Goal: Task Accomplishment & Management: Complete application form

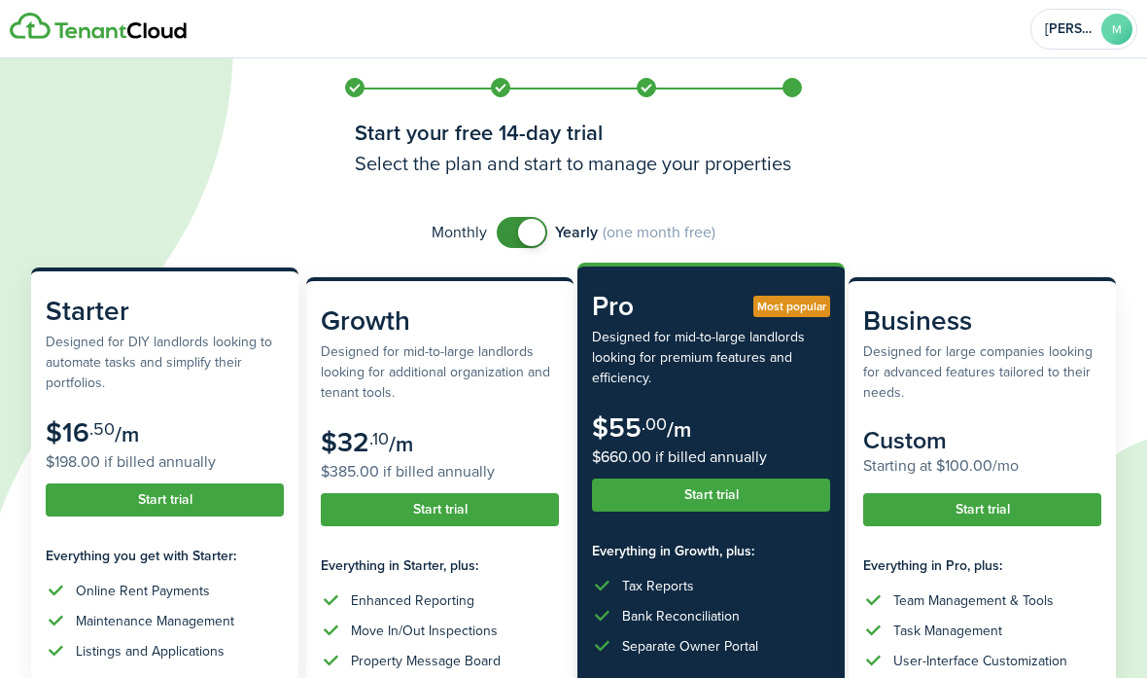
scroll to position [178, 0]
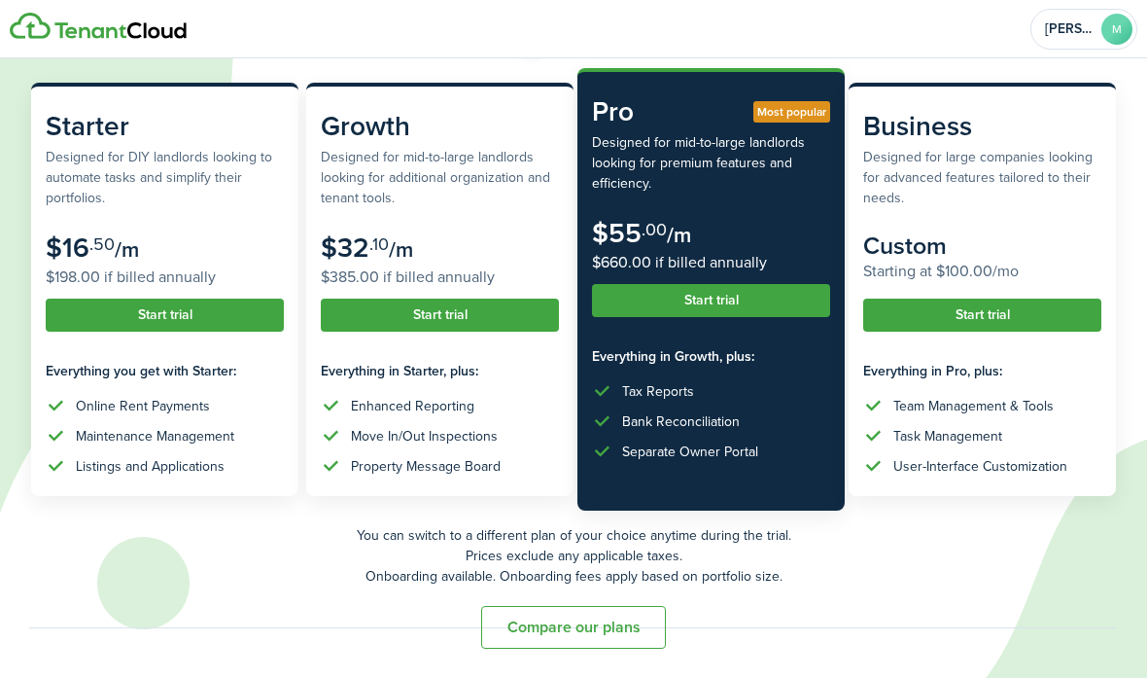
click at [541, 628] on button "Compare our plans" at bounding box center [573, 627] width 185 height 43
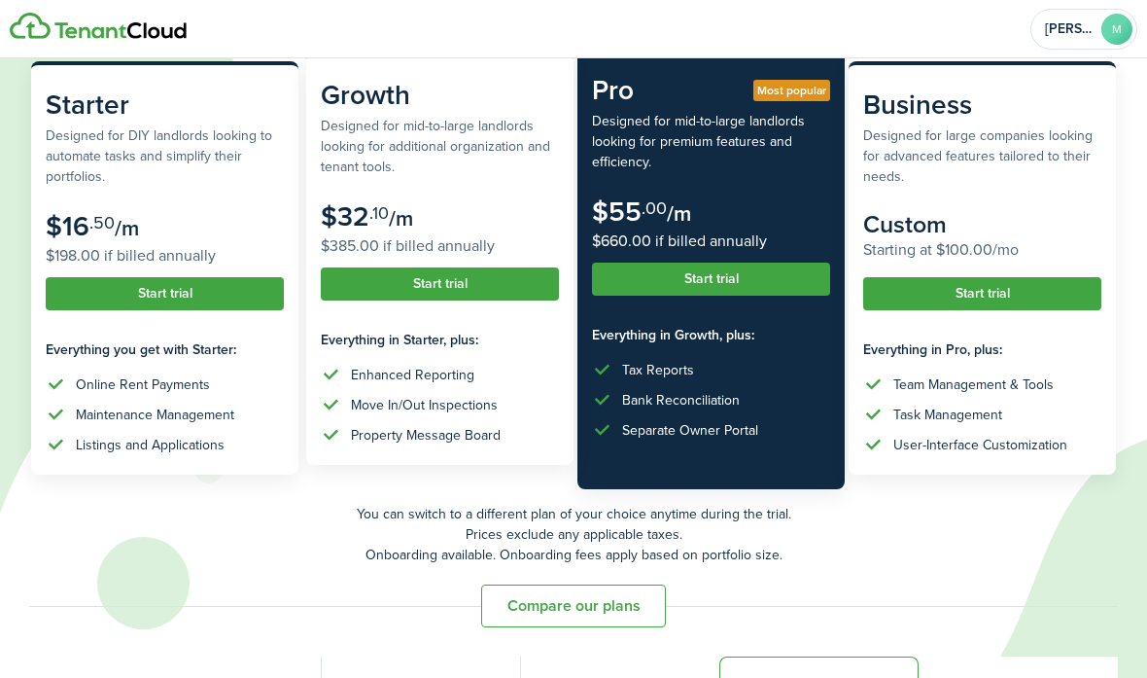
scroll to position [218, 0]
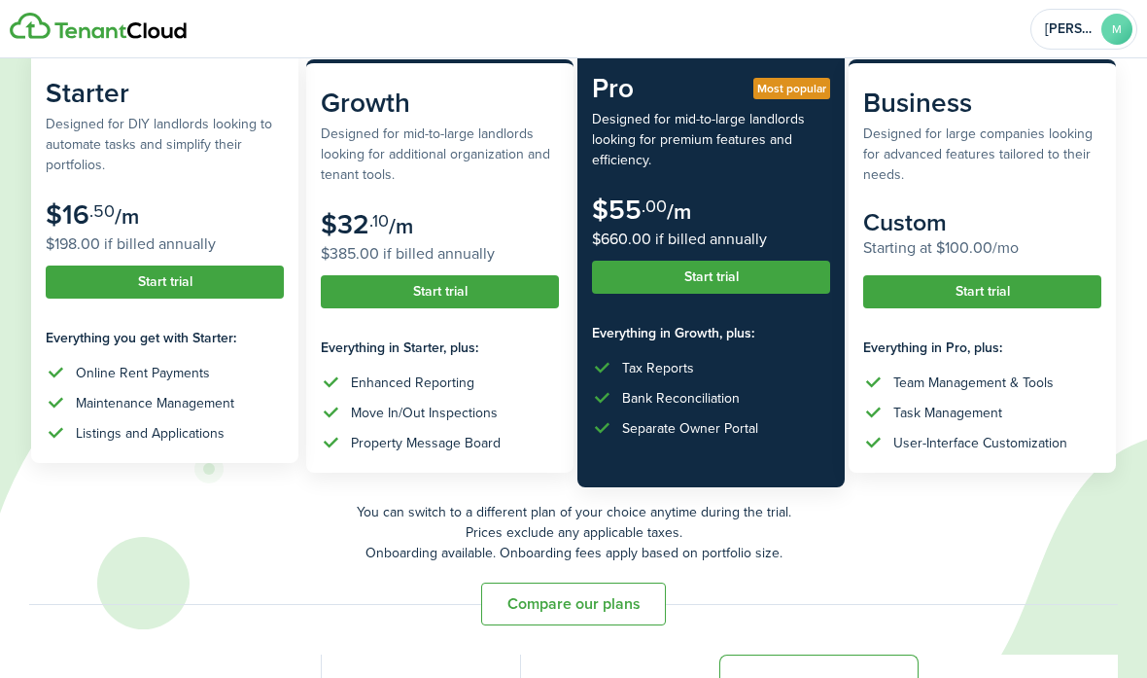
click at [145, 284] on button "Start trial" at bounding box center [165, 281] width 238 height 33
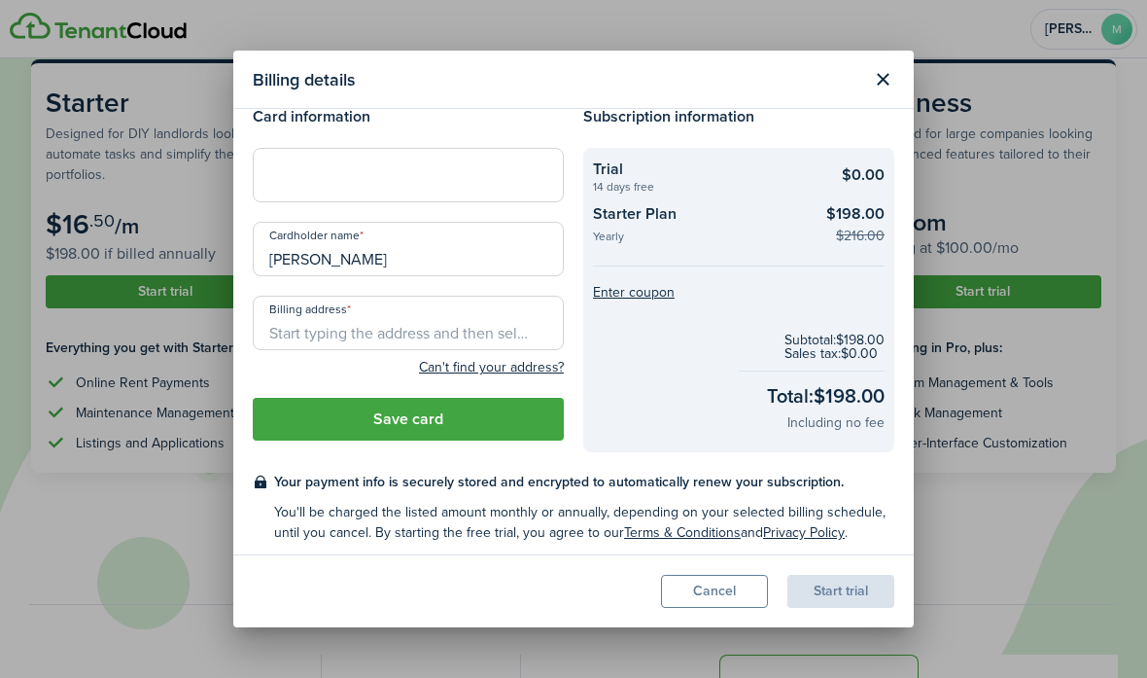
scroll to position [32, 0]
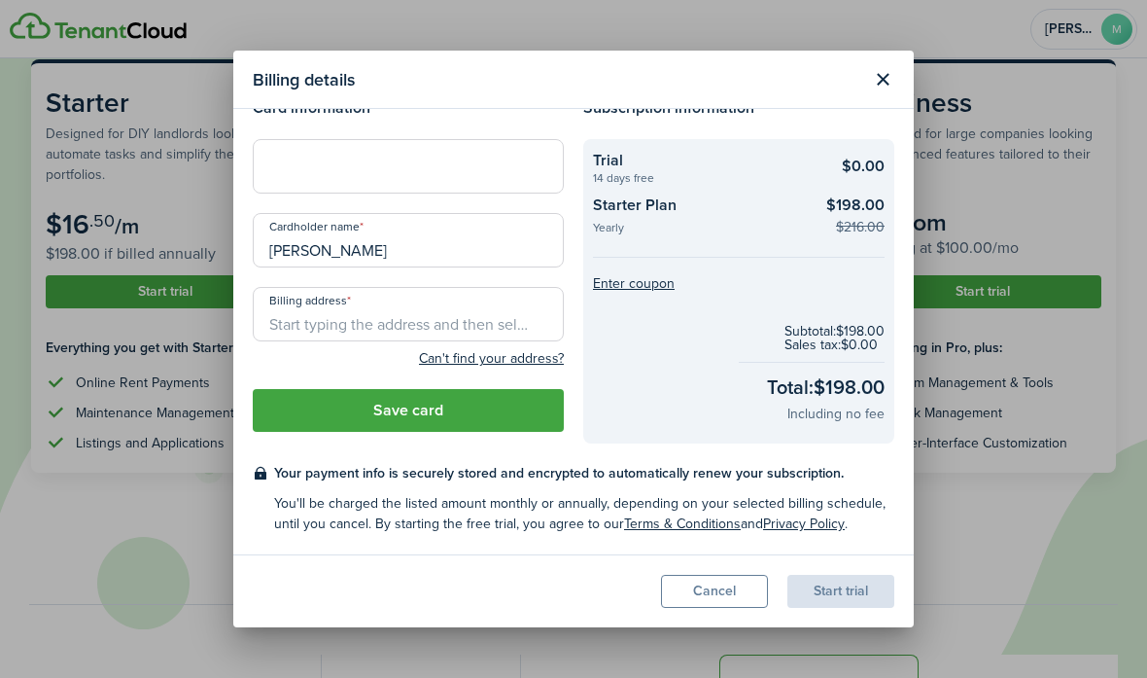
click at [747, 585] on button "Cancel" at bounding box center [714, 591] width 107 height 33
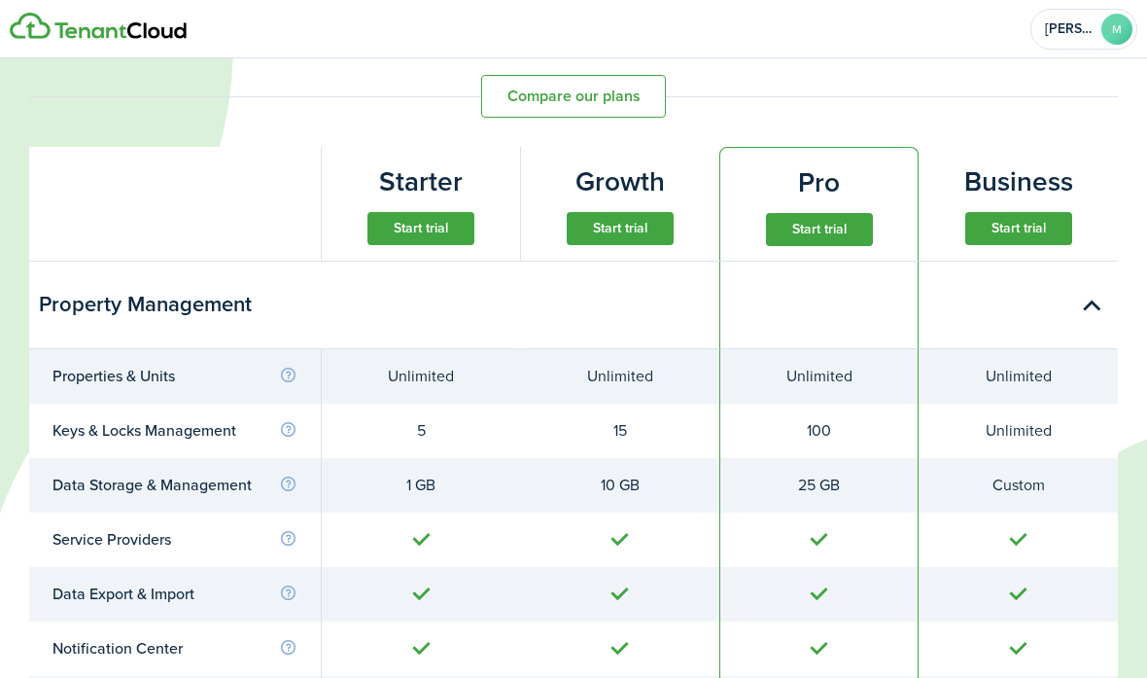
scroll to position [725, 0]
click at [441, 222] on button "Start trial" at bounding box center [420, 228] width 107 height 33
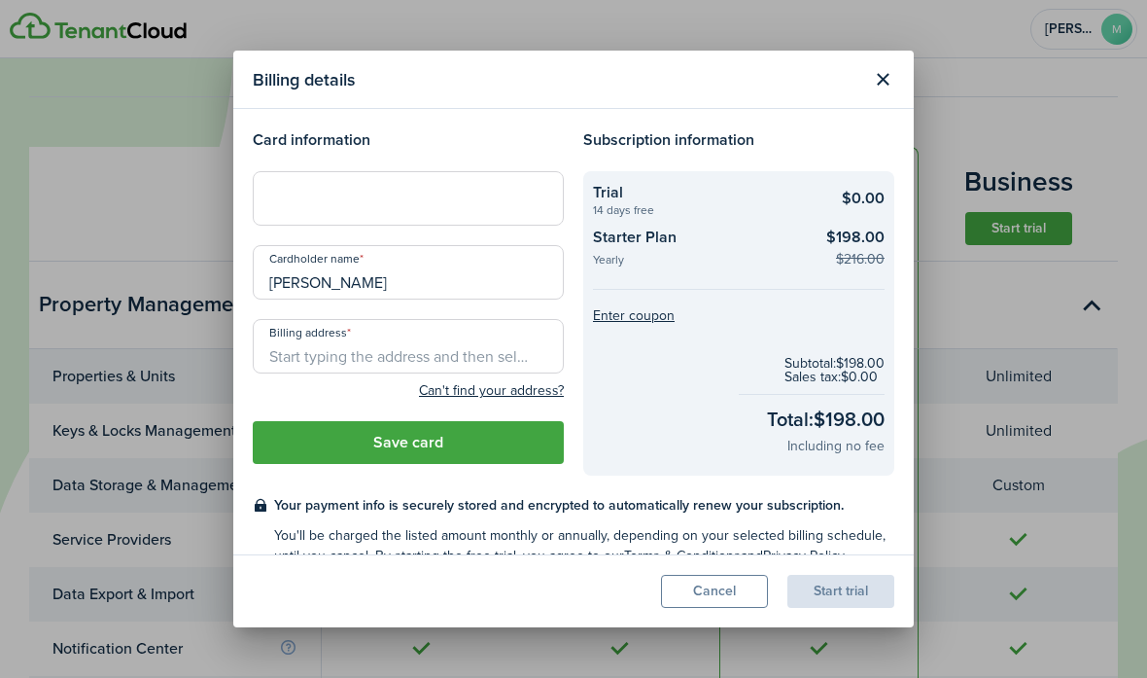
scroll to position [0, 0]
click at [790, 80] on button "Close modal" at bounding box center [882, 79] width 33 height 33
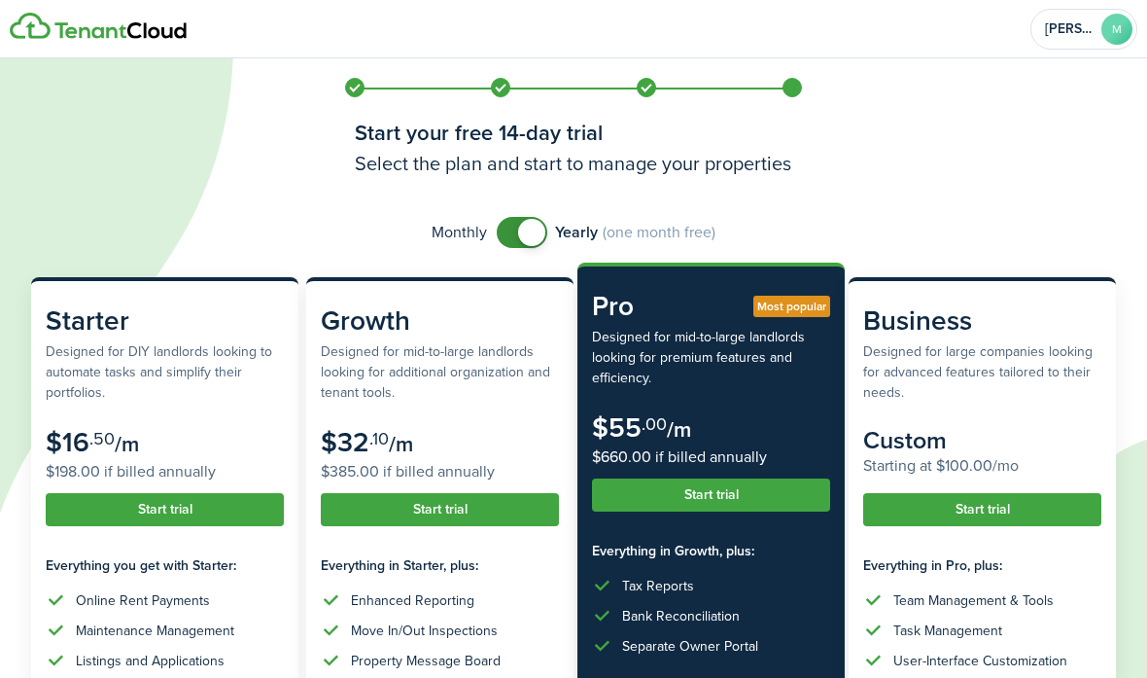
checkbox input "false"
click at [526, 236] on span at bounding box center [531, 232] width 27 height 27
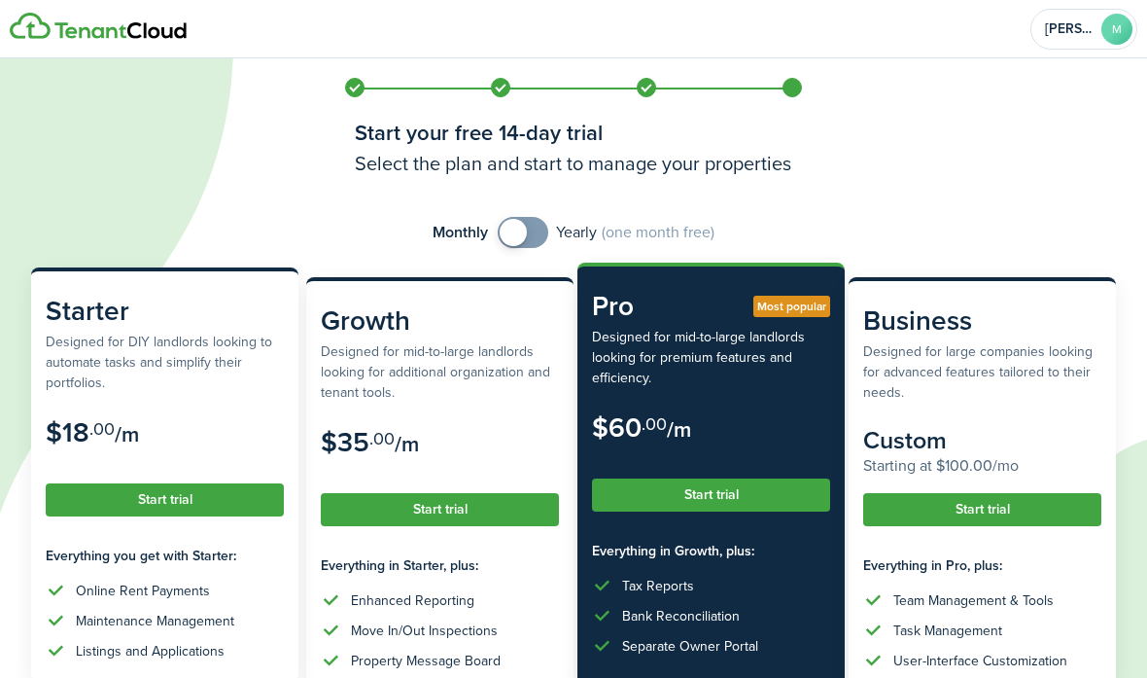
click at [220, 506] on button "Start trial" at bounding box center [165, 499] width 238 height 33
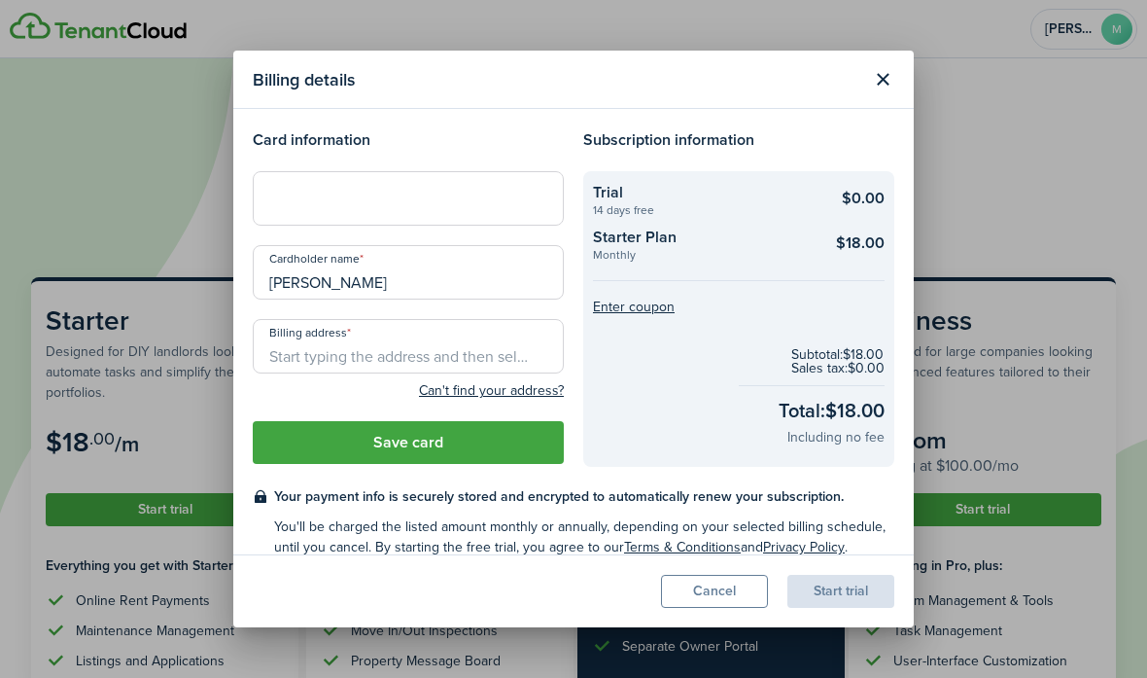
click at [415, 217] on div at bounding box center [408, 198] width 311 height 54
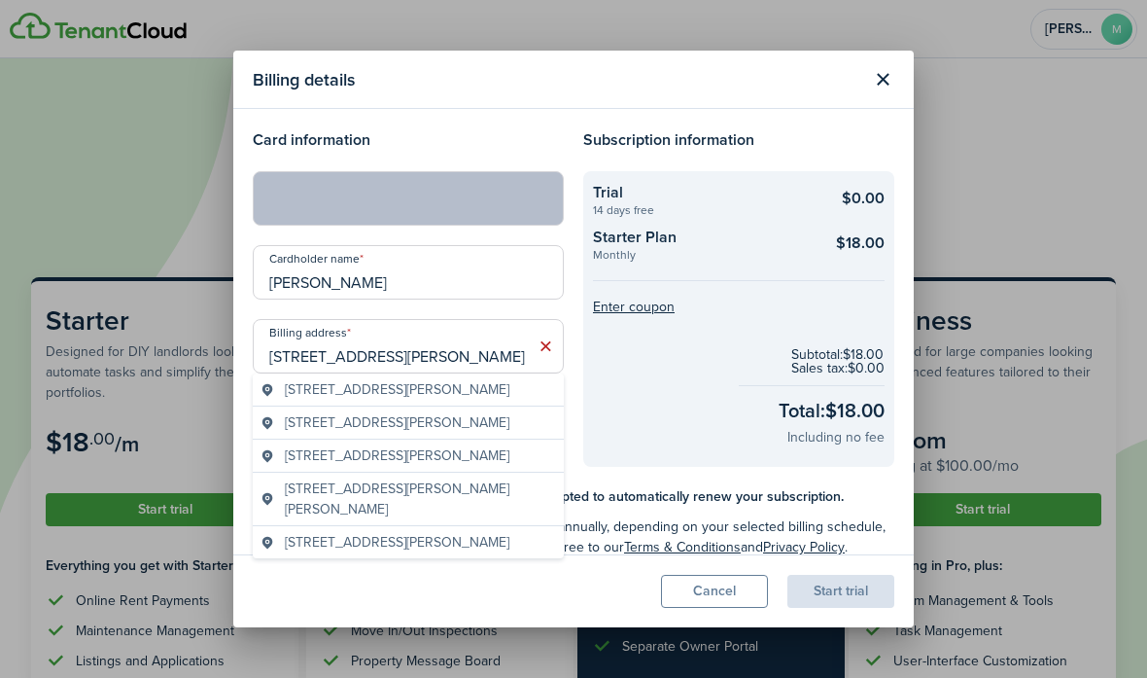
click at [372, 476] on div "[STREET_ADDRESS][PERSON_NAME][PERSON_NAME]" at bounding box center [408, 498] width 311 height 53
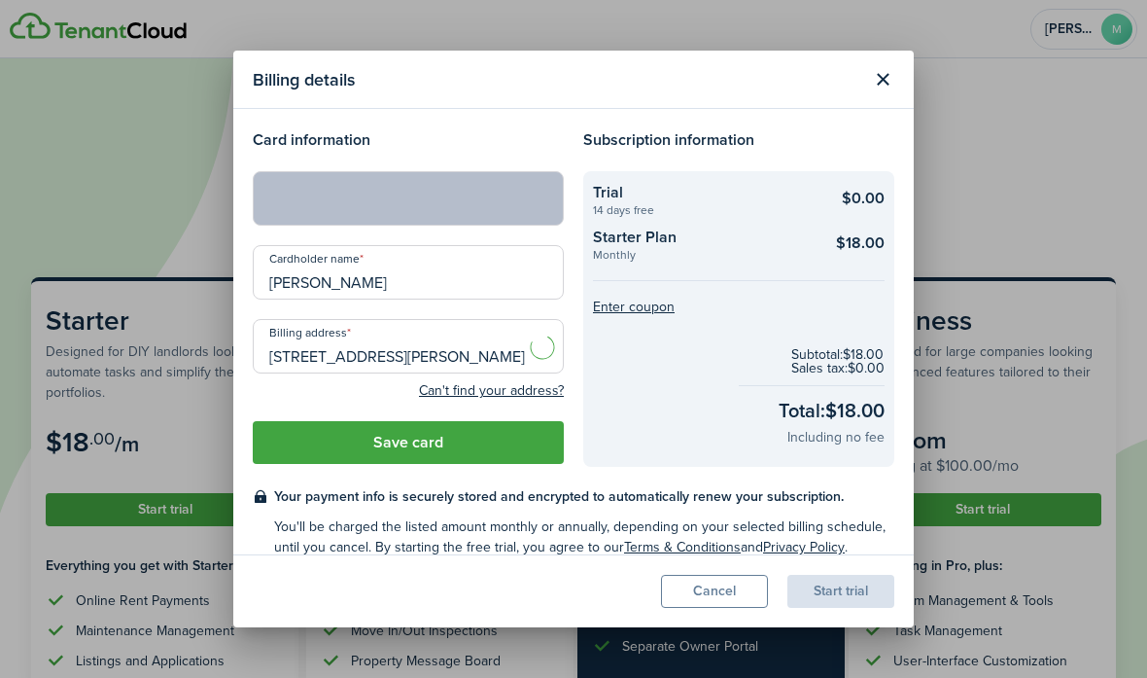
type input "[STREET_ADDRESS][PERSON_NAME][PERSON_NAME]"
click at [419, 440] on button "Save card" at bounding box center [408, 442] width 311 height 43
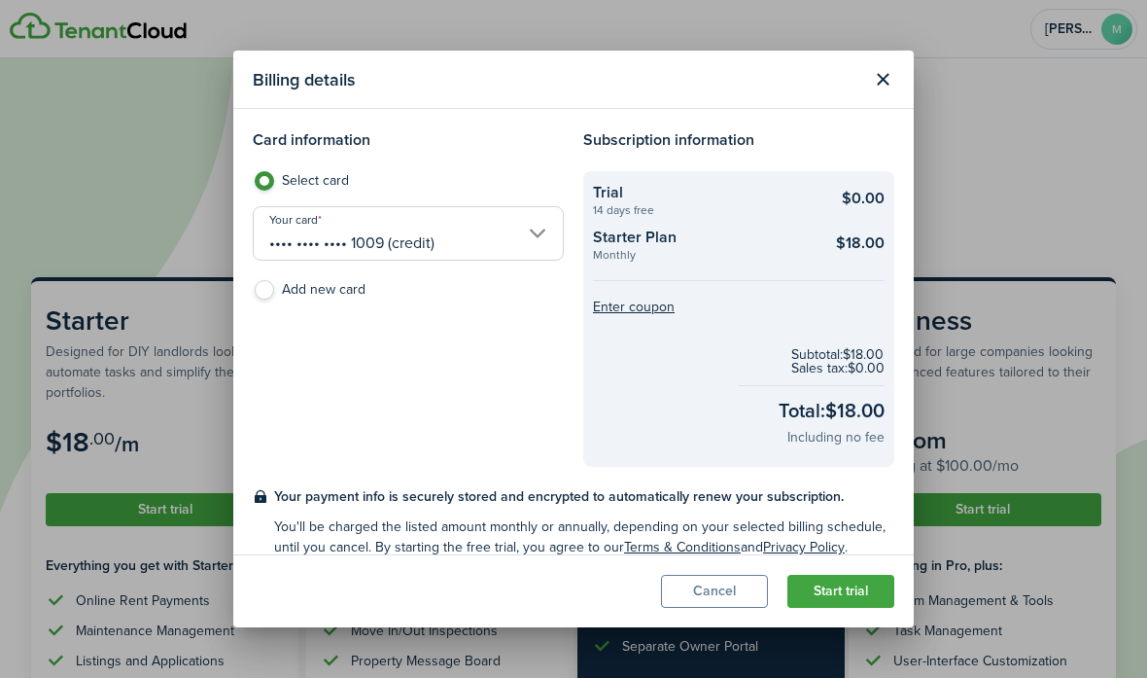
click at [790, 600] on button "Start trial" at bounding box center [840, 591] width 107 height 33
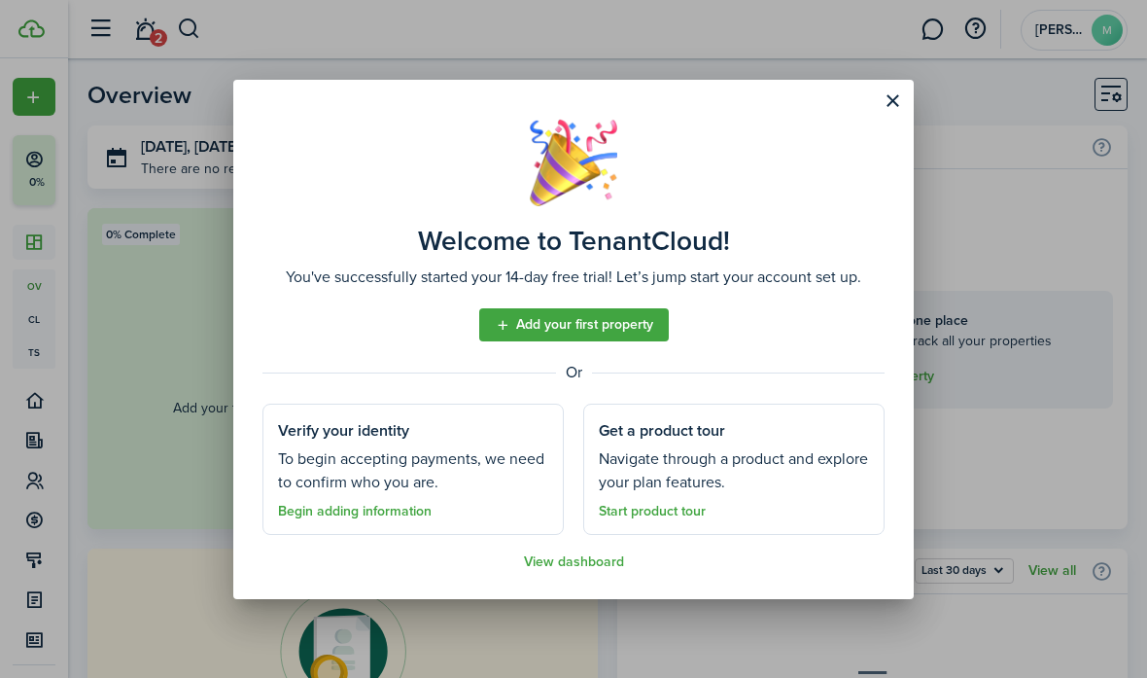
click at [571, 327] on link "Add your first property" at bounding box center [574, 324] width 190 height 33
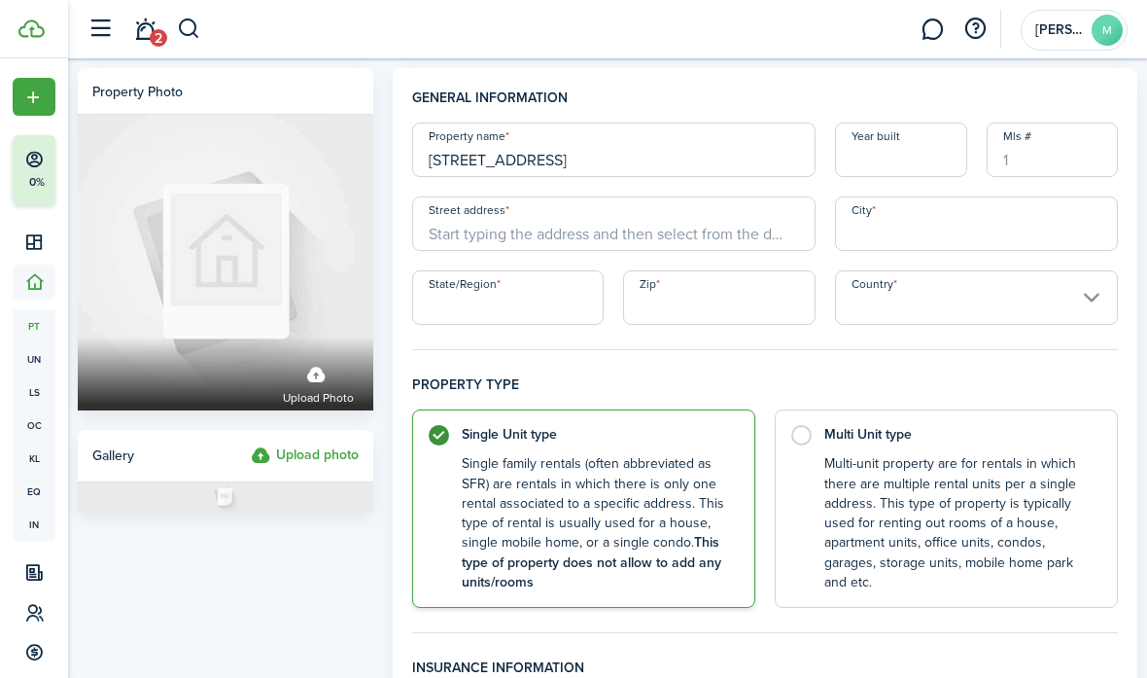
type input "[STREET_ADDRESS]"
click at [566, 258] on span "[STREET_ADDRESS]" at bounding box center [505, 267] width 122 height 20
type input "[GEOGRAPHIC_DATA]"
type input "AZ"
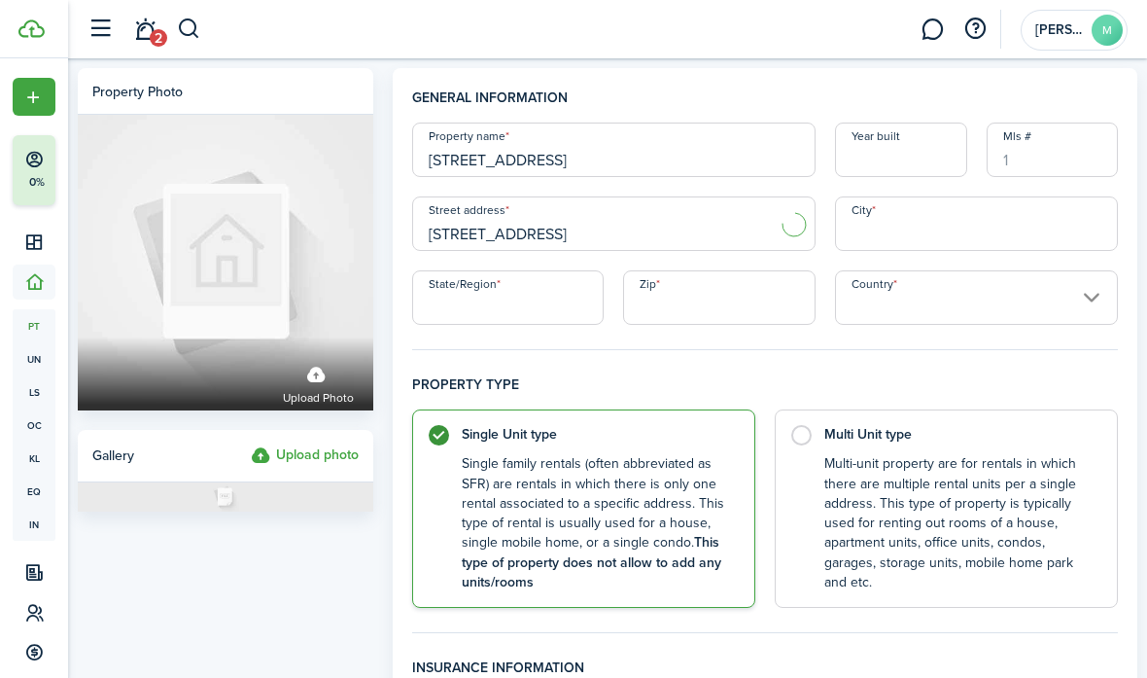
type input "85747"
type input "[GEOGRAPHIC_DATA]"
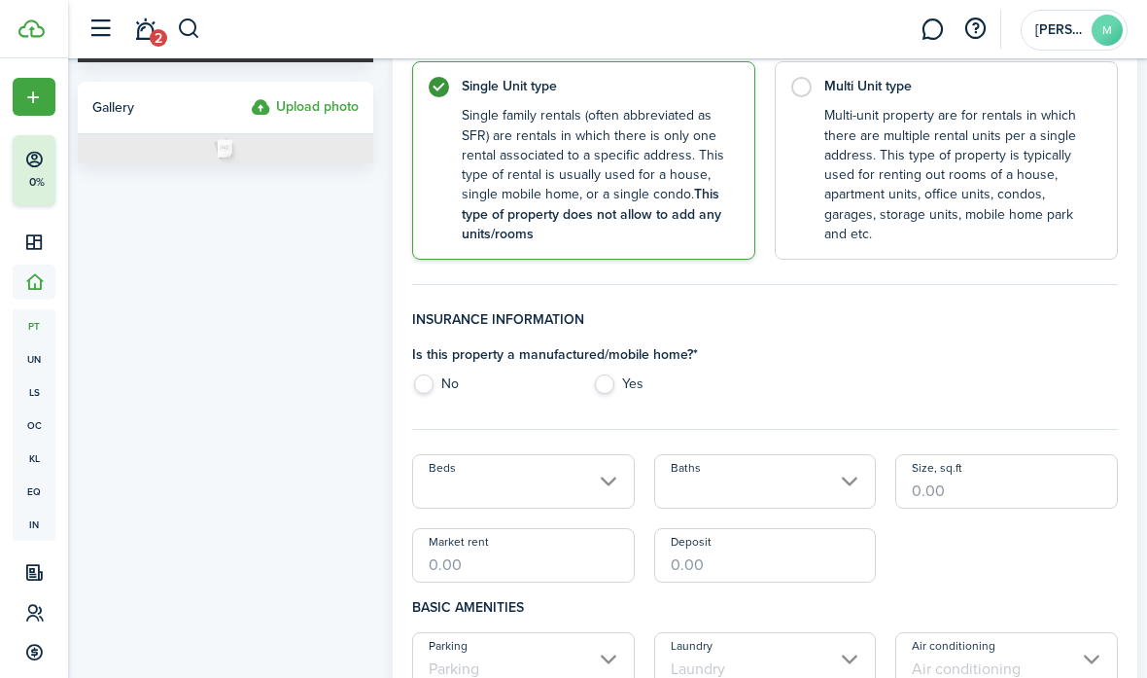
scroll to position [355, 0]
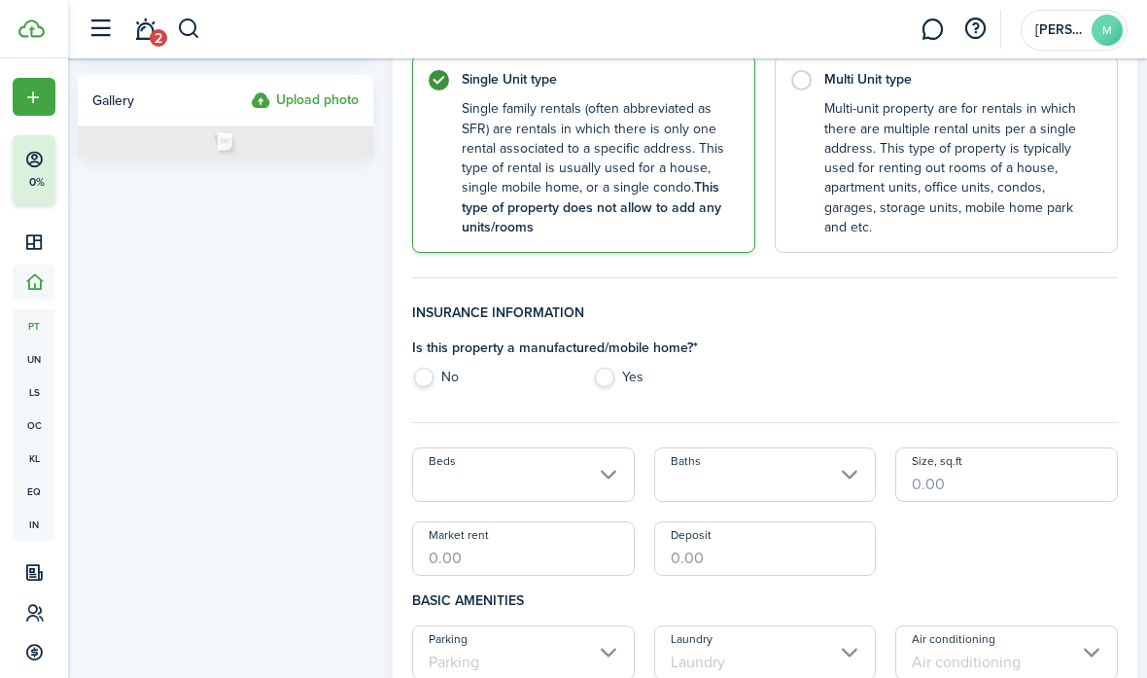
click at [425, 380] on label "No" at bounding box center [493, 381] width 162 height 29
radio input "true"
click at [488, 476] on input "Beds" at bounding box center [523, 474] width 223 height 54
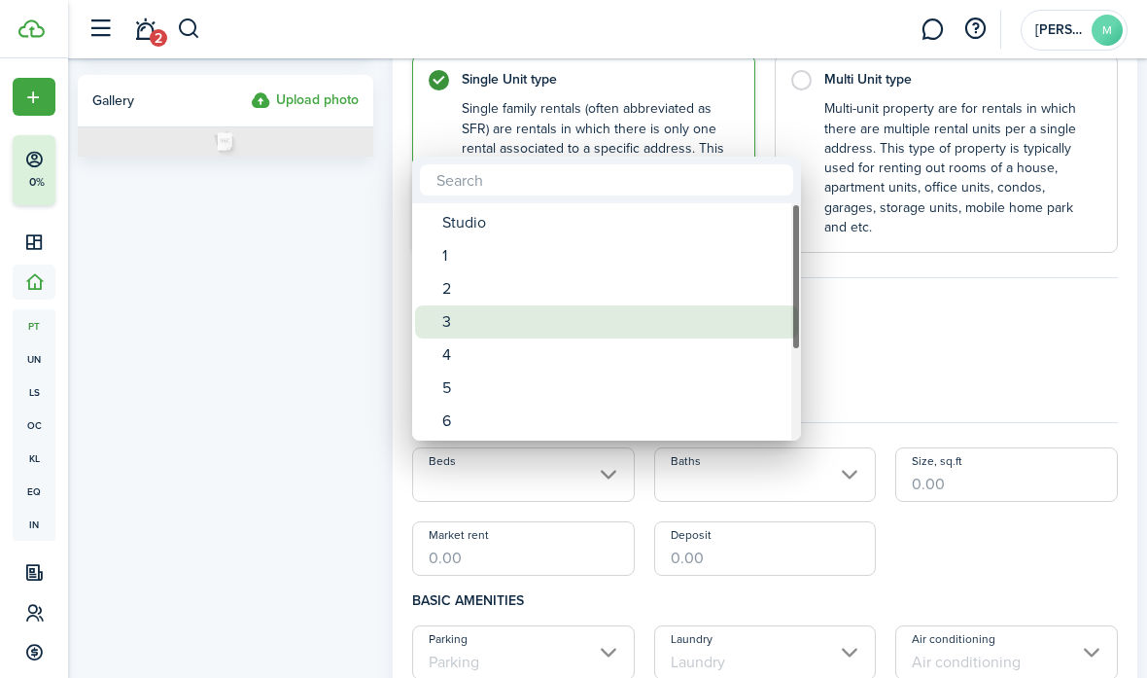
click at [484, 316] on div "3" at bounding box center [614, 321] width 344 height 33
type input "3"
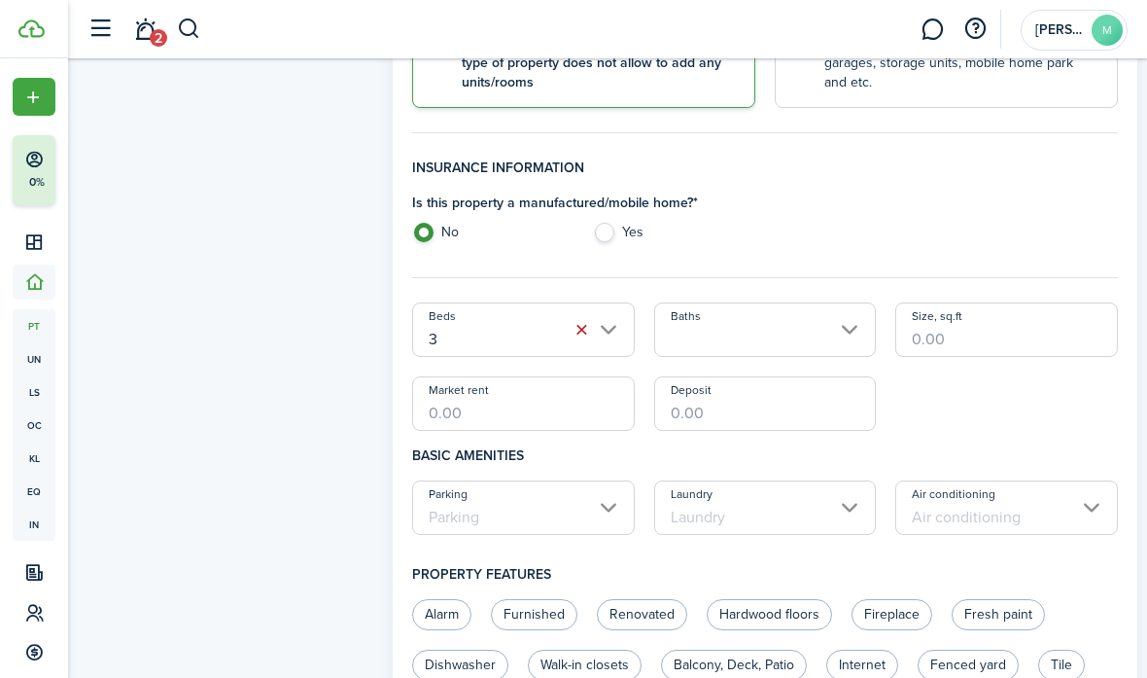
scroll to position [506, 0]
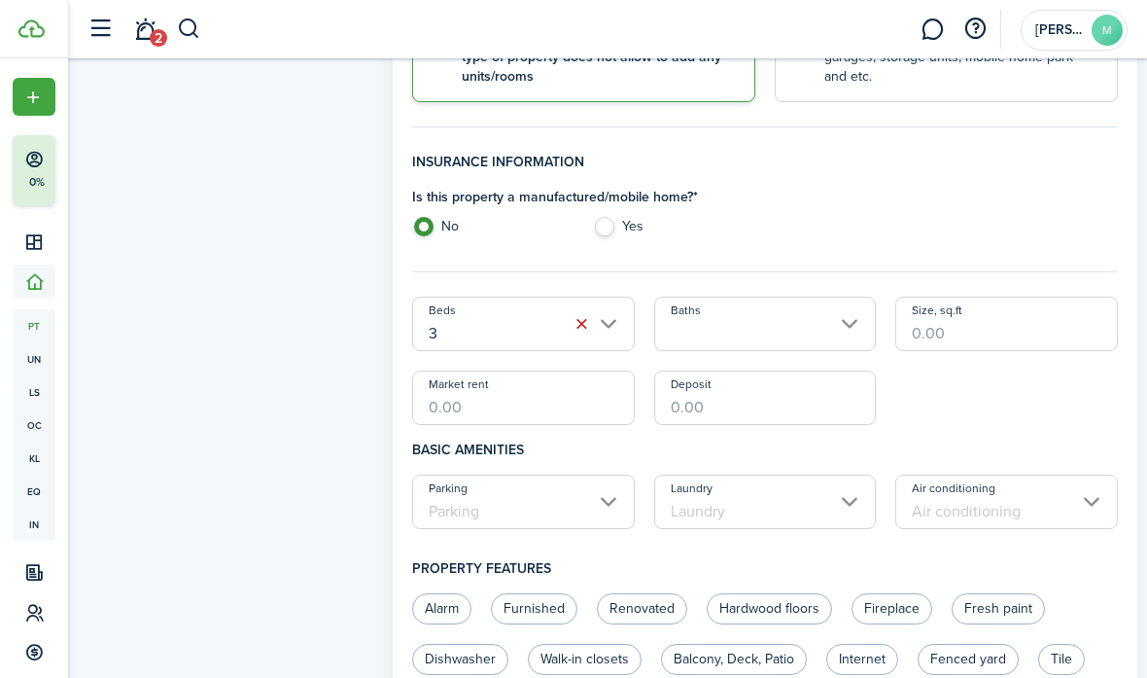
click at [750, 334] on input "Baths" at bounding box center [765, 324] width 223 height 54
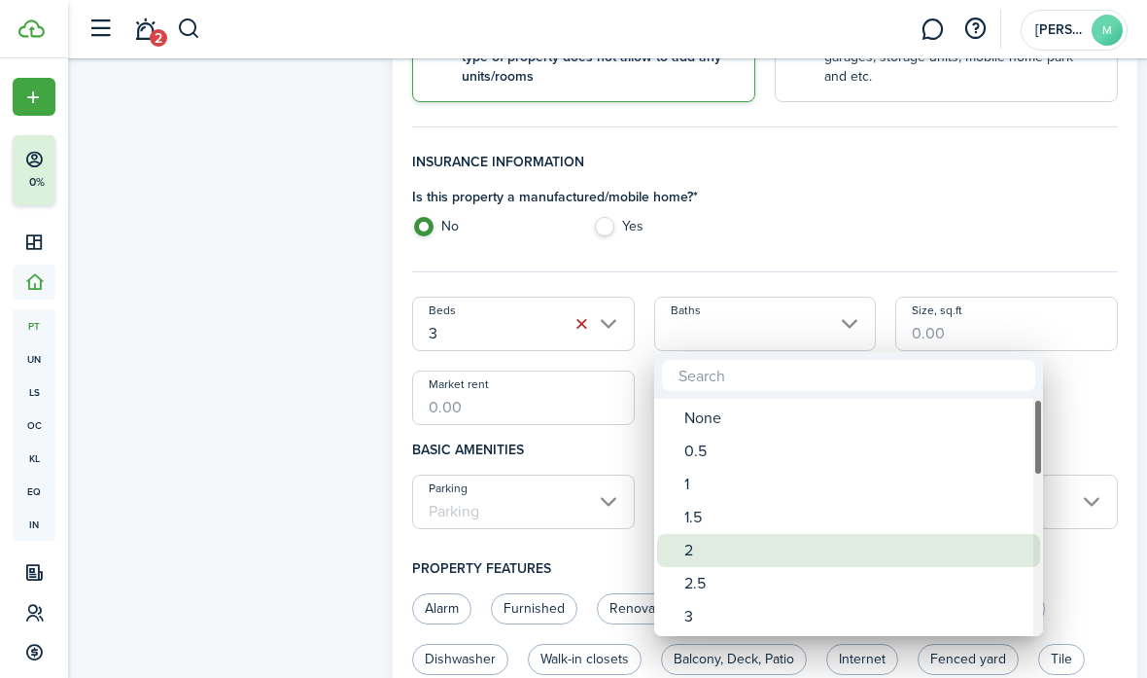
click at [717, 553] on div "2" at bounding box center [856, 550] width 344 height 33
type input "2"
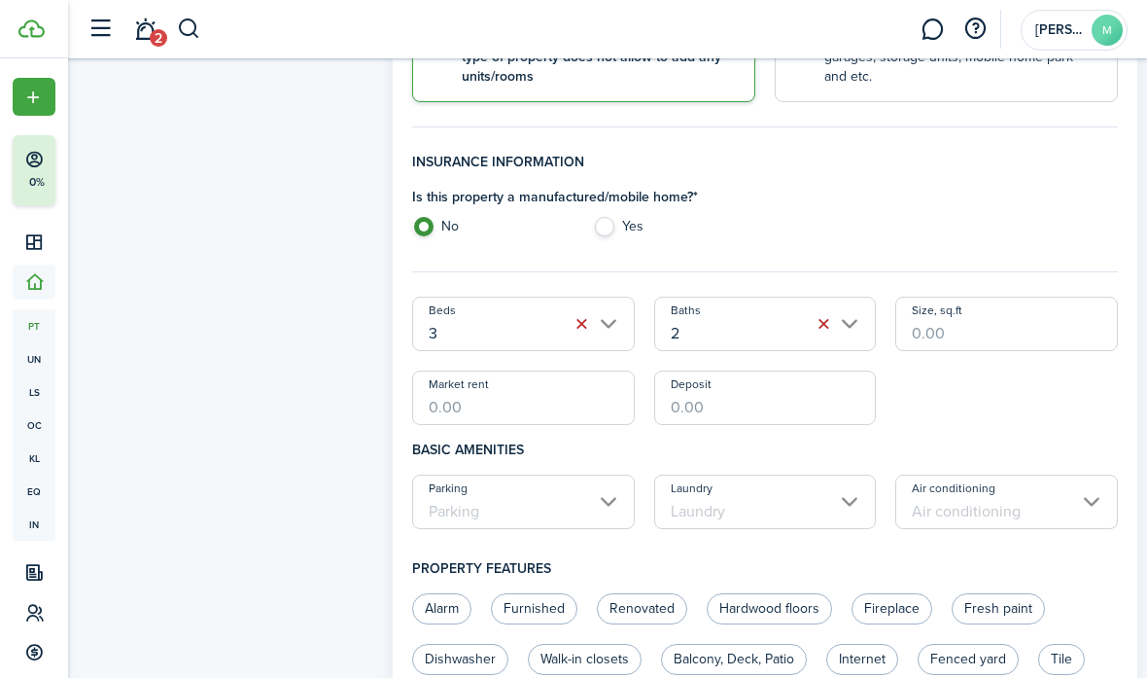
click at [790, 340] on input "Size, sq.ft" at bounding box center [1006, 324] width 223 height 54
type input "1,500"
click at [516, 409] on input "Market rent" at bounding box center [523, 397] width 223 height 54
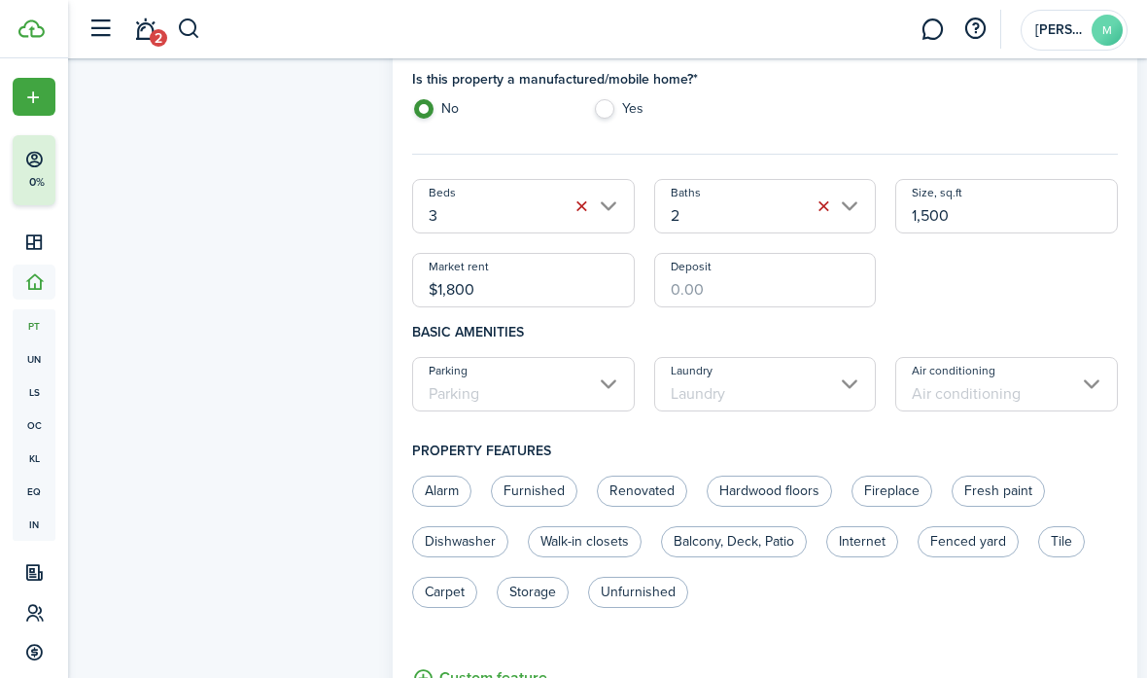
scroll to position [627, 0]
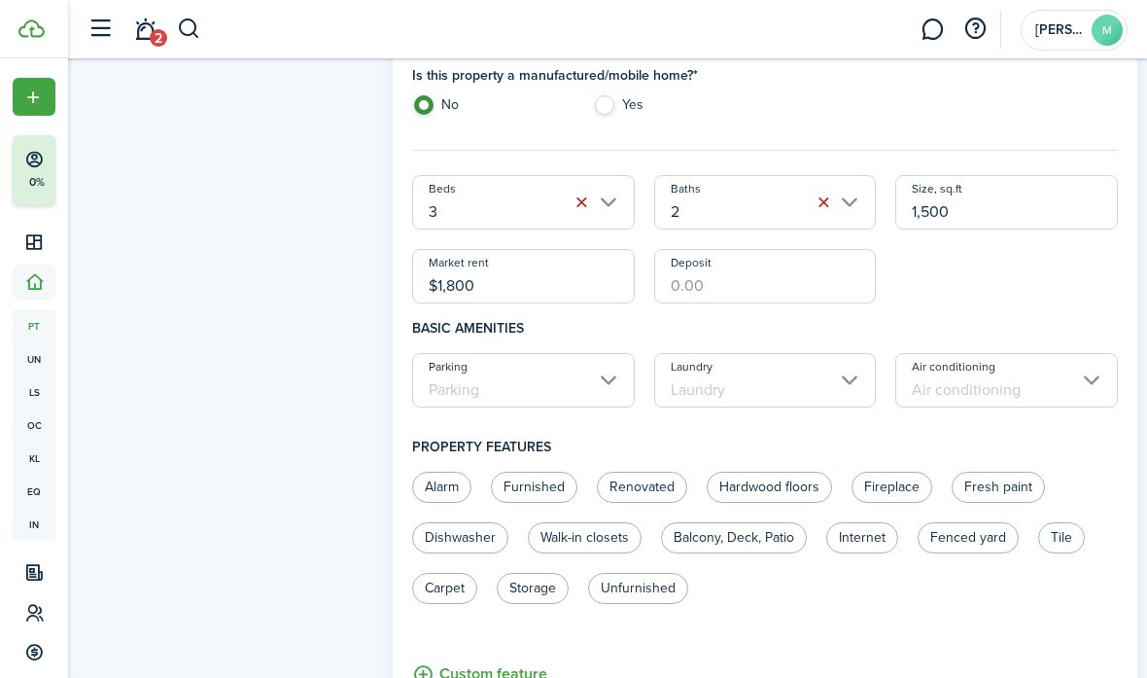
type input "$1,800.00"
click at [723, 279] on input "Deposit" at bounding box center [765, 276] width 223 height 54
click at [790, 259] on div "Beds 3 Baths 2 Size, sq.ft 1,500 Market rent $1,800.00 Deposit $0.00 Min value …" at bounding box center [764, 239] width 725 height 128
drag, startPoint x: 735, startPoint y: 273, endPoint x: 650, endPoint y: 273, distance: 84.6
click at [650, 273] on div "Deposit $0.00 Min value is 0.01, actual value is 0" at bounding box center [766, 276] width 242 height 54
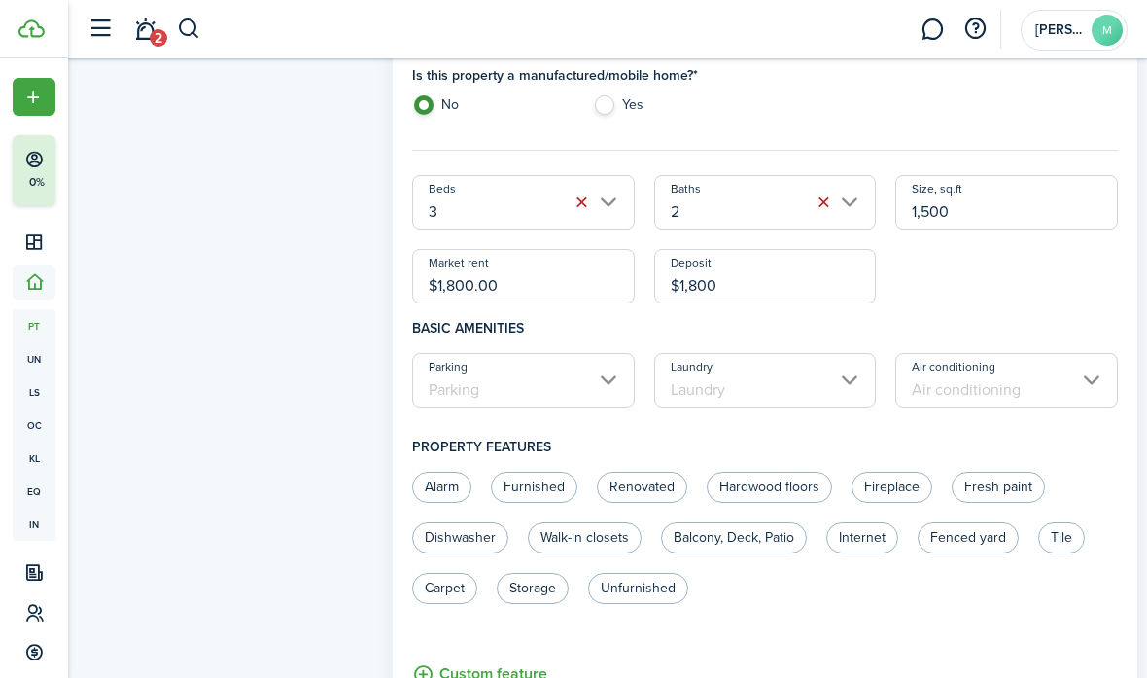
type input "$1,800.00"
click at [790, 295] on div "Beds 3 Baths 2 Size, sq.ft 1,500 Market rent $1,800.00 Deposit $1,800.00" at bounding box center [764, 239] width 725 height 128
click at [590, 382] on input "Parking" at bounding box center [523, 380] width 223 height 54
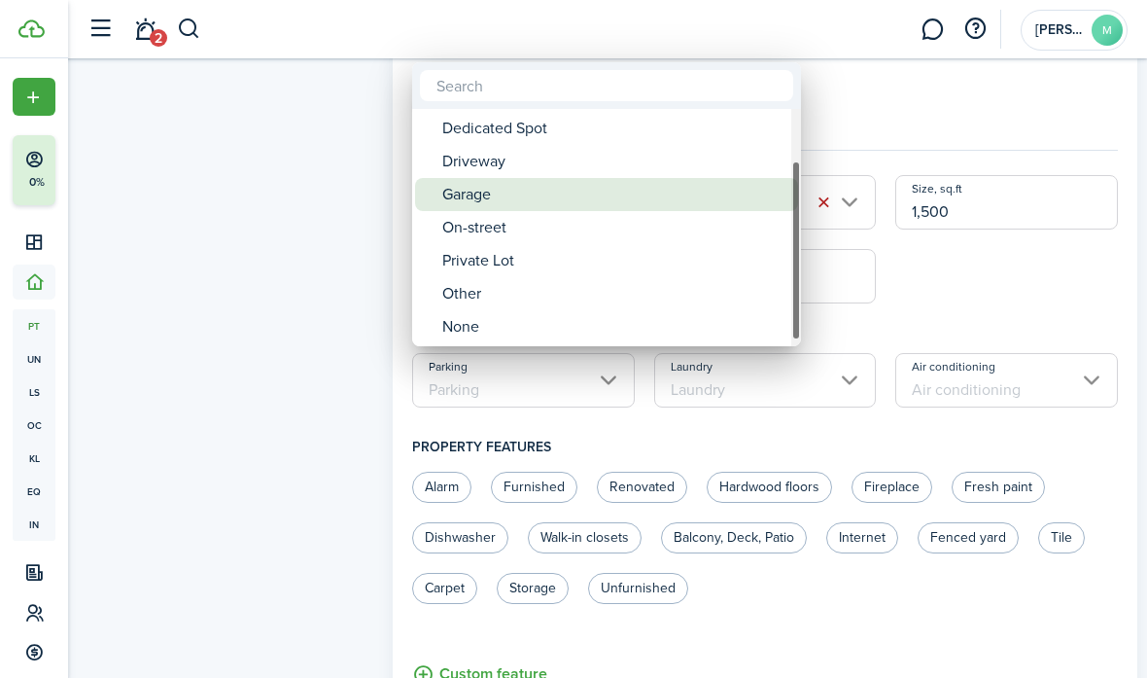
click at [522, 188] on div "Garage" at bounding box center [614, 194] width 344 height 33
type input "Garage"
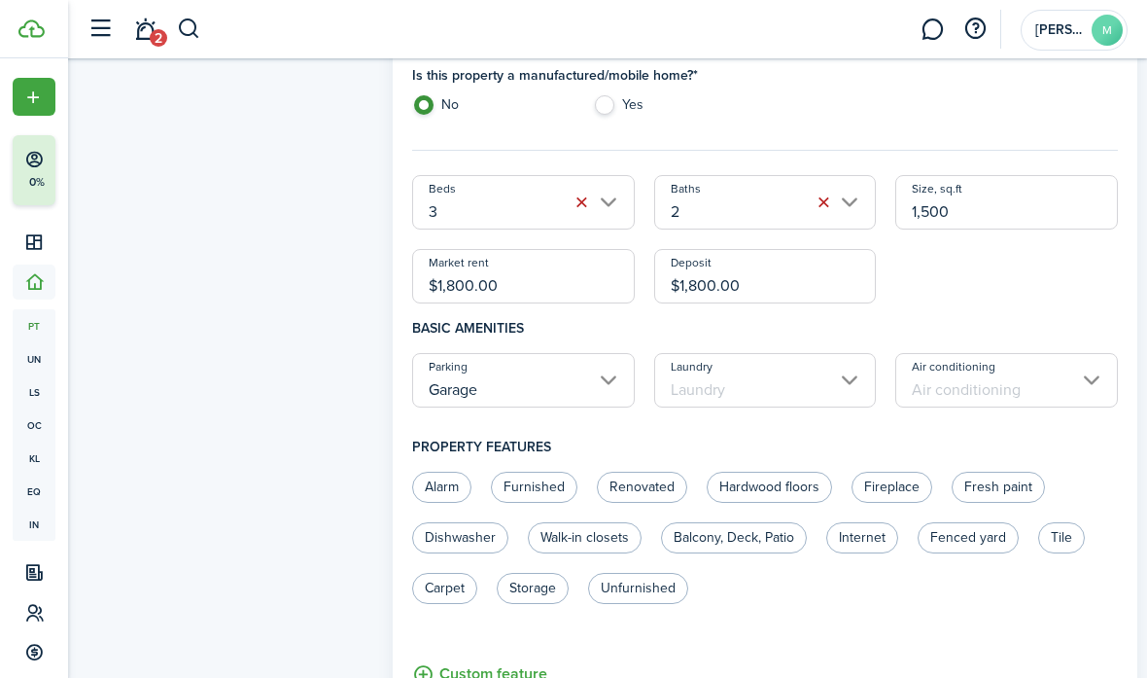
click at [743, 386] on input "Laundry" at bounding box center [765, 380] width 223 height 54
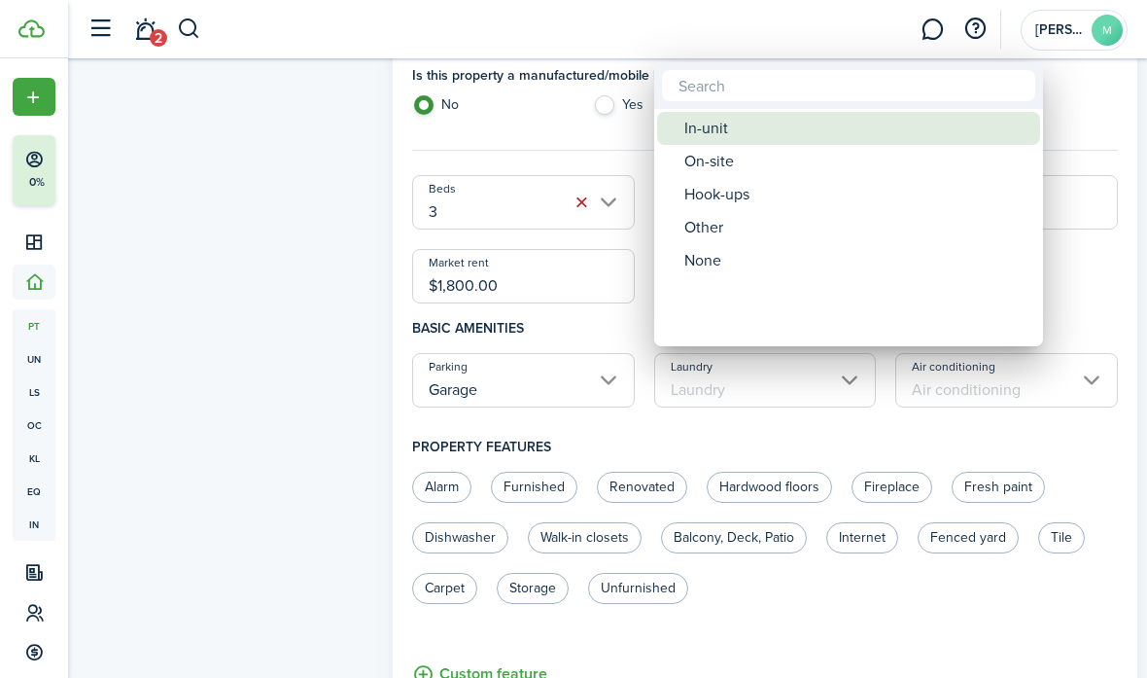
click at [747, 129] on div "In-unit" at bounding box center [856, 128] width 344 height 33
type input "In-unit"
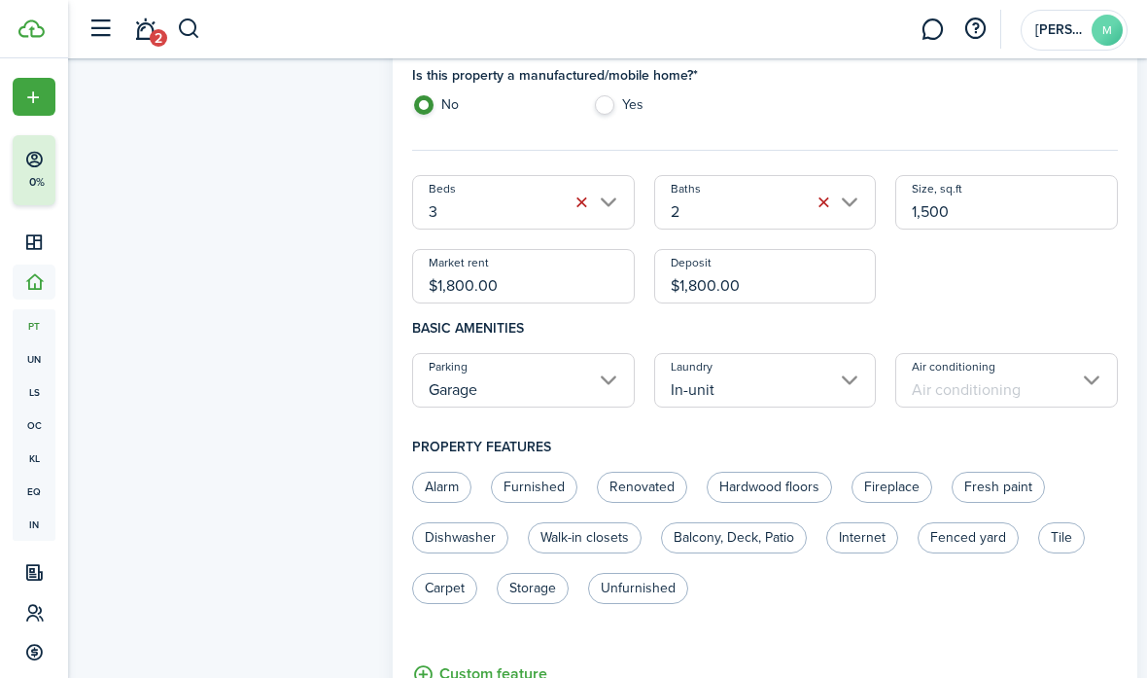
click at [790, 376] on input "Air conditioning" at bounding box center [1006, 380] width 223 height 54
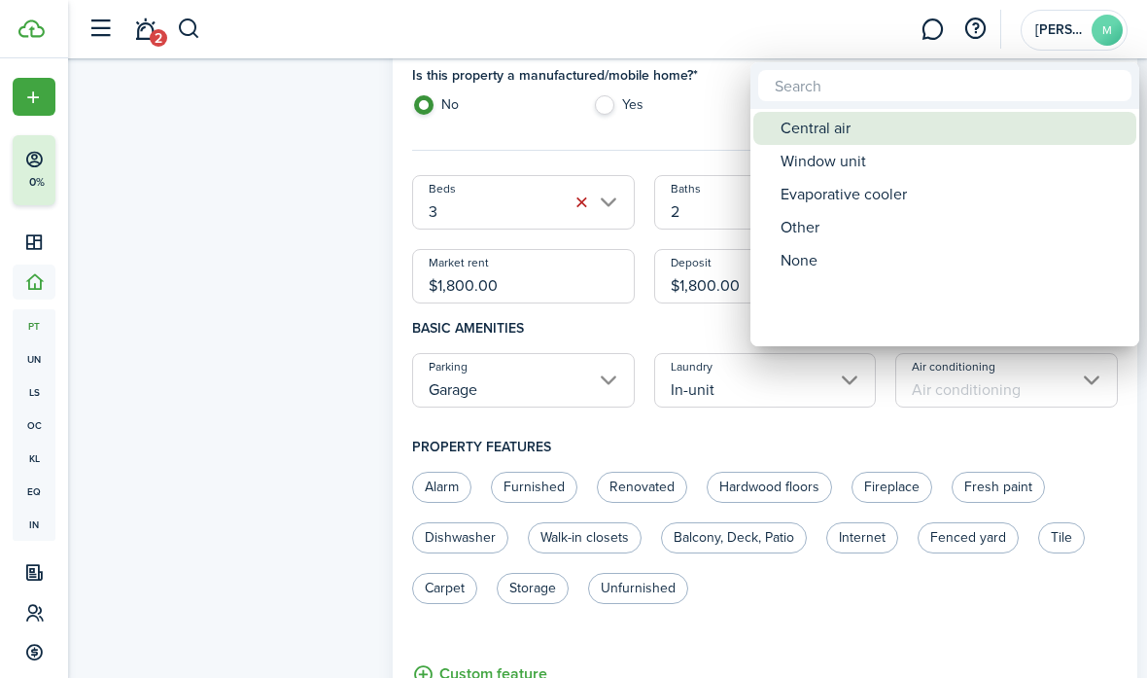
click at [790, 134] on div "Central air" at bounding box center [953, 128] width 344 height 33
type input "Central air"
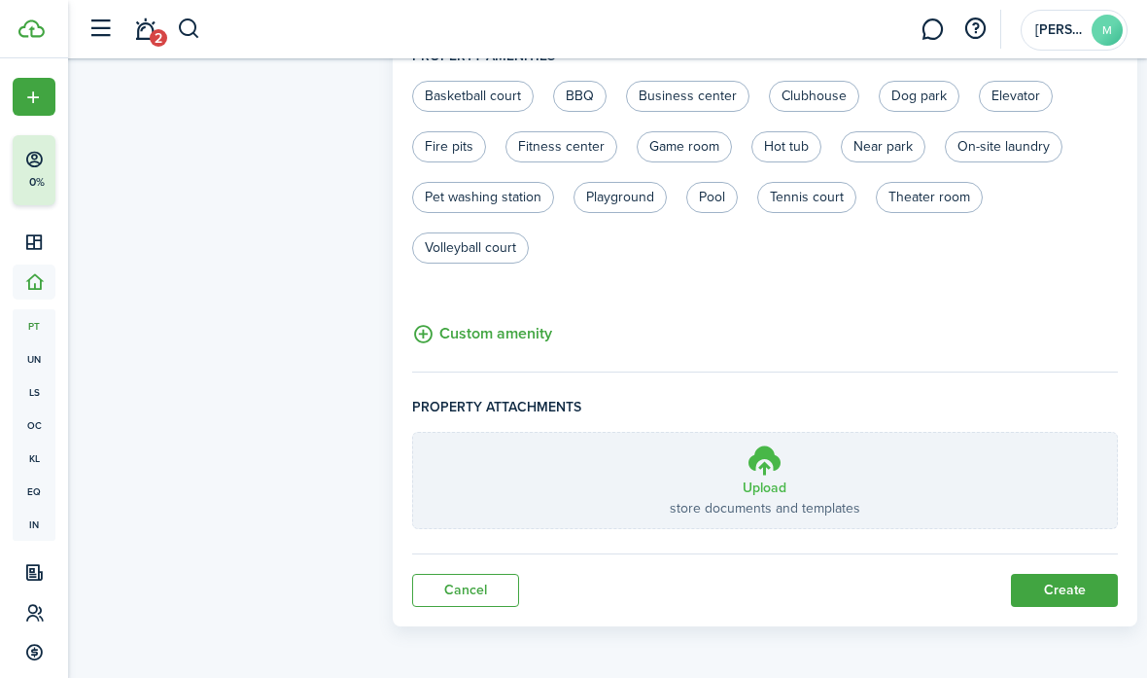
scroll to position [1317, 0]
click at [790, 592] on button "Create" at bounding box center [1064, 591] width 107 height 33
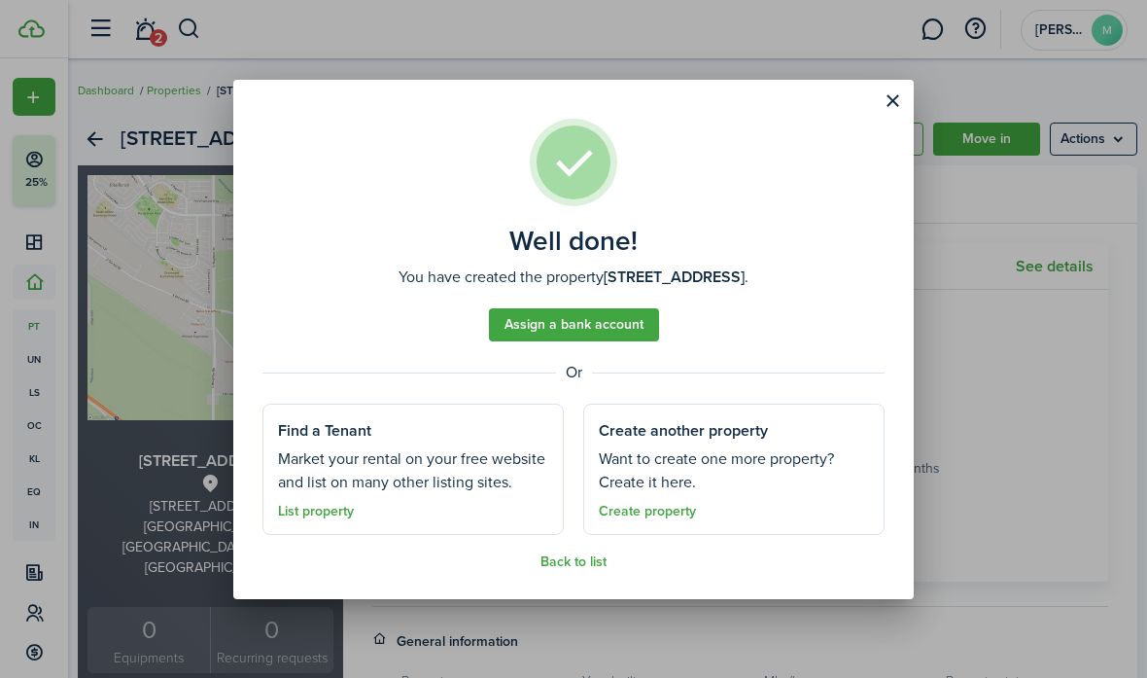
click at [581, 338] on link "Assign a bank account" at bounding box center [574, 324] width 170 height 33
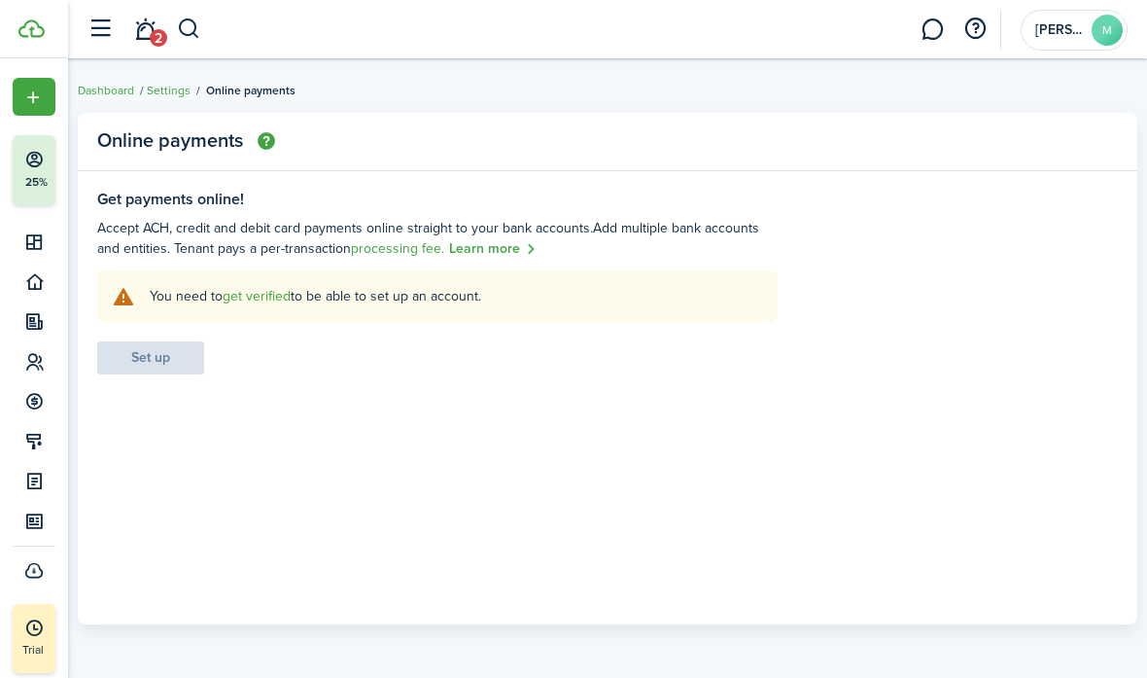
click at [271, 304] on explanation-description "You need to get verified to be able to set up an account." at bounding box center [456, 296] width 613 height 20
click at [271, 283] on explanation "You need to get verified to be able to set up an account." at bounding box center [437, 296] width 681 height 52
click at [266, 298] on link "get verified" at bounding box center [257, 296] width 68 height 20
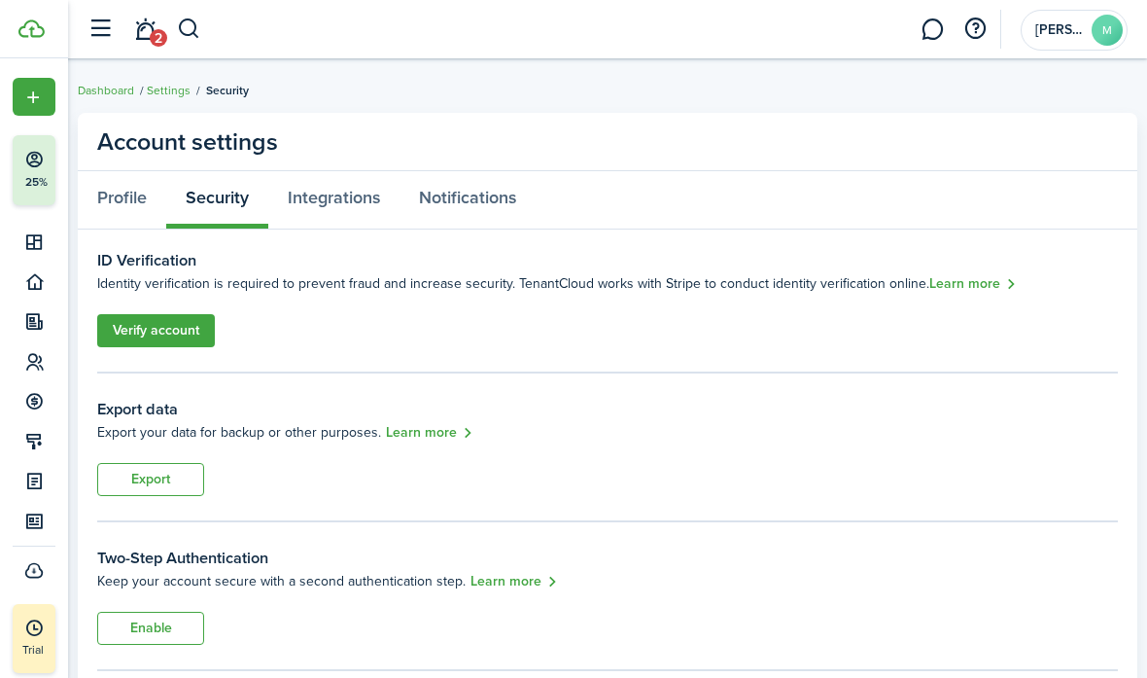
click at [191, 331] on link "Verify account" at bounding box center [156, 330] width 118 height 33
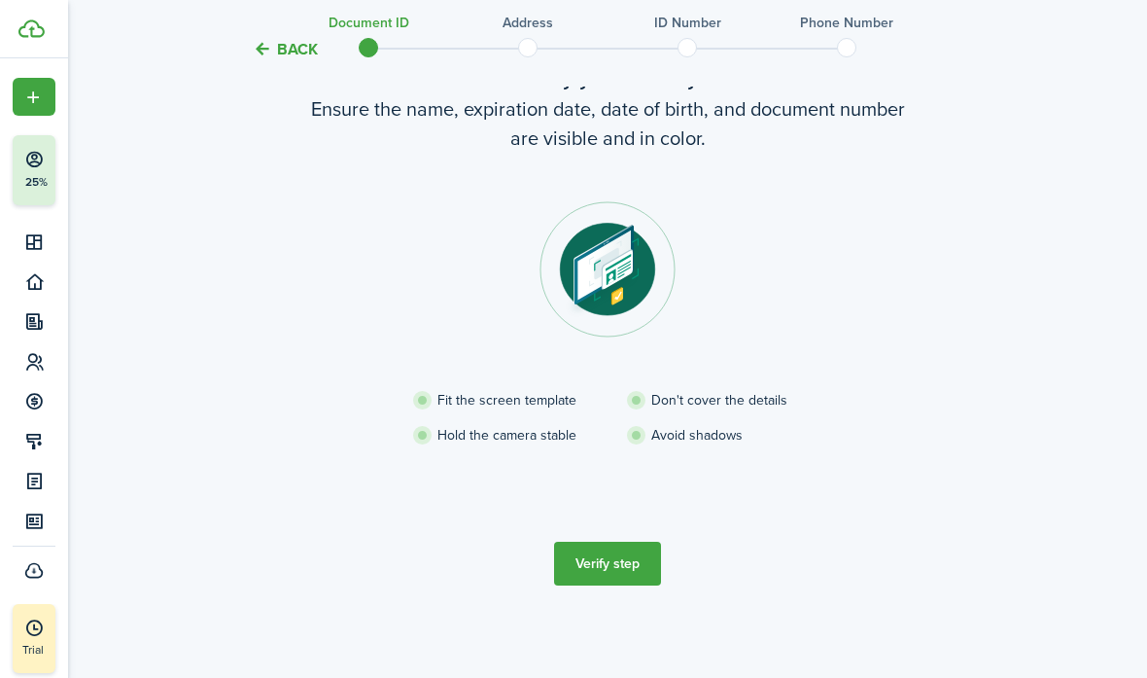
scroll to position [132, 0]
click at [616, 560] on button "Verify step" at bounding box center [607, 563] width 107 height 44
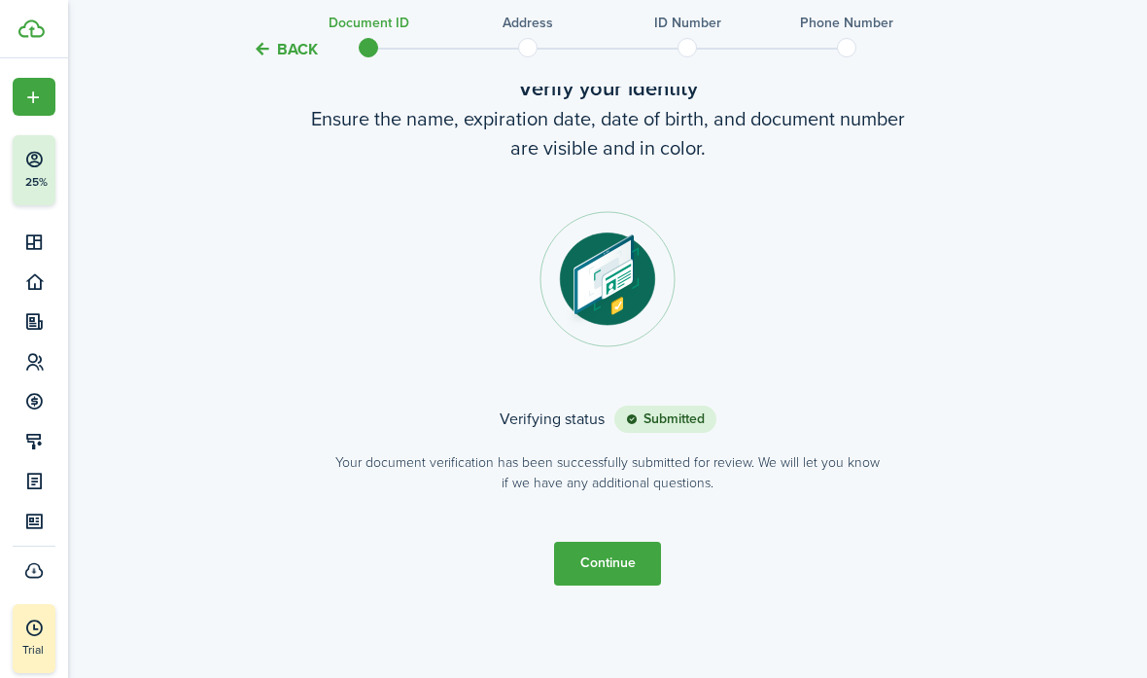
scroll to position [122, 0]
click at [623, 557] on button "Continue" at bounding box center [607, 564] width 107 height 44
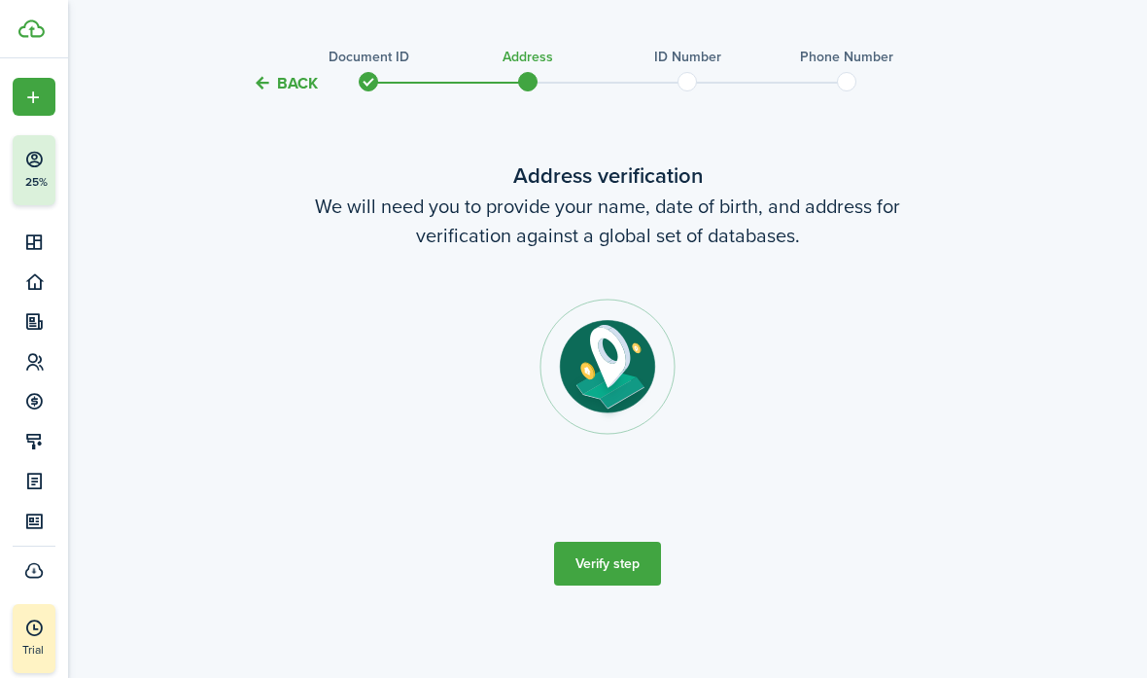
scroll to position [0, 0]
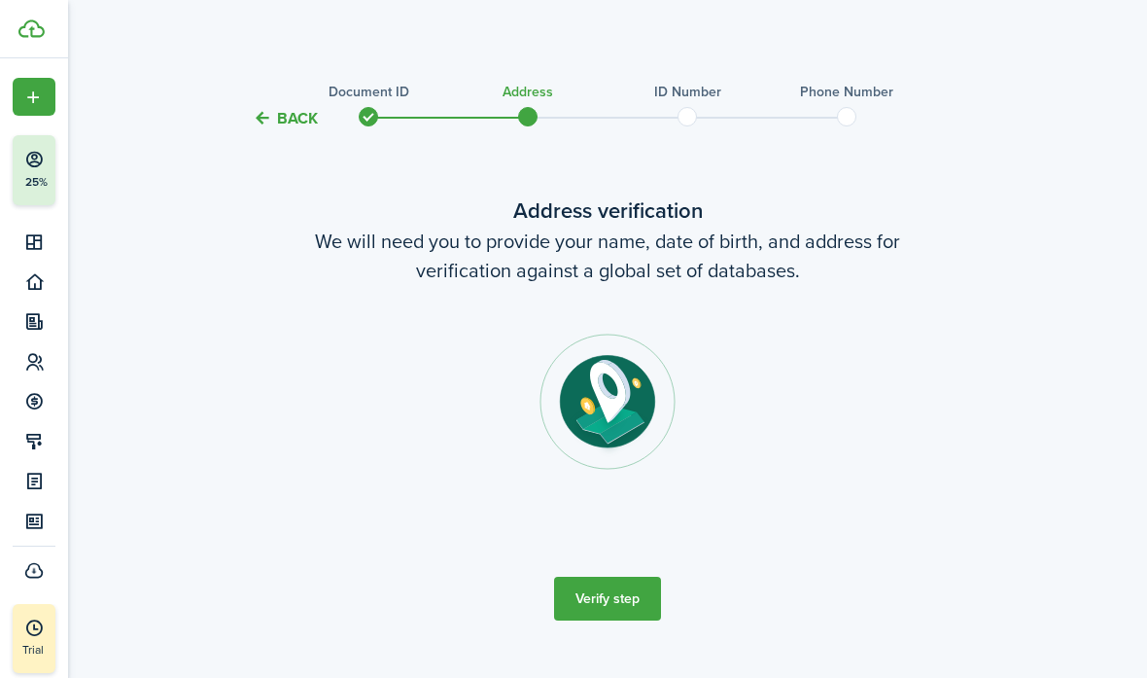
click at [611, 596] on button "Verify step" at bounding box center [607, 598] width 107 height 44
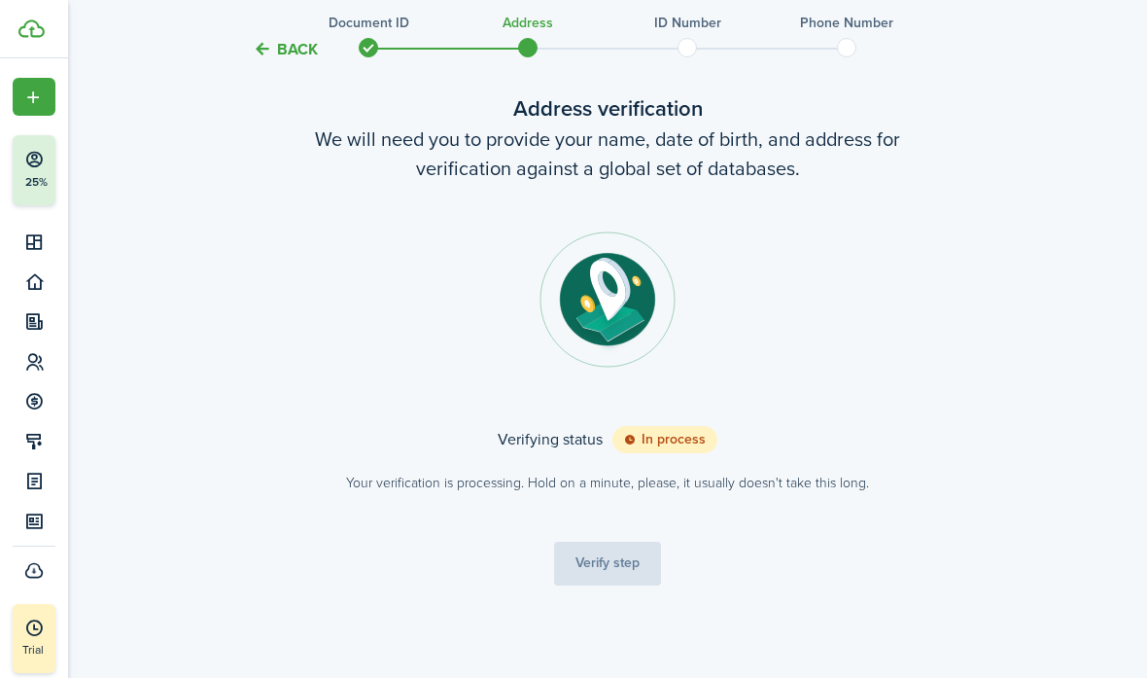
scroll to position [101, 0]
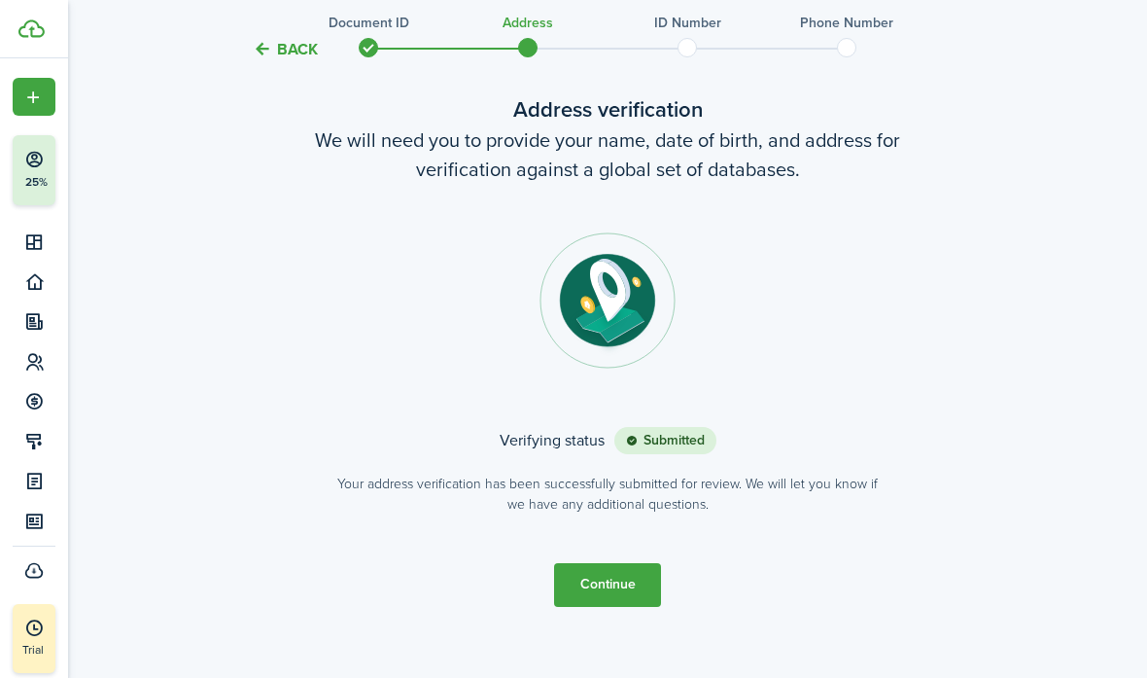
click at [622, 587] on button "Continue" at bounding box center [607, 585] width 107 height 44
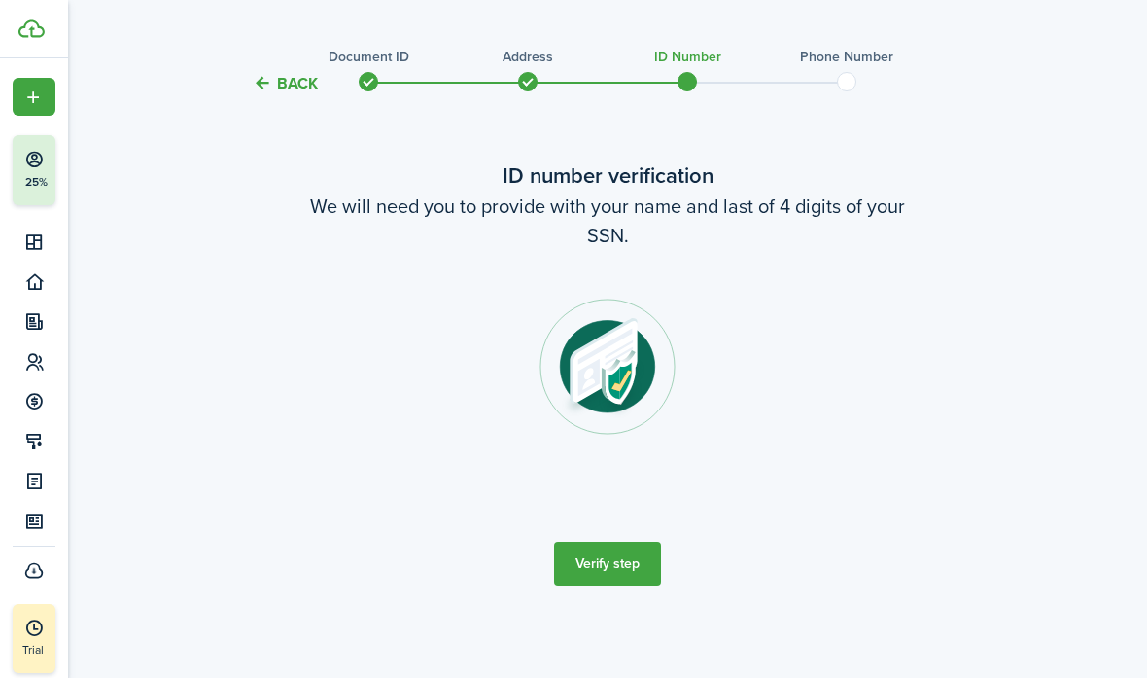
scroll to position [0, 0]
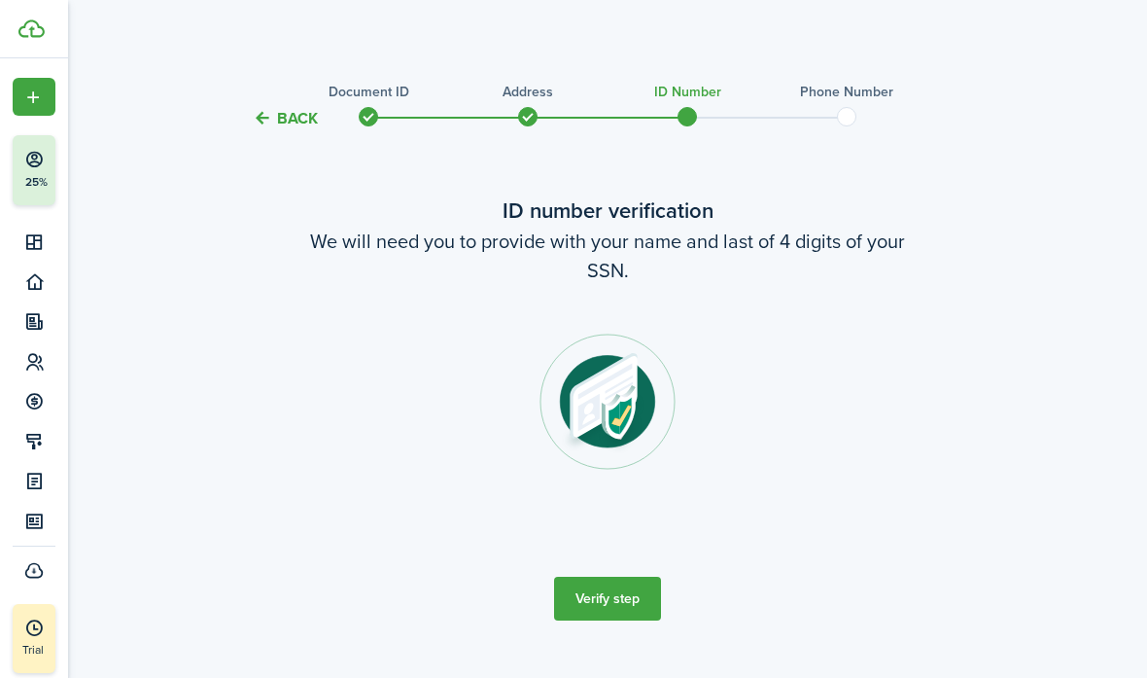
click at [622, 587] on button "Verify step" at bounding box center [607, 598] width 107 height 44
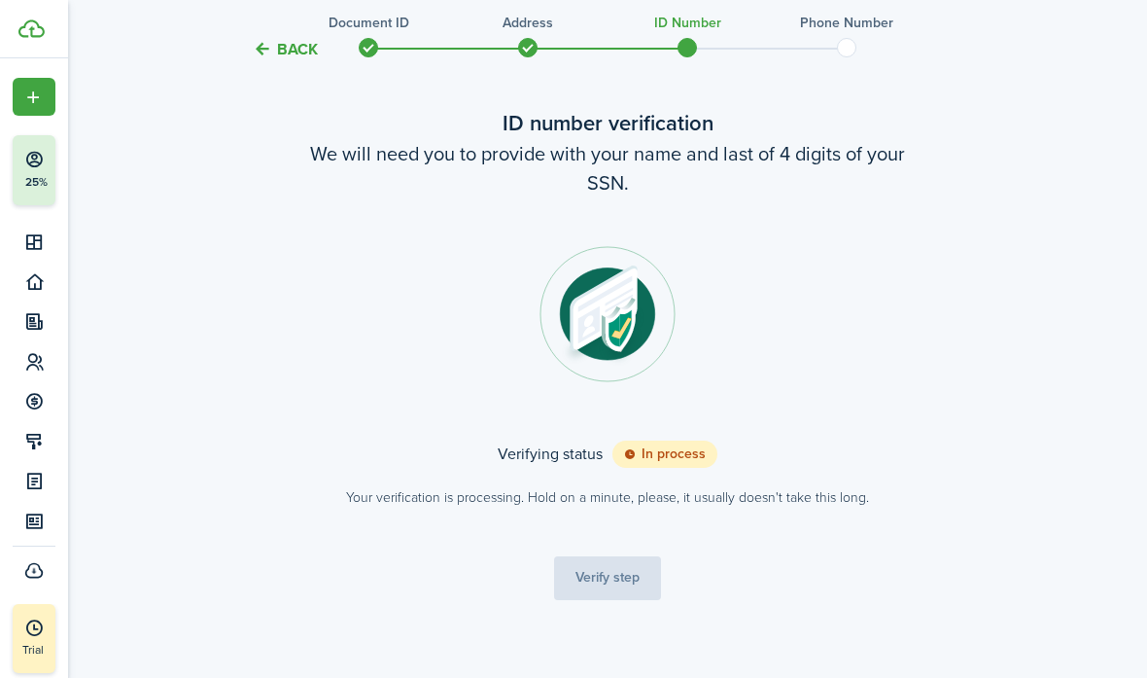
scroll to position [91, 0]
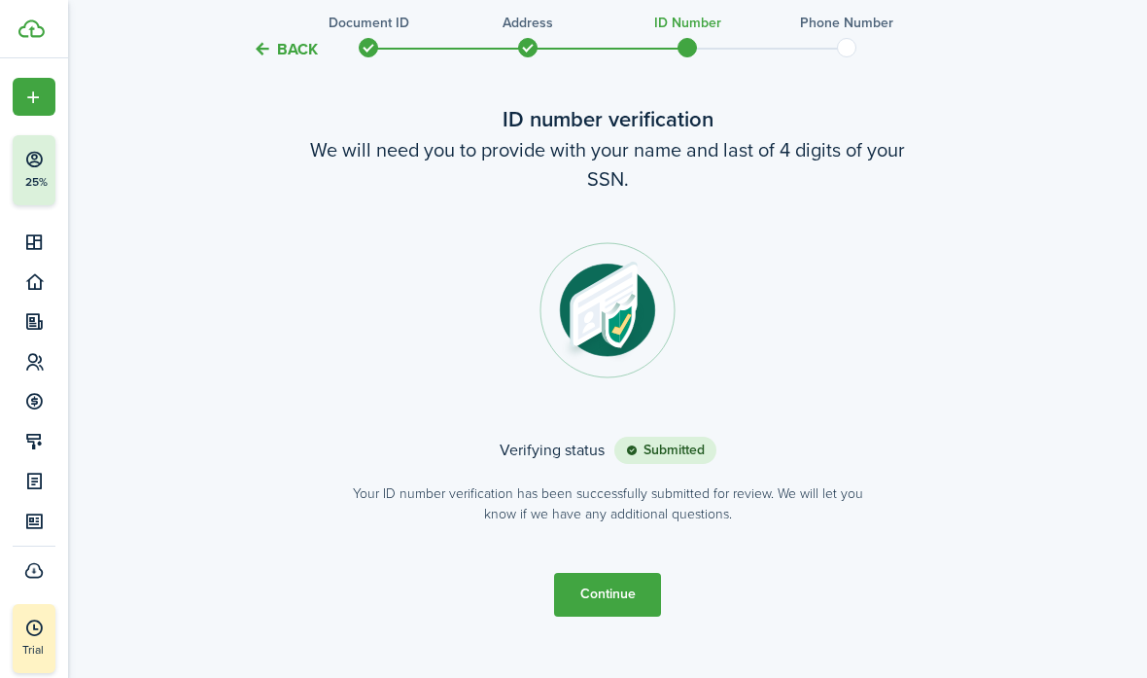
click at [608, 596] on button "Continue" at bounding box center [607, 595] width 107 height 44
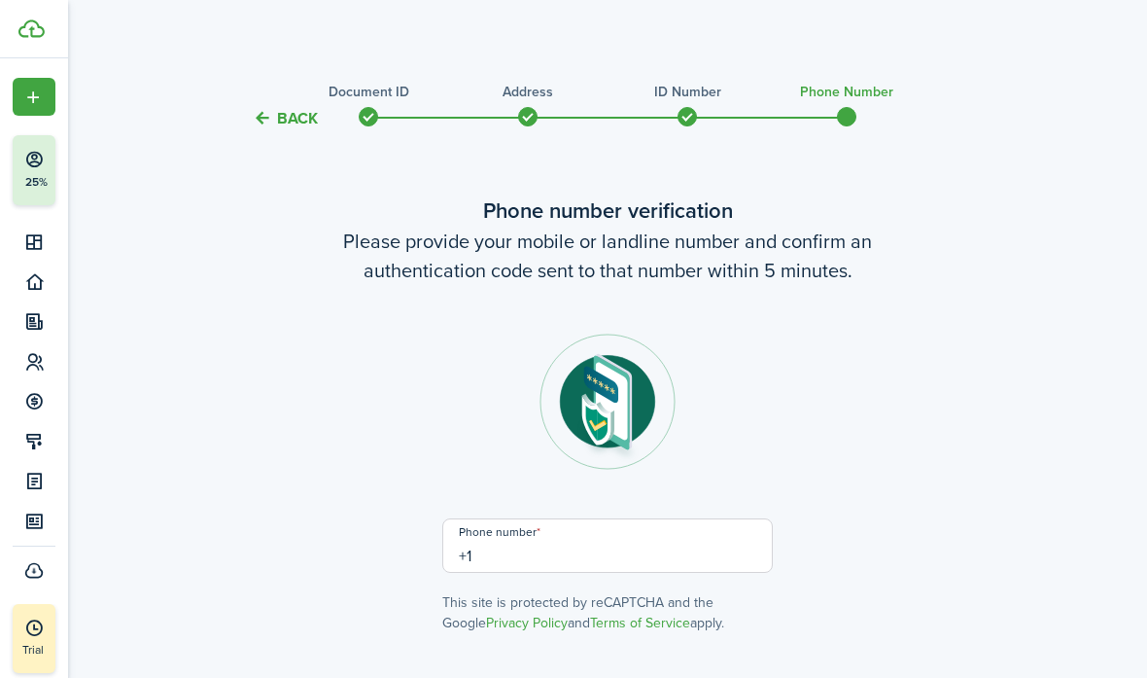
click at [601, 555] on input "+1" at bounding box center [607, 545] width 331 height 54
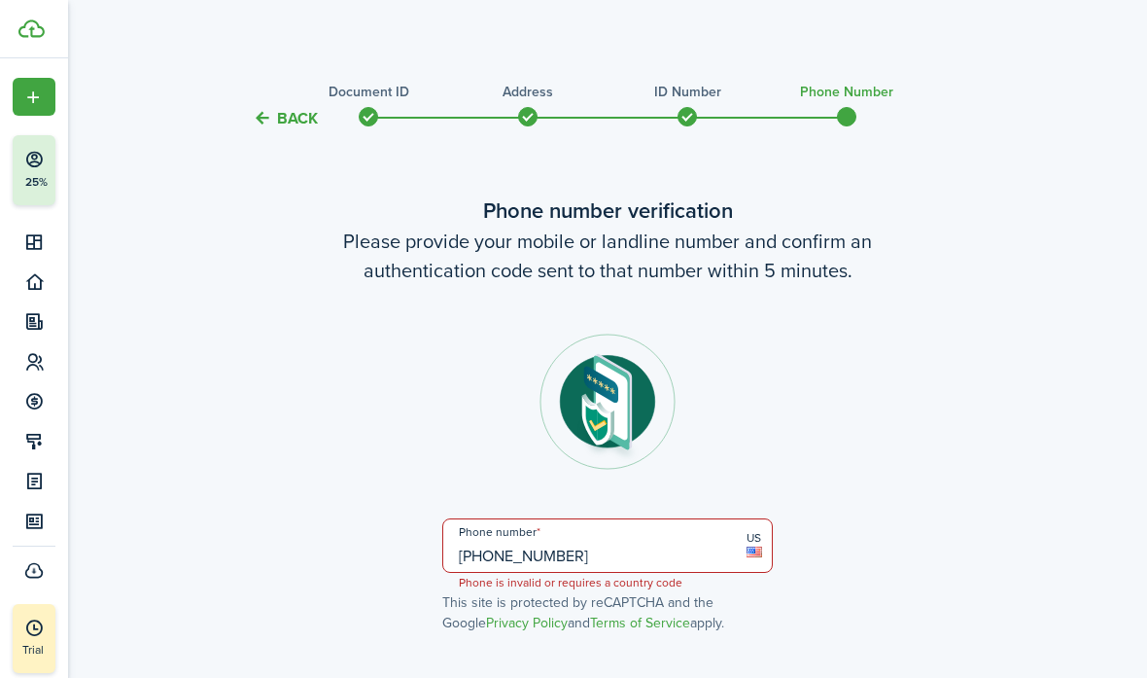
type input "[PHONE_NUMBER]"
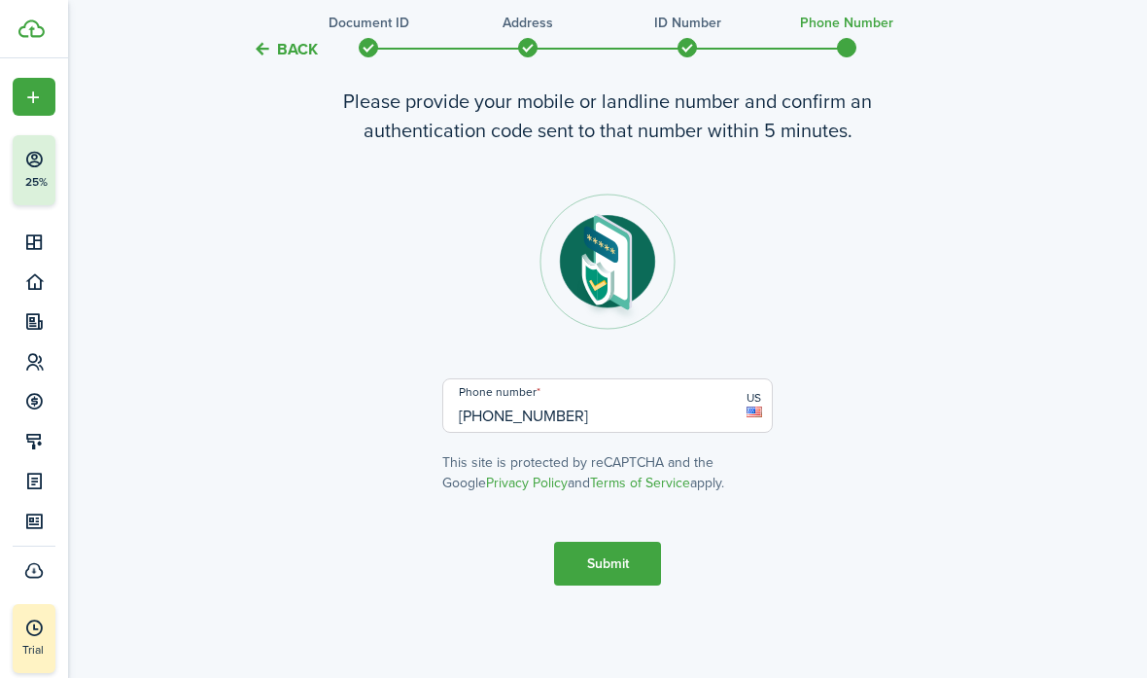
scroll to position [140, 0]
click at [600, 558] on button "Submit" at bounding box center [607, 563] width 107 height 44
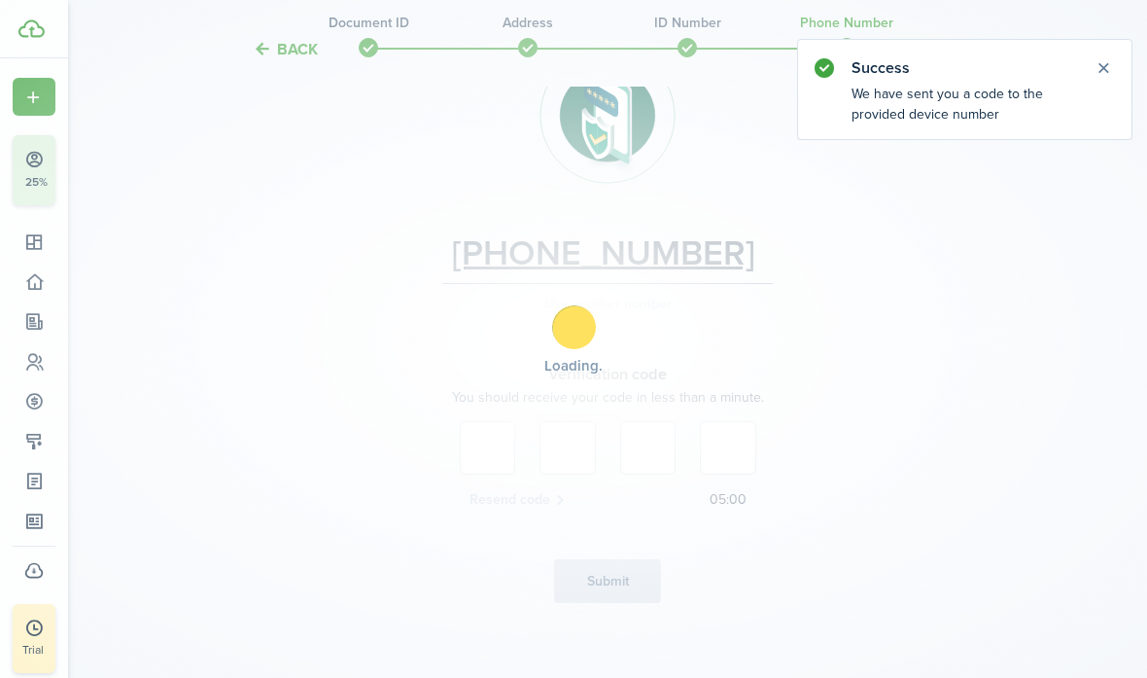
scroll to position [302, 0]
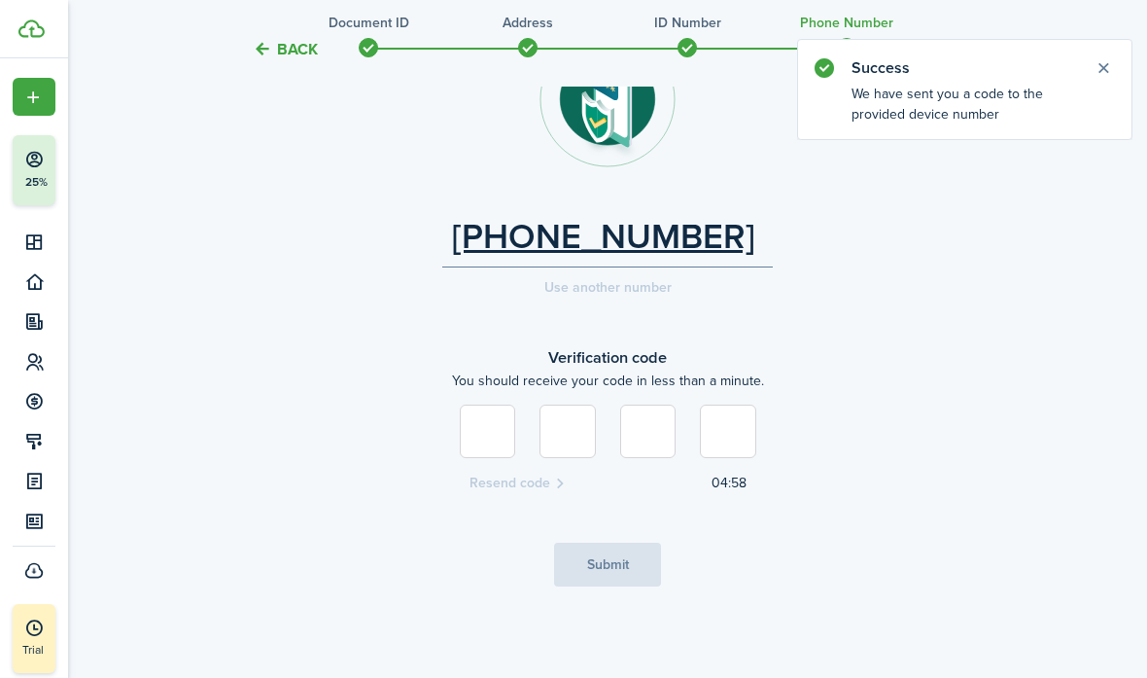
click at [790, 70] on button "Close notify" at bounding box center [1103, 67] width 27 height 27
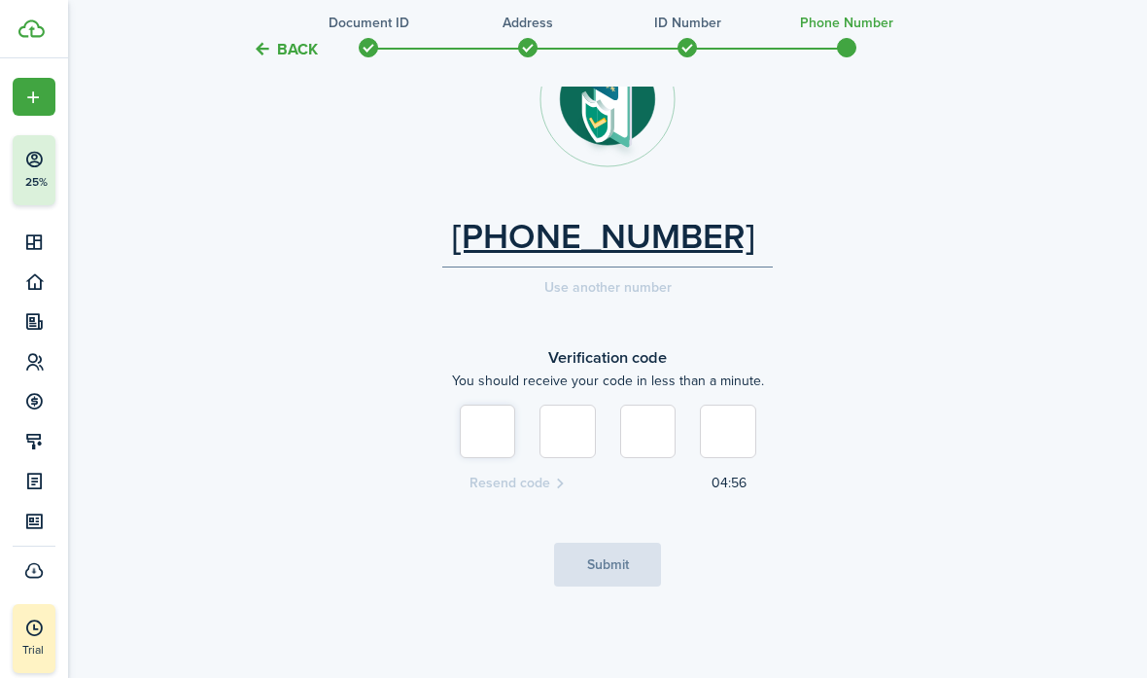
click at [484, 436] on input at bounding box center [488, 430] width 56 height 53
type input "3"
type input "0"
type input "8"
type input "5"
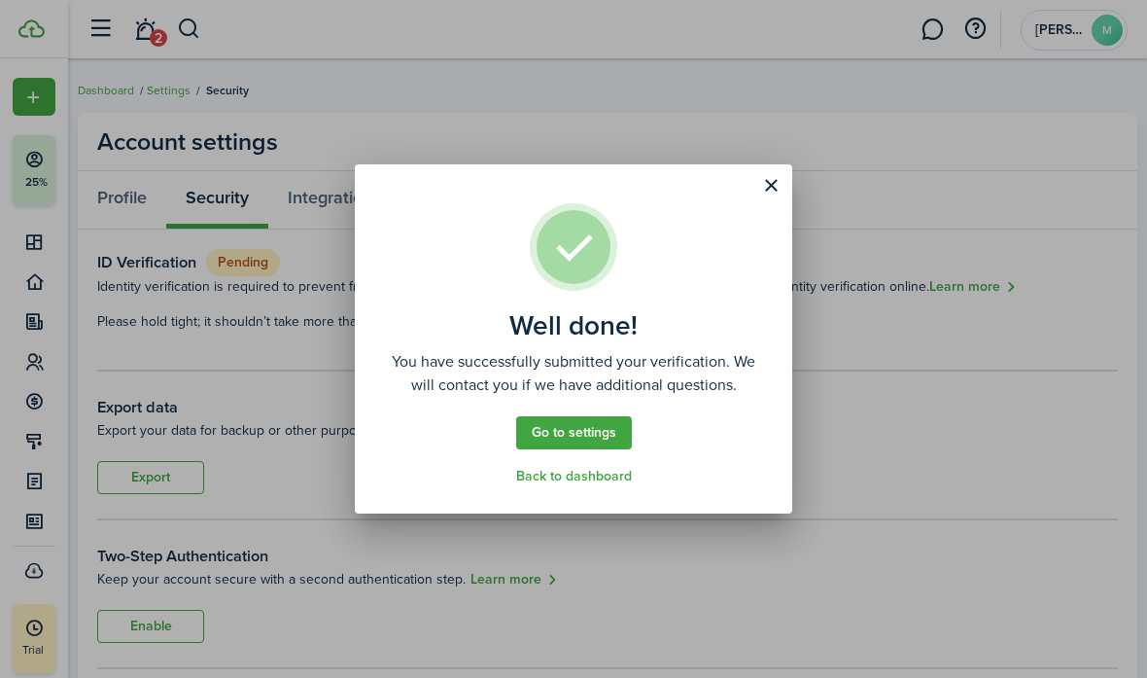
click at [773, 185] on button "Close modal" at bounding box center [770, 185] width 33 height 33
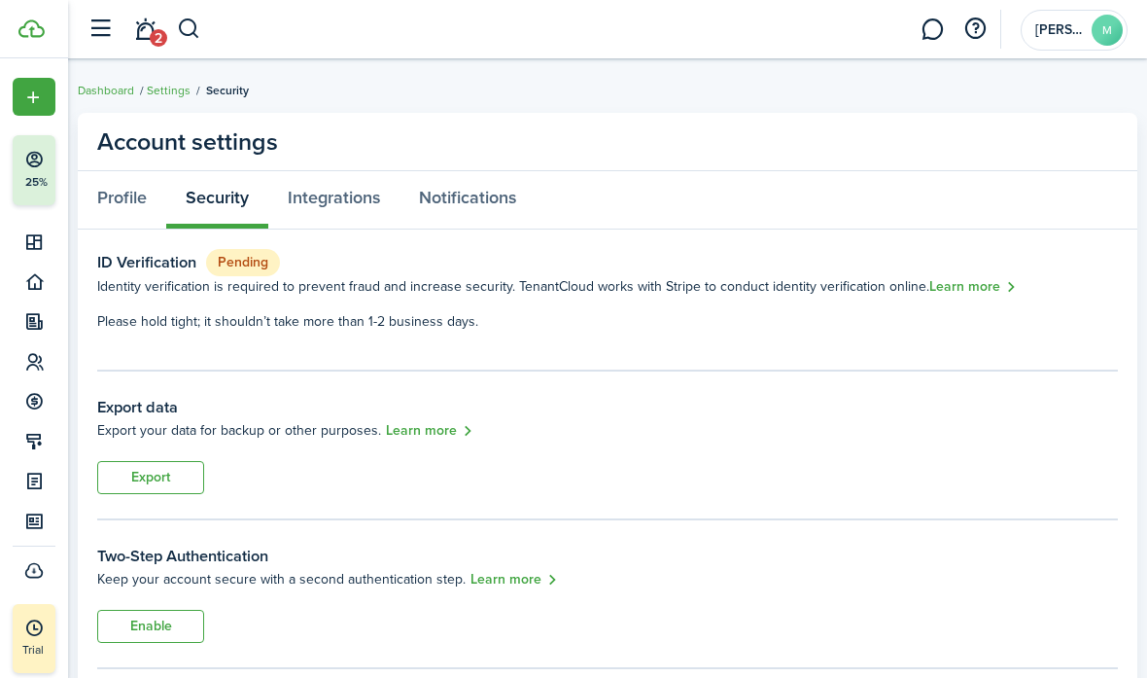
click at [404, 308] on div "ID Verification Pending Identity verification is required to prevent fraud and …" at bounding box center [607, 290] width 1021 height 83
click at [357, 201] on link "Integrations" at bounding box center [333, 199] width 131 height 57
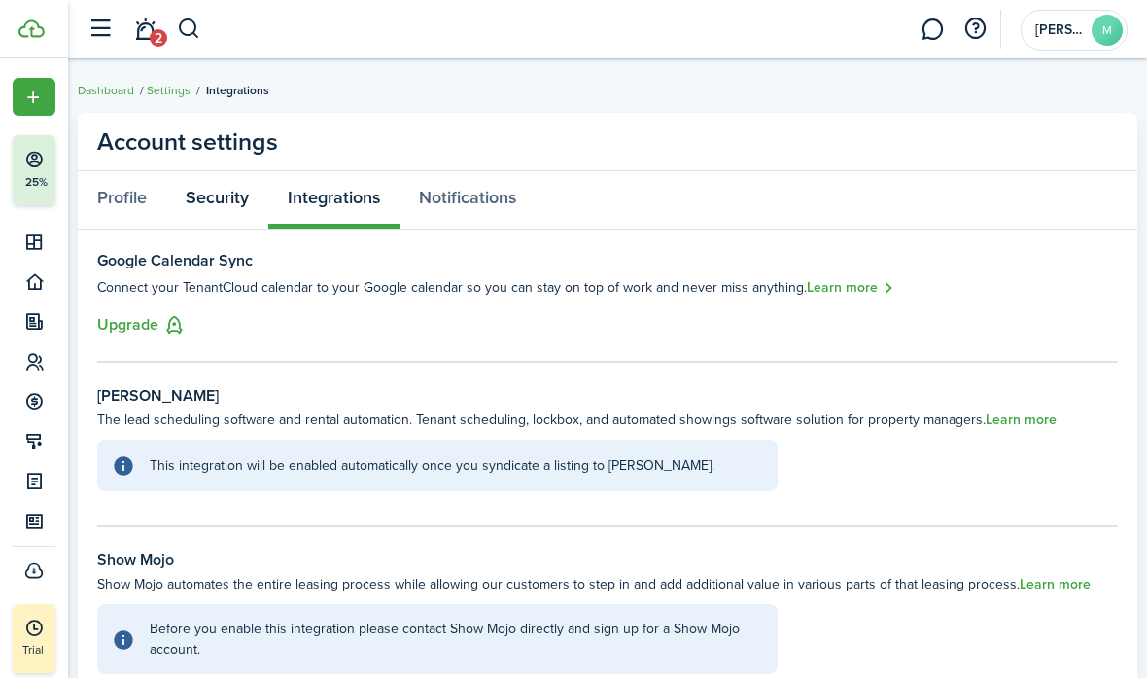
click at [203, 194] on link "Security" at bounding box center [217, 199] width 102 height 57
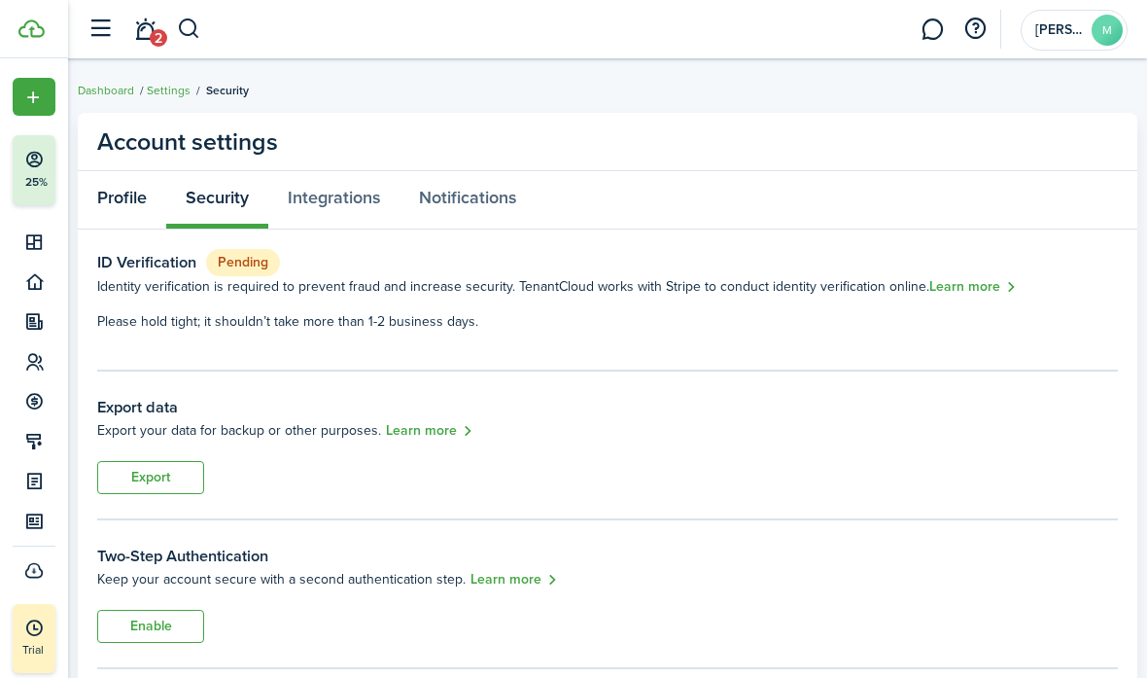
click at [148, 193] on link "Profile" at bounding box center [122, 199] width 88 height 57
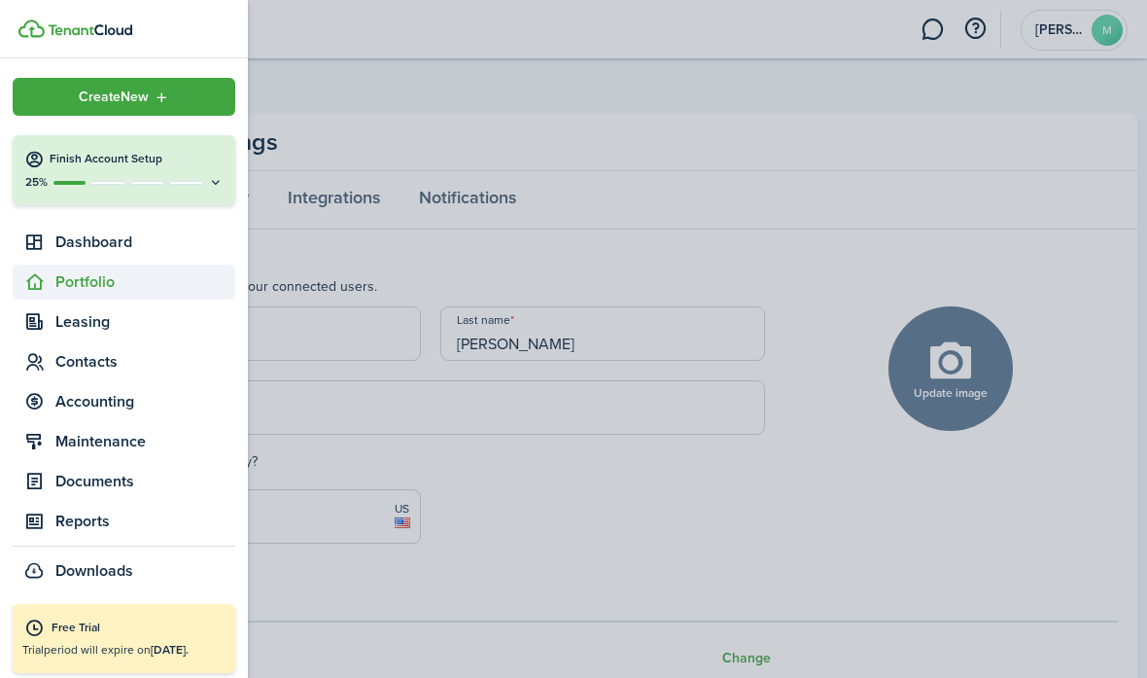
click at [38, 281] on icon at bounding box center [34, 281] width 20 height 19
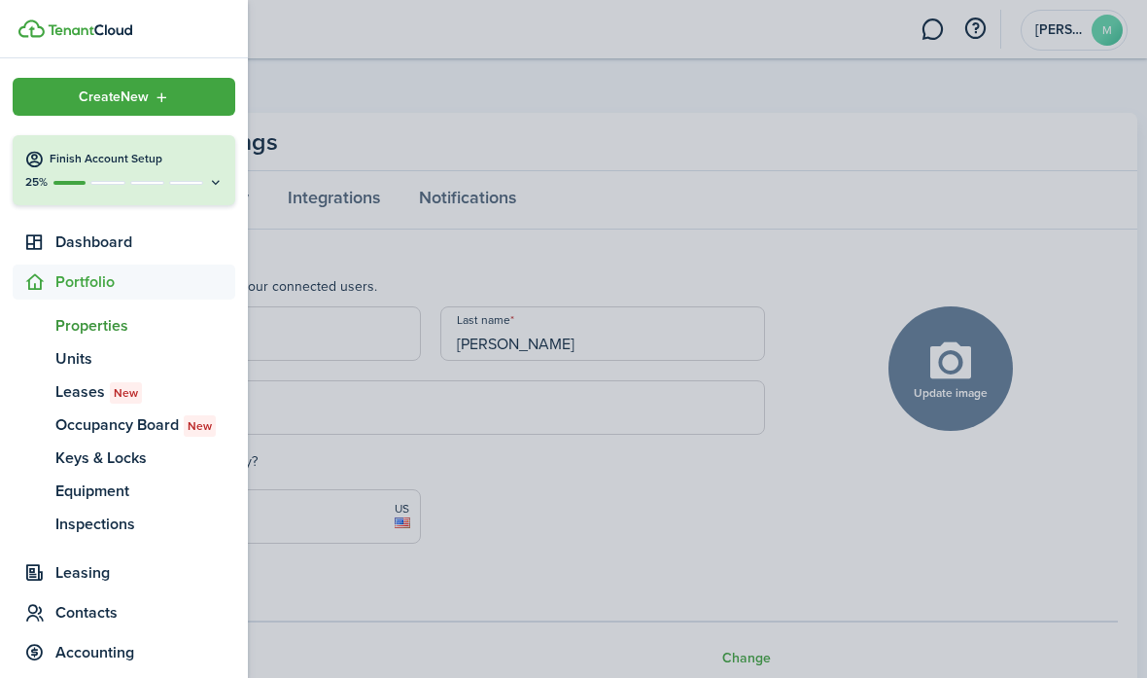
click at [72, 326] on span "Properties" at bounding box center [145, 325] width 180 height 23
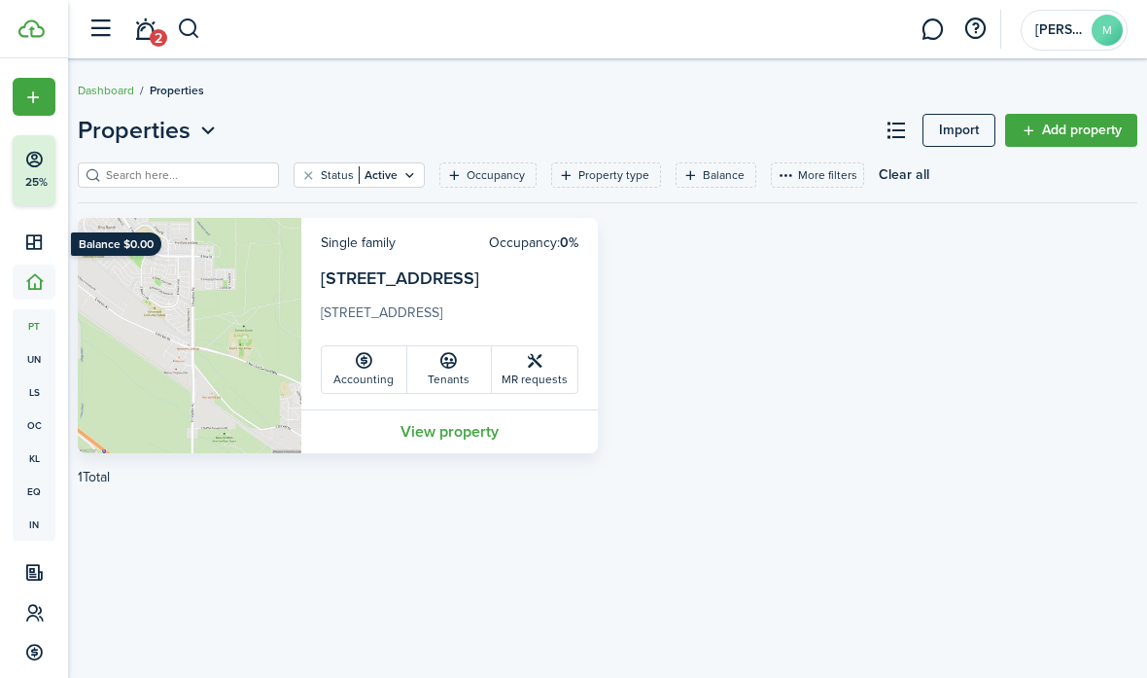
click at [400, 353] on link "Accounting" at bounding box center [365, 369] width 86 height 47
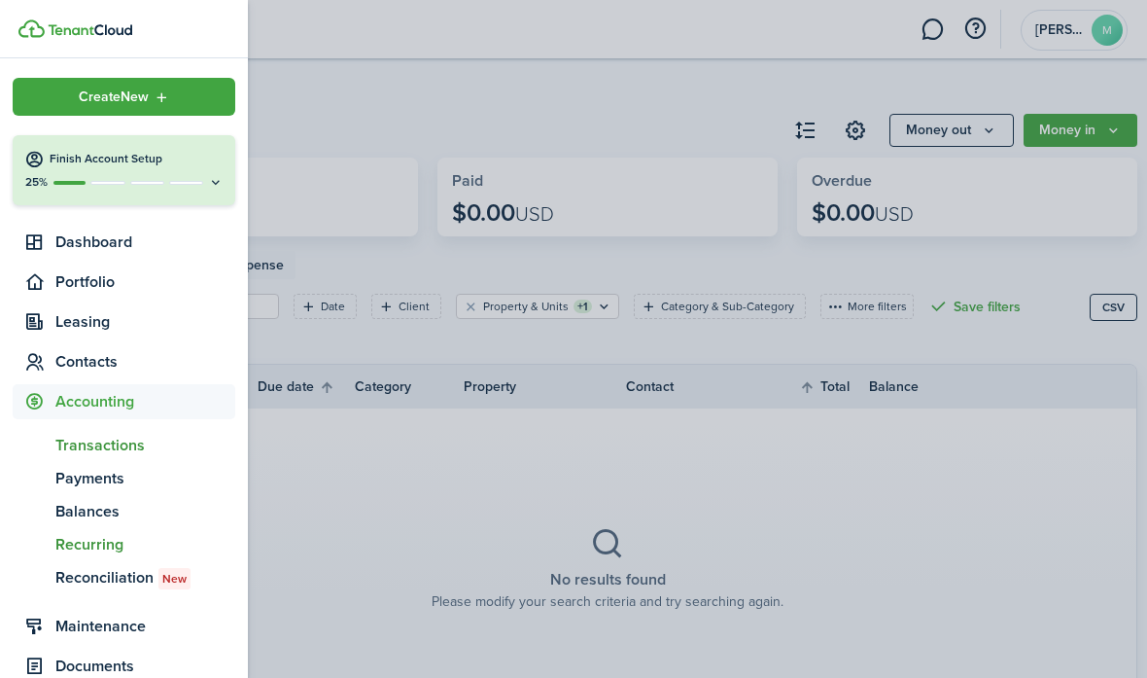
click at [97, 543] on span "Recurring" at bounding box center [145, 544] width 180 height 23
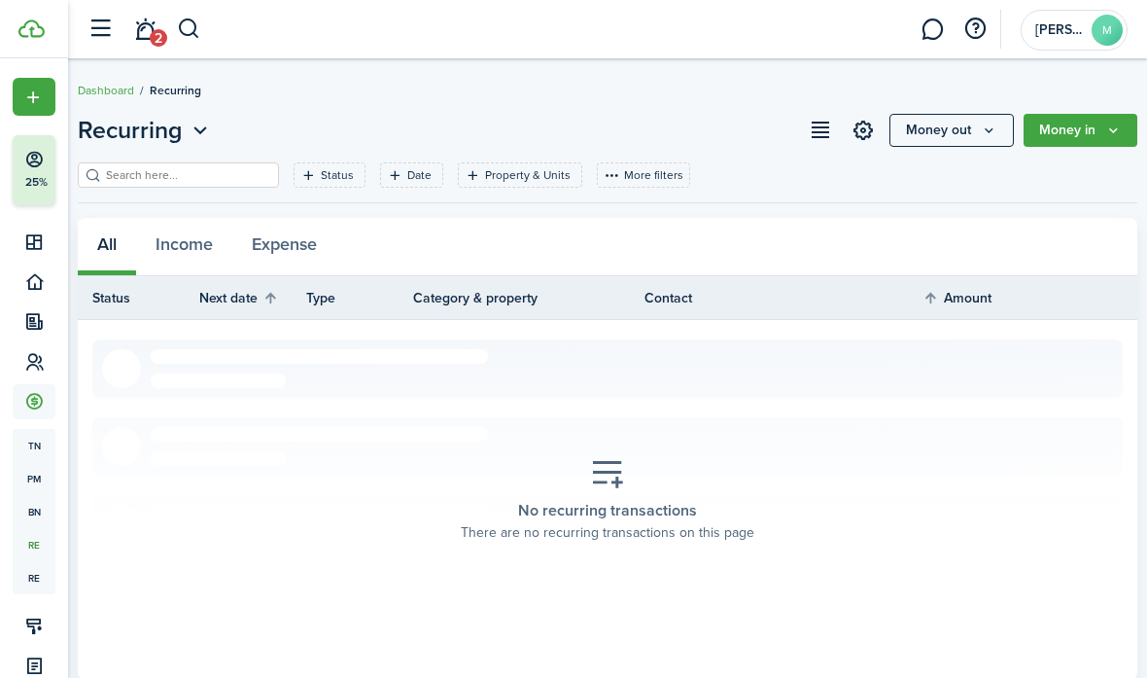
click at [427, 480] on section "No recurring transactions There are no recurring transactions on this page" at bounding box center [607, 499] width 1030 height 321
click at [613, 493] on div "No recurring transactions There are no recurring transactions on this page" at bounding box center [607, 499] width 323 height 115
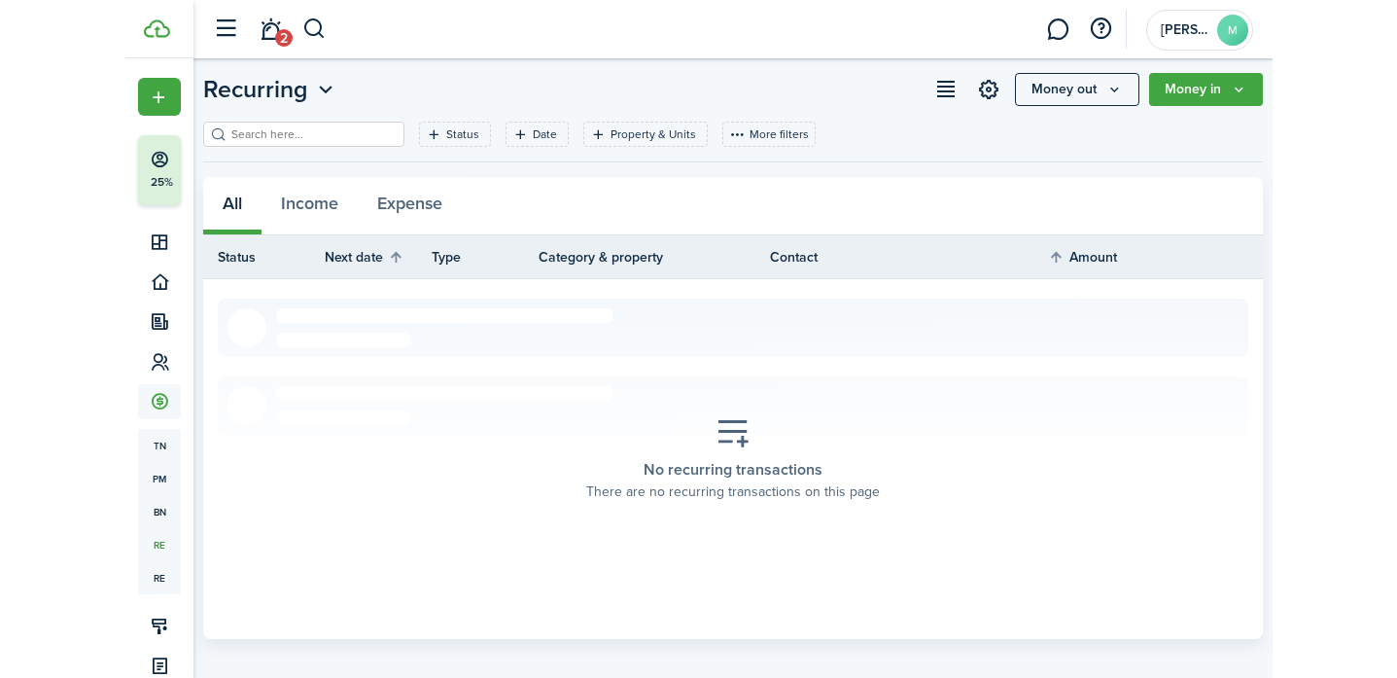
scroll to position [38, 0]
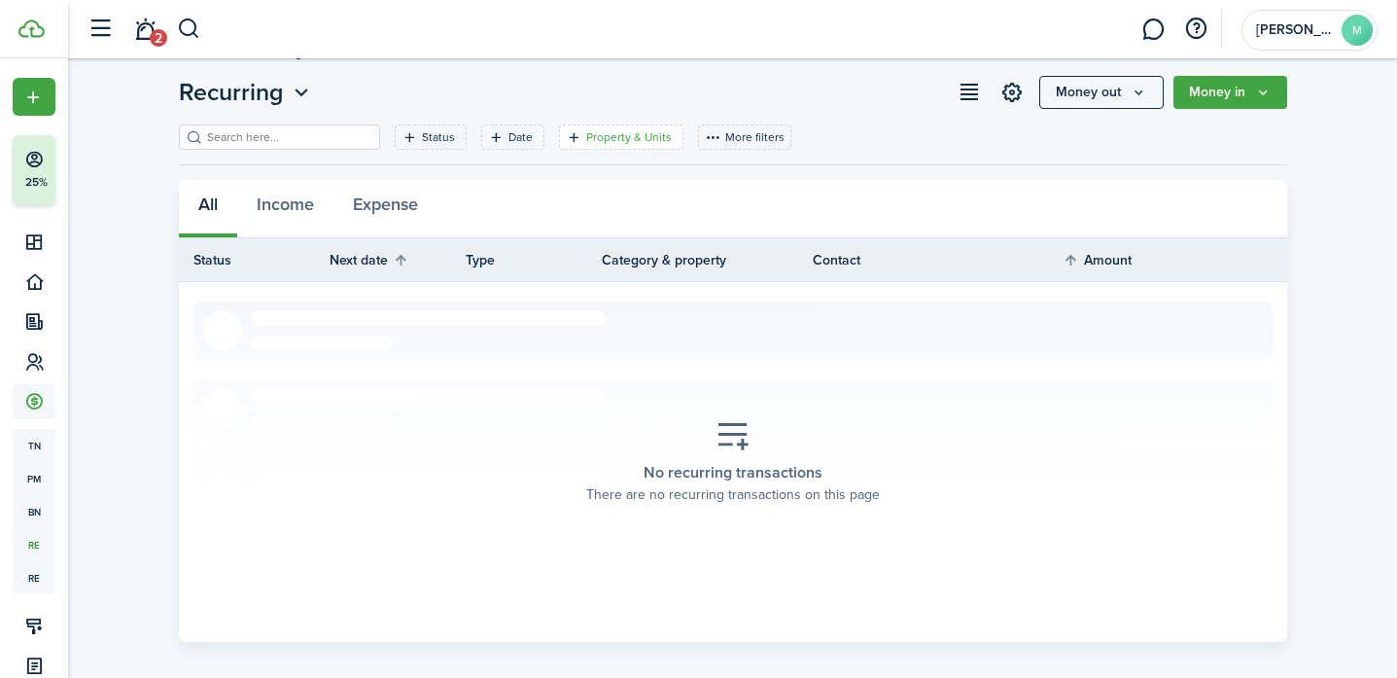
click at [569, 128] on filter-tag "Property & Units" at bounding box center [621, 136] width 124 height 25
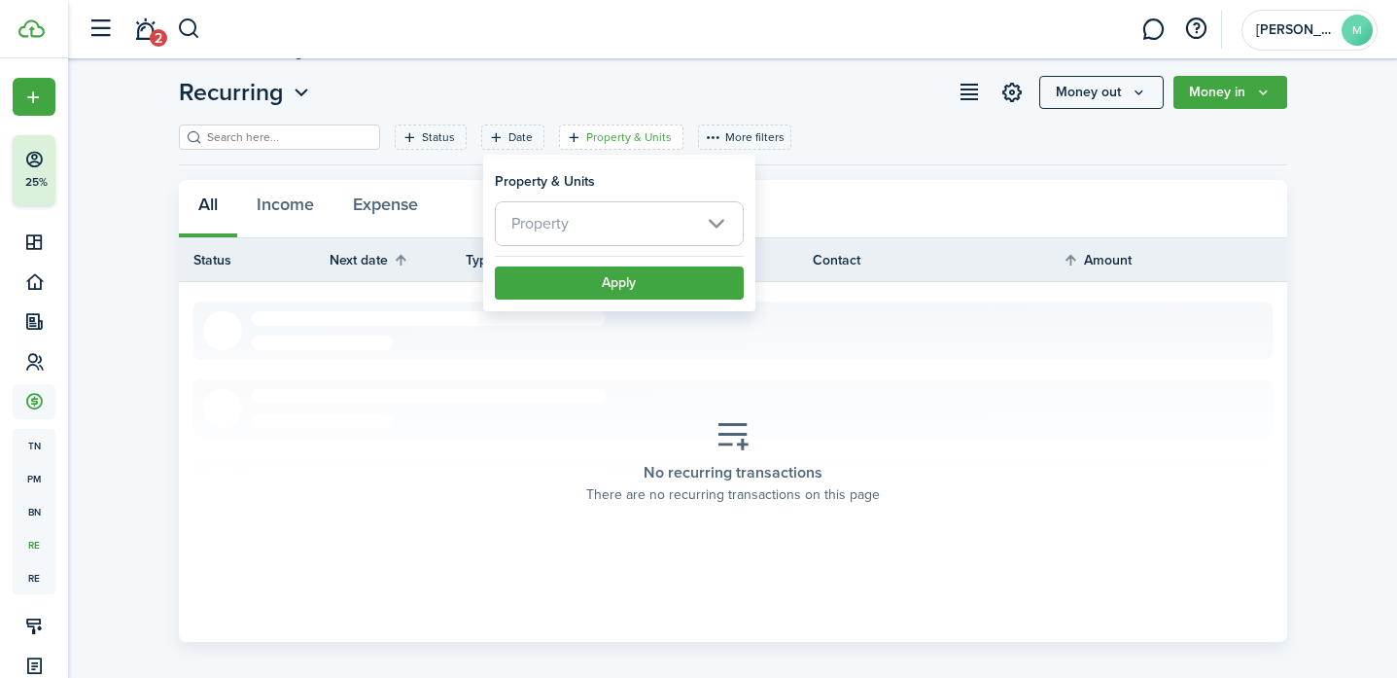
click at [582, 220] on span "Property" at bounding box center [619, 223] width 247 height 43
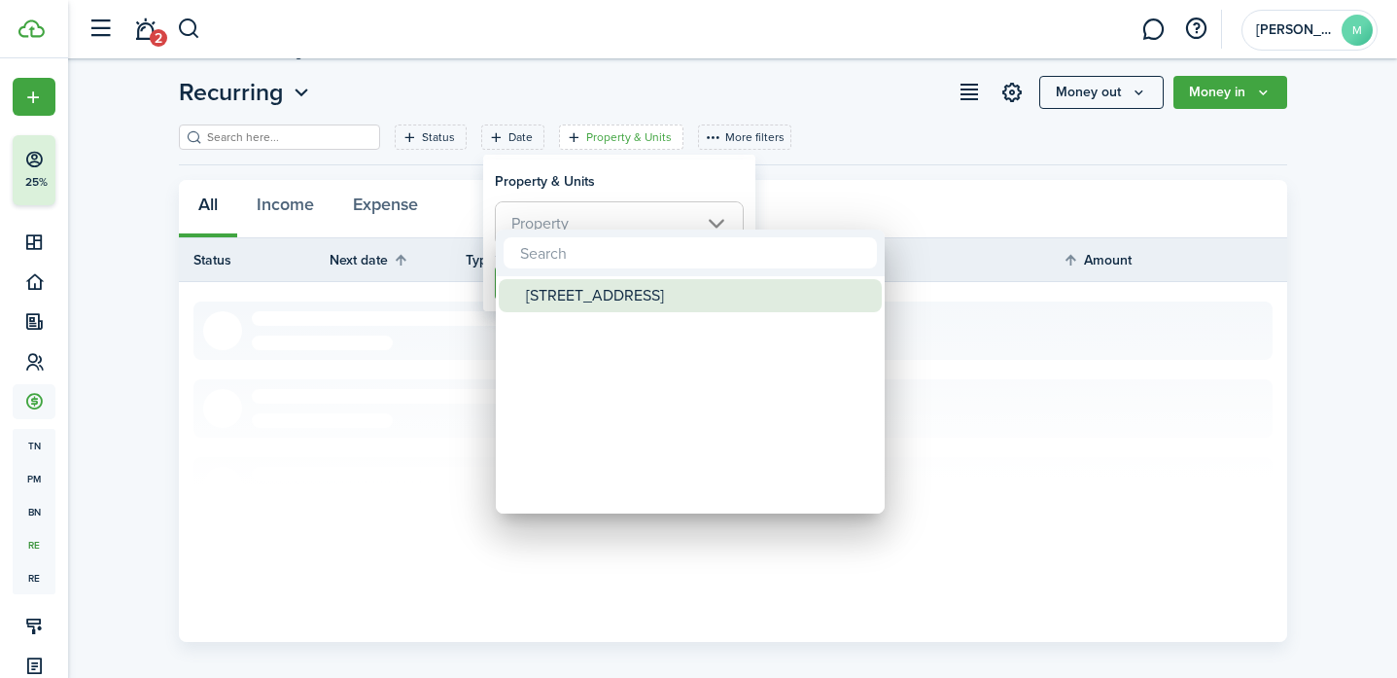
click at [594, 288] on div "[STREET_ADDRESS]" at bounding box center [698, 295] width 344 height 33
type input "[STREET_ADDRESS]"
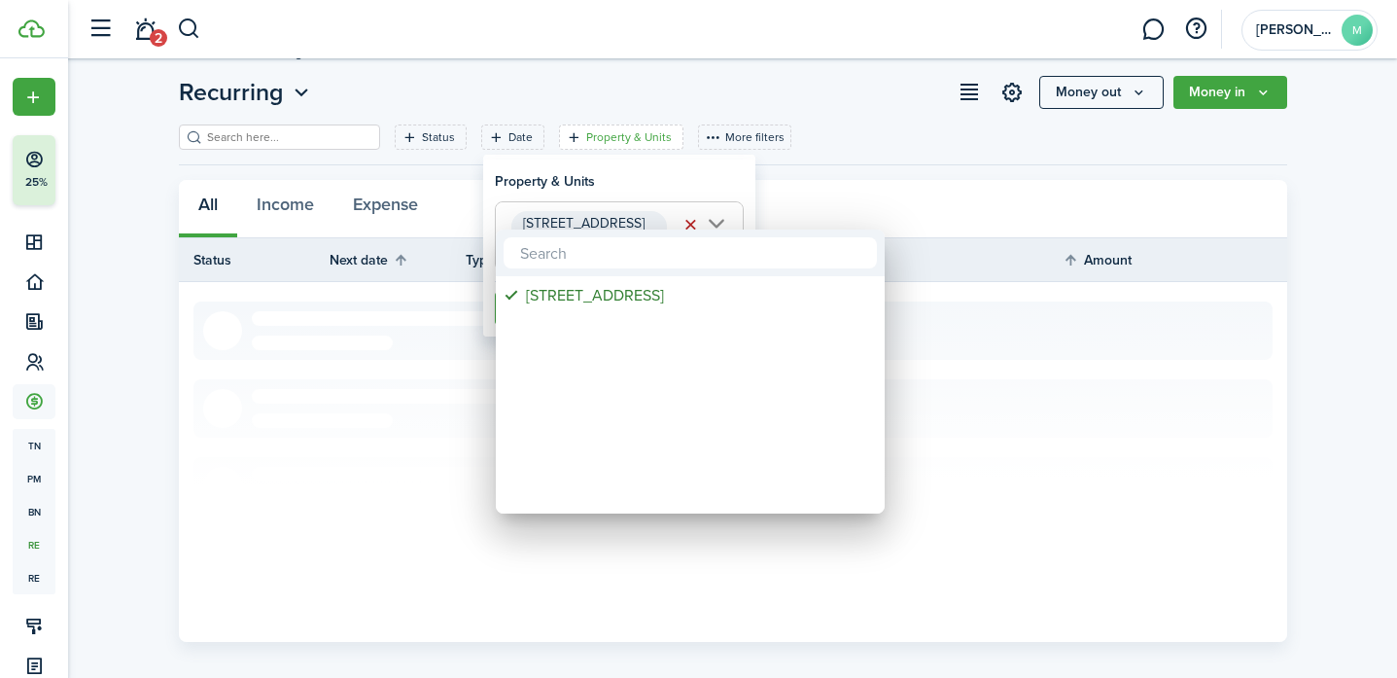
click at [734, 159] on div at bounding box center [698, 338] width 1708 height 989
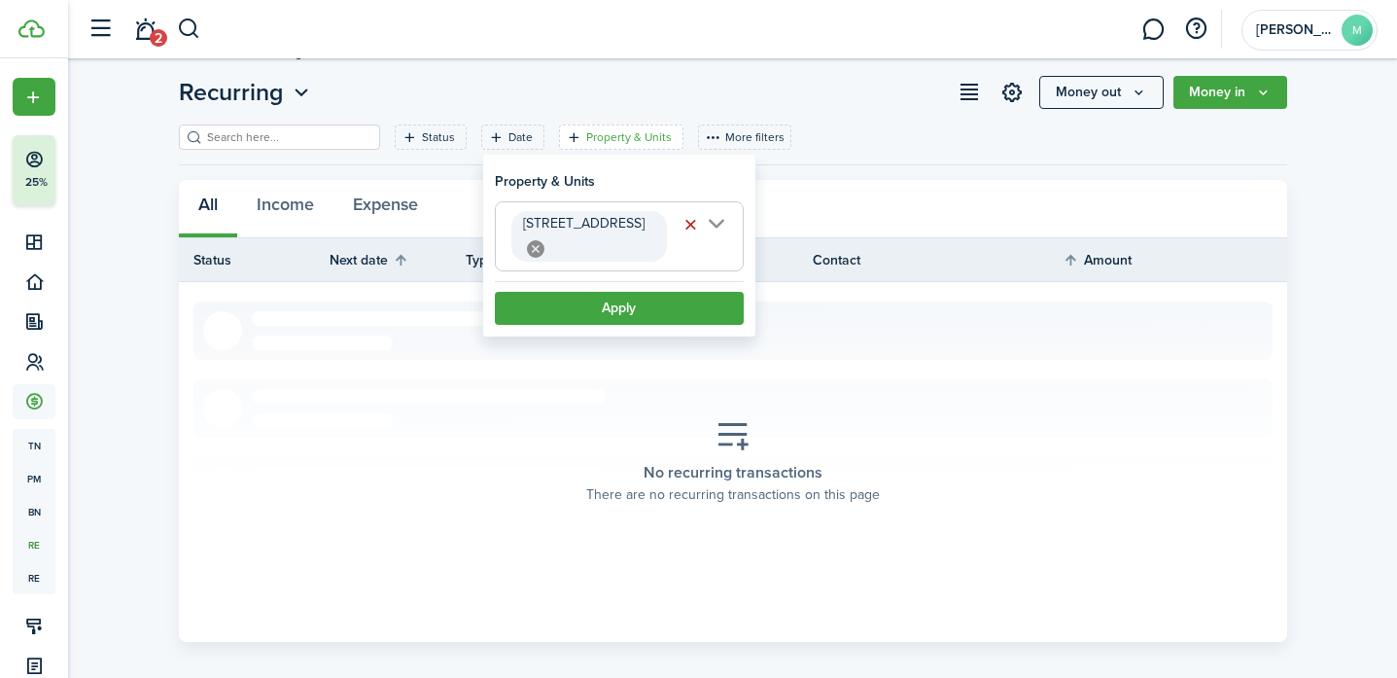
click at [676, 304] on button "Apply" at bounding box center [619, 308] width 249 height 33
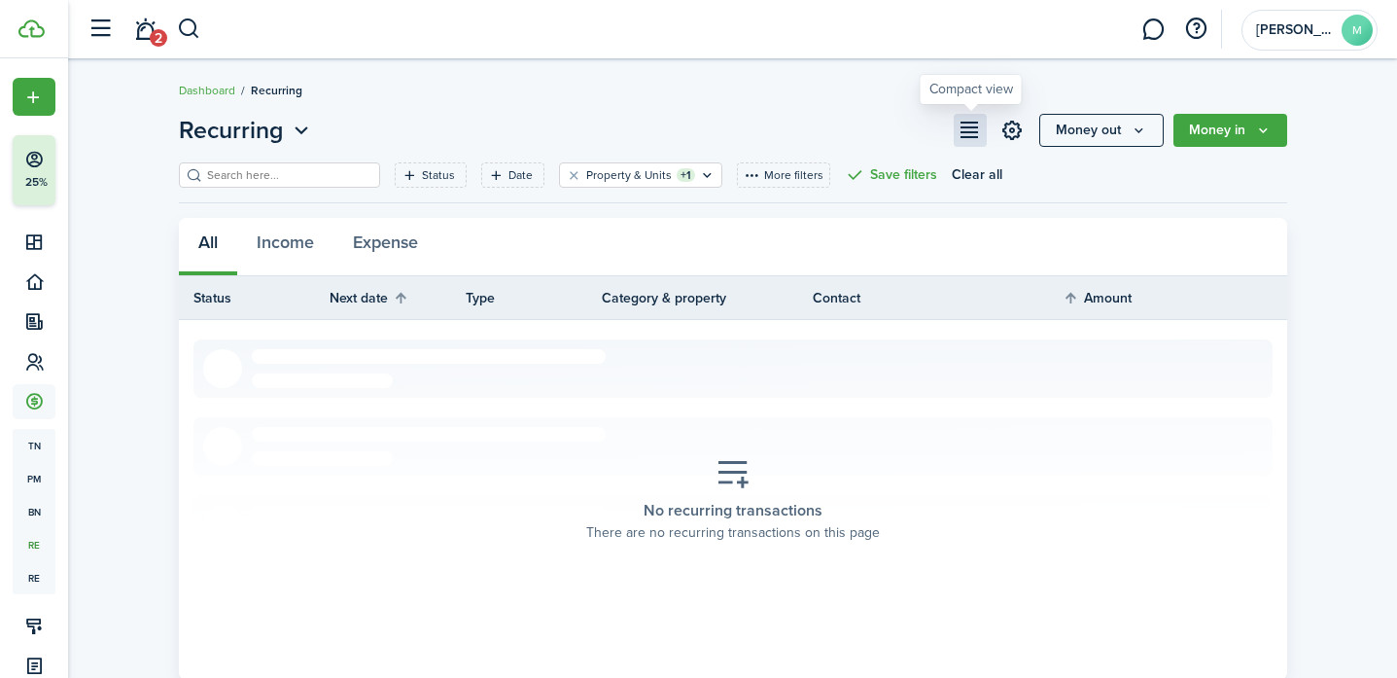
click at [790, 126] on button "button" at bounding box center [970, 130] width 33 height 33
click at [790, 131] on button "Money in" at bounding box center [1230, 130] width 114 height 33
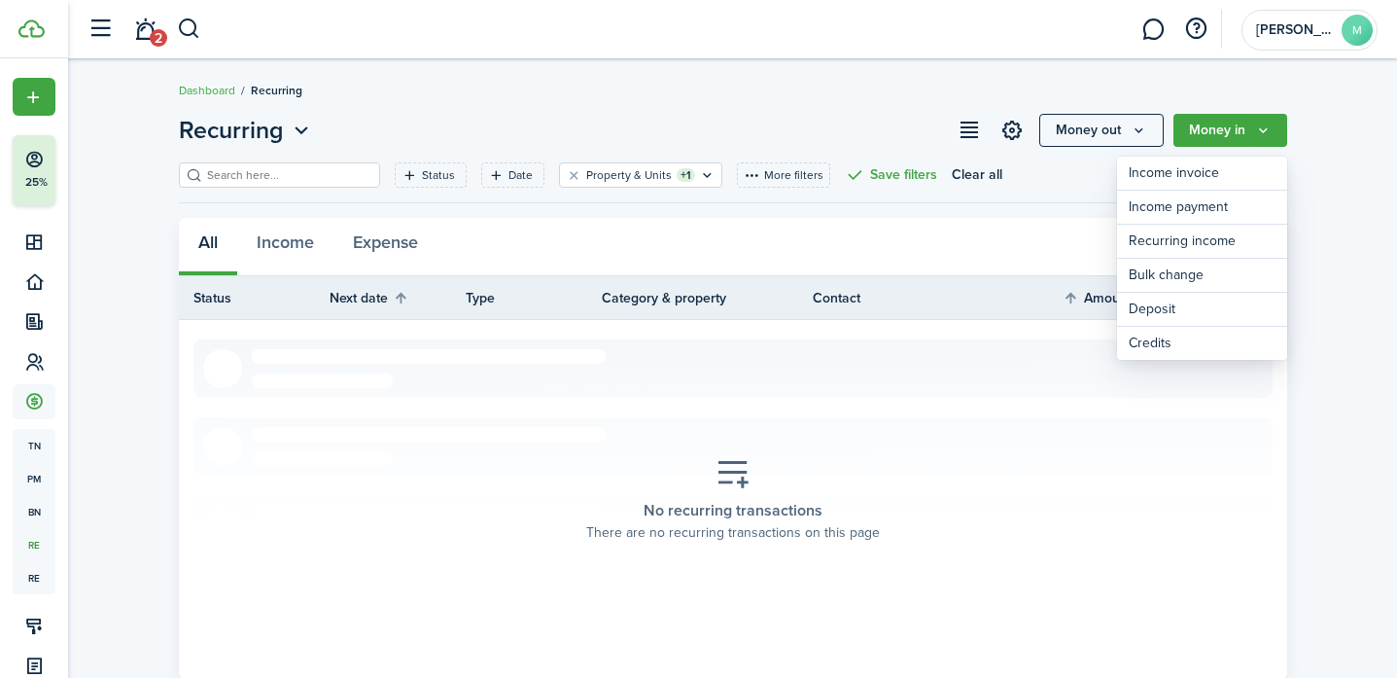
click at [790, 130] on icon "Money out" at bounding box center [1139, 130] width 17 height 16
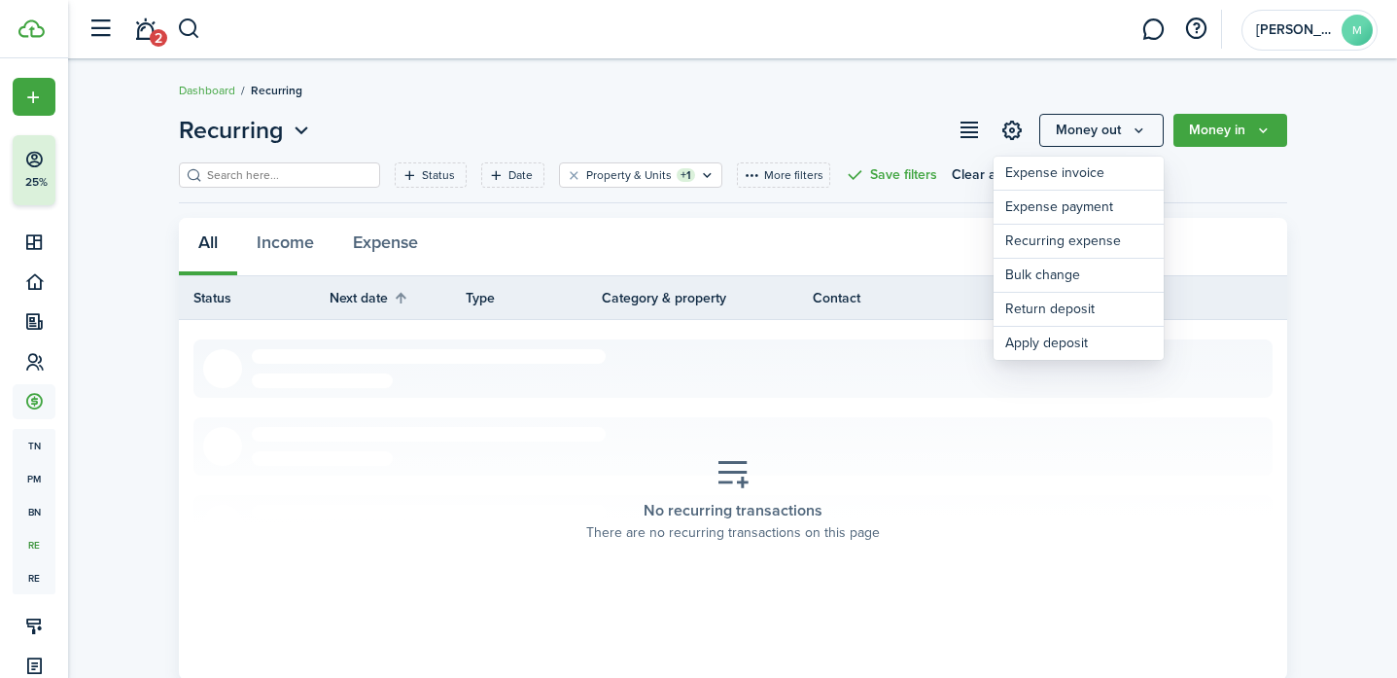
click at [790, 130] on icon "Money out" at bounding box center [1139, 130] width 17 height 16
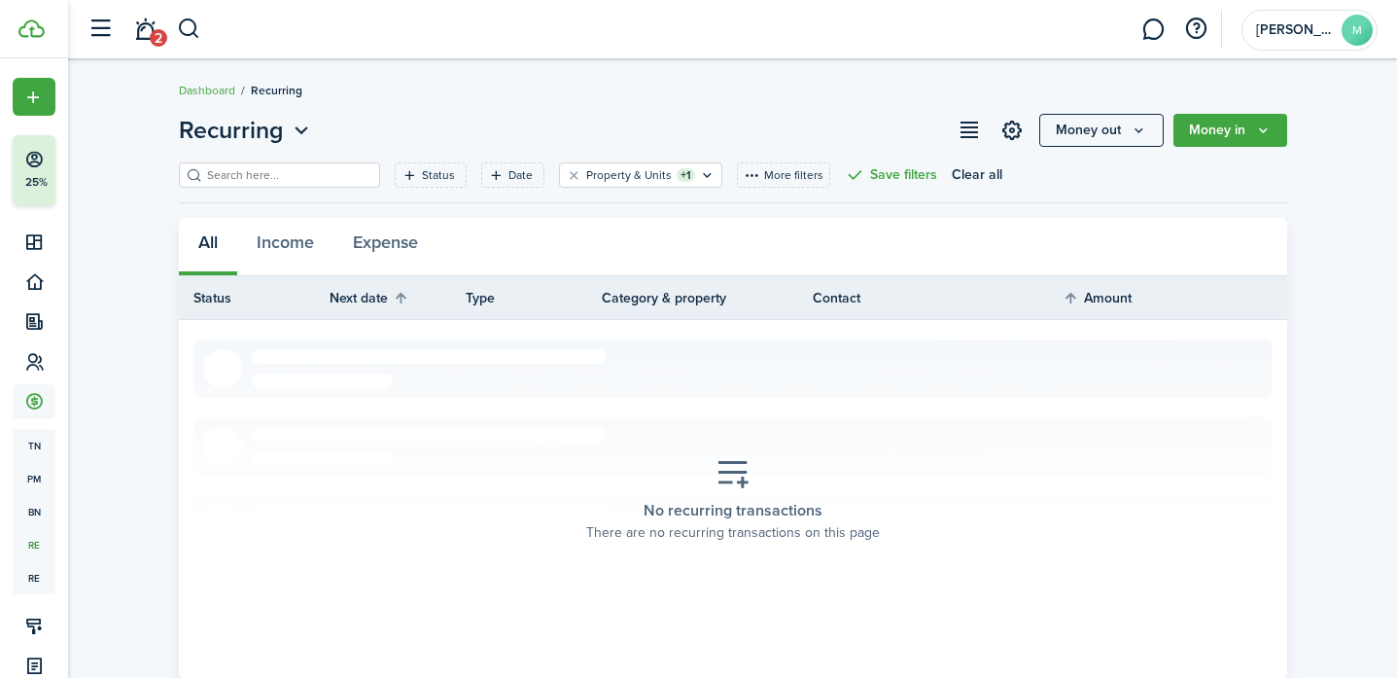
click at [611, 404] on section "No recurring transactions There are no recurring transactions on this page" at bounding box center [732, 499] width 1079 height 321
click at [303, 132] on icon "Open menu" at bounding box center [301, 131] width 25 height 24
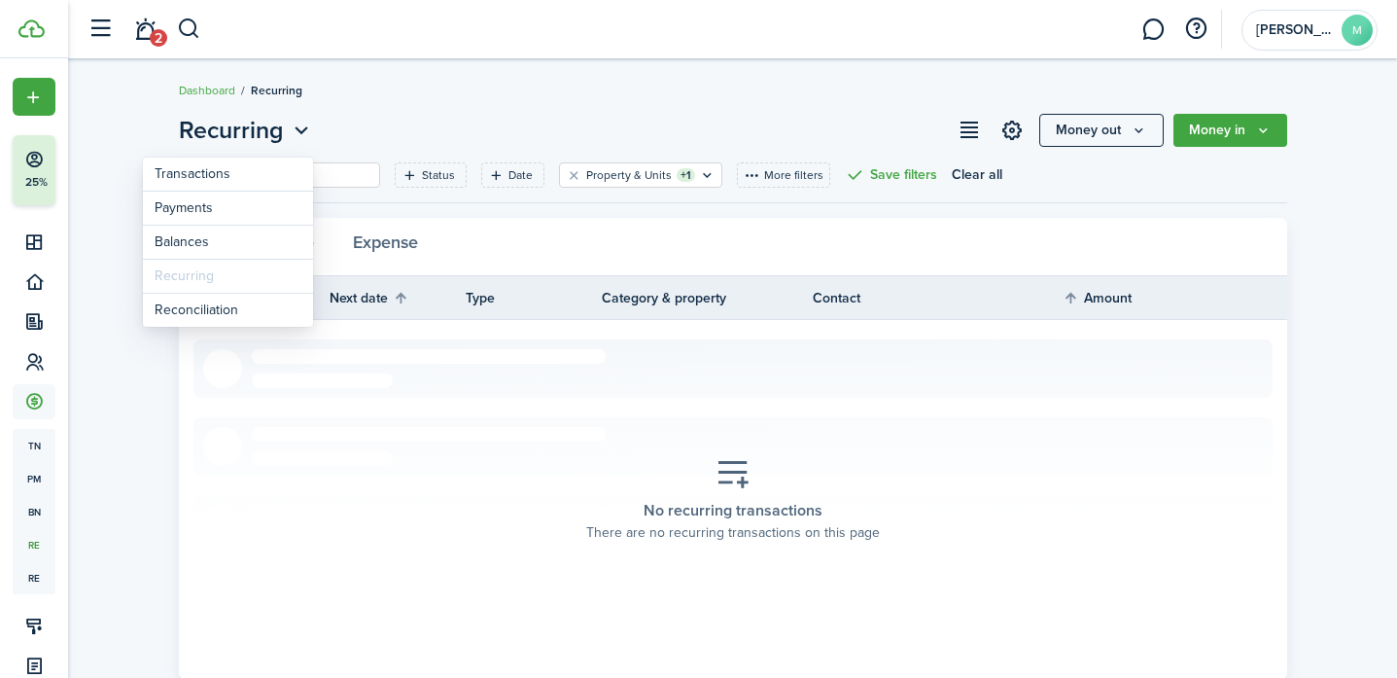
click at [303, 132] on icon "Open menu" at bounding box center [301, 131] width 25 height 24
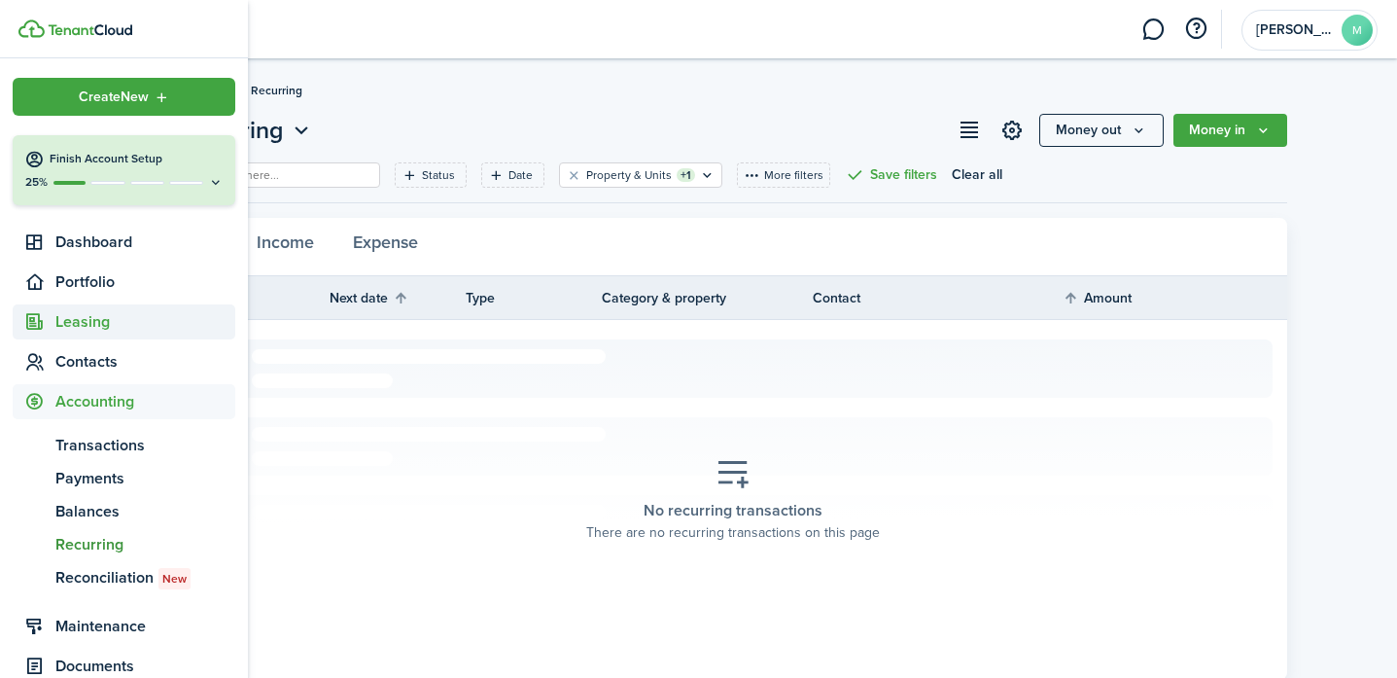
click at [70, 324] on span "Leasing" at bounding box center [145, 321] width 180 height 23
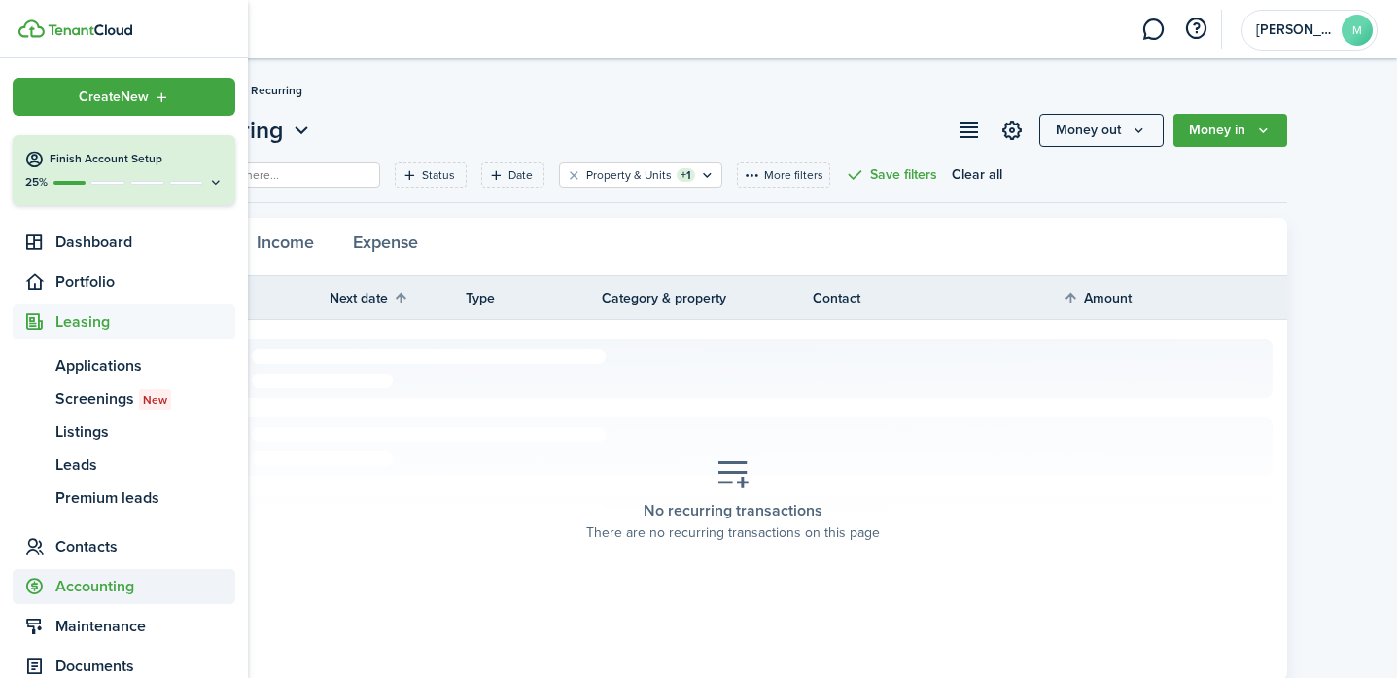
click at [110, 579] on span "Accounting" at bounding box center [145, 586] width 180 height 23
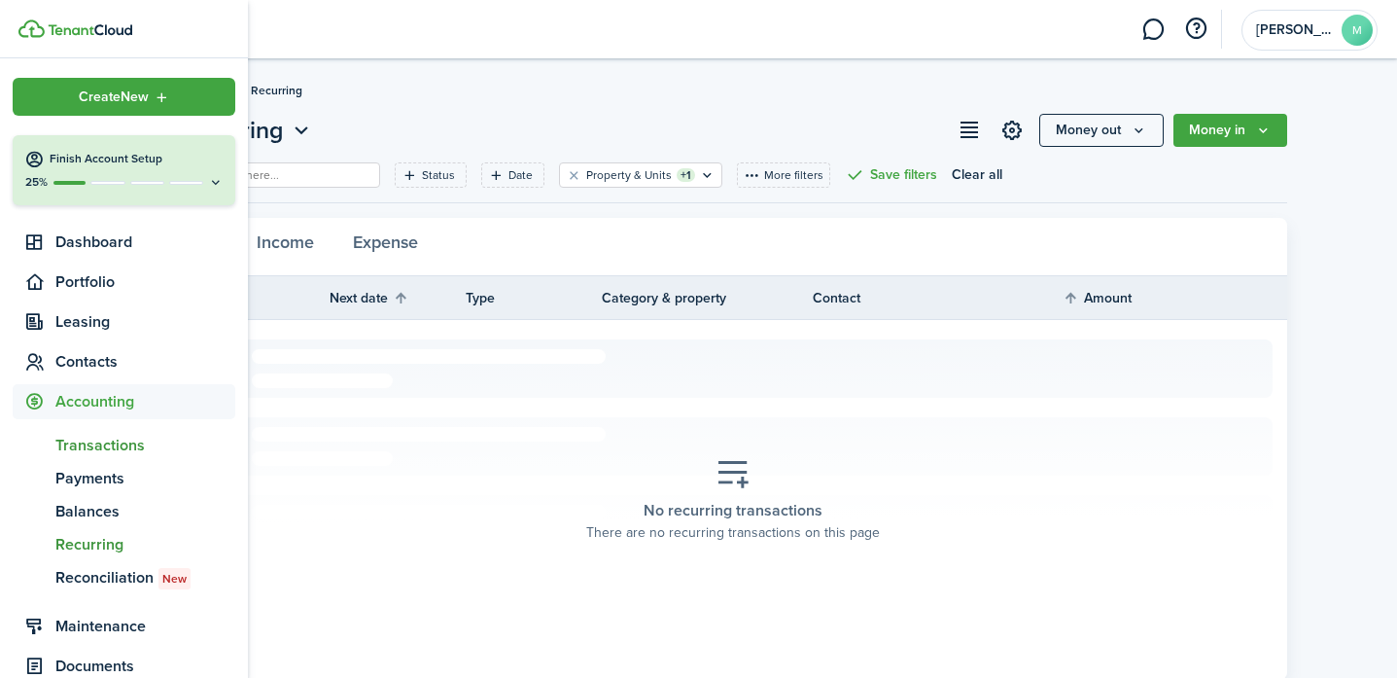
click at [111, 450] on span "Transactions" at bounding box center [145, 445] width 180 height 23
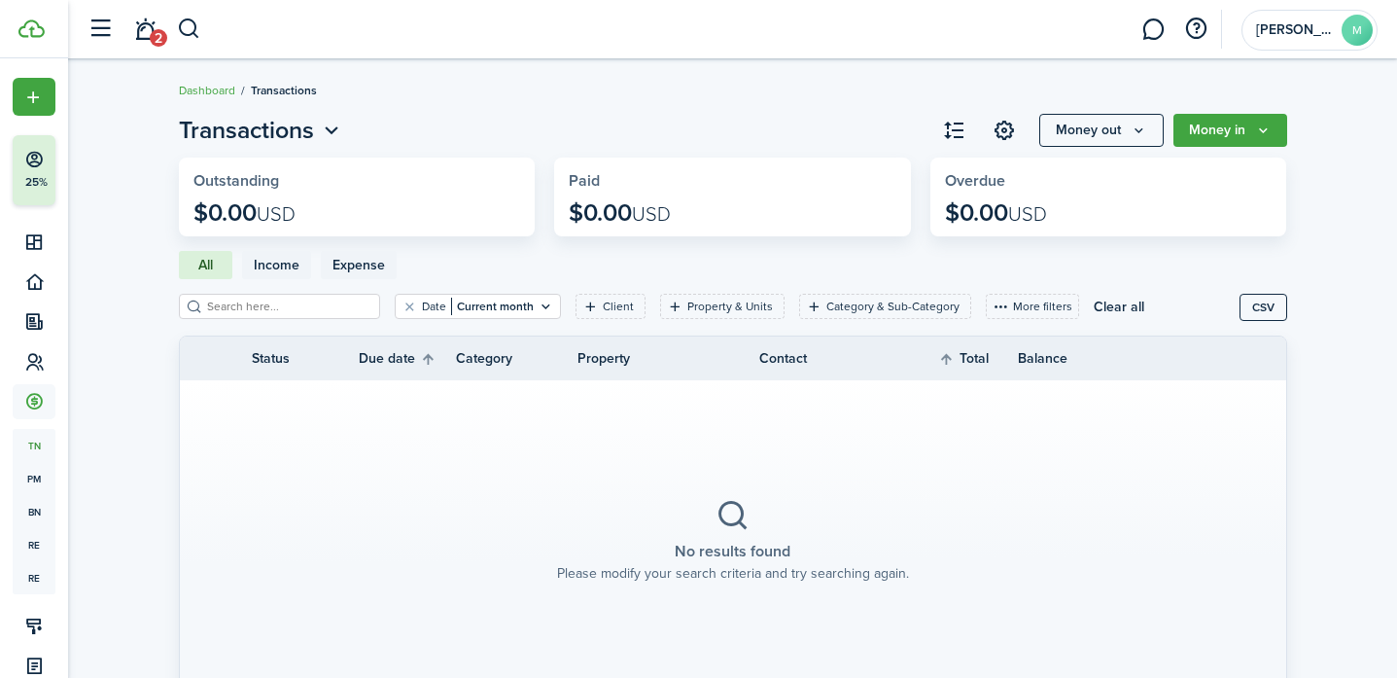
click at [423, 440] on section "No results found Please modify your search criteria and try searching again." at bounding box center [733, 540] width 1106 height 321
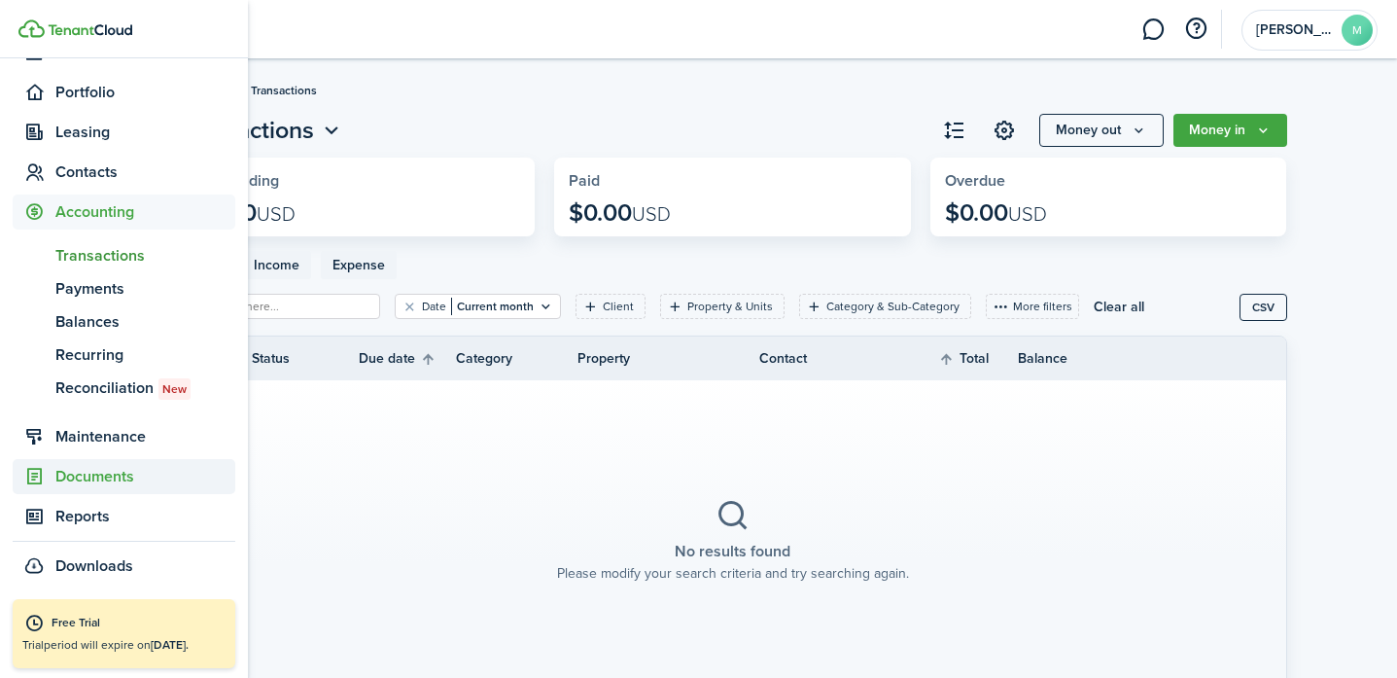
scroll to position [190, 0]
click at [99, 285] on span "Payments" at bounding box center [145, 288] width 180 height 23
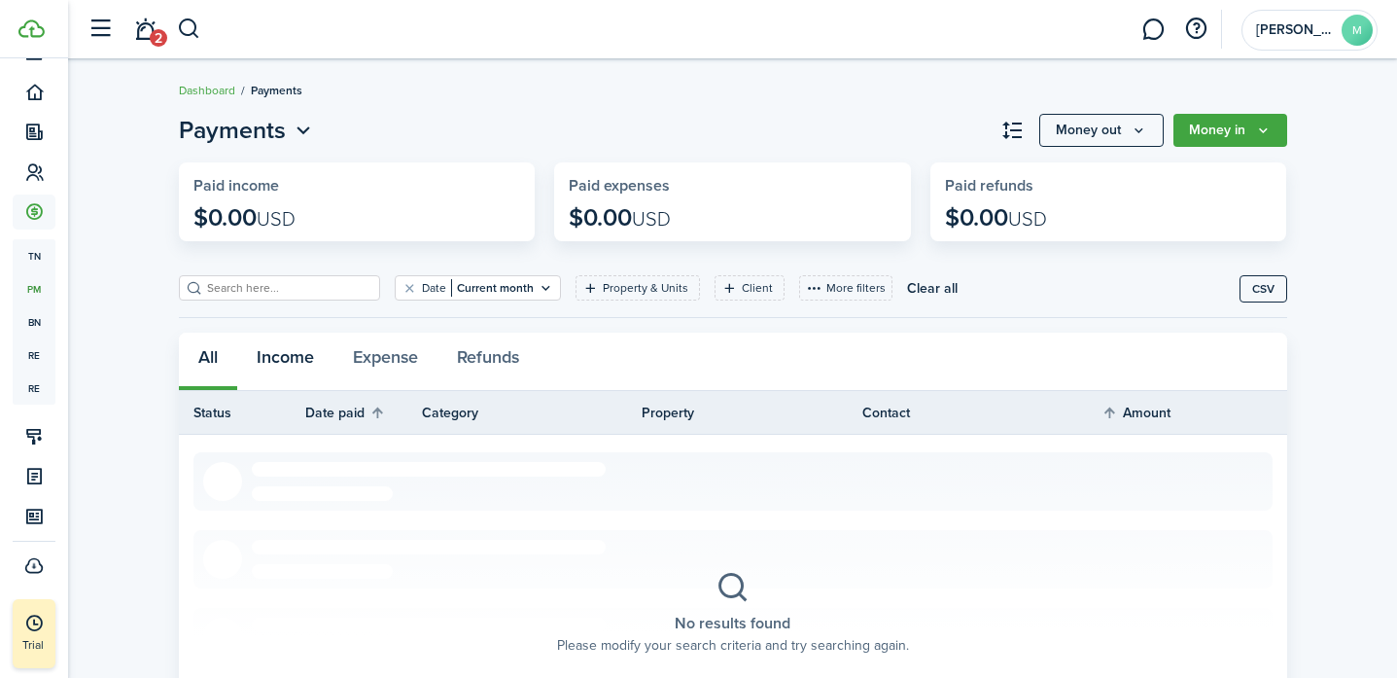
click at [283, 355] on button "Income" at bounding box center [285, 361] width 96 height 58
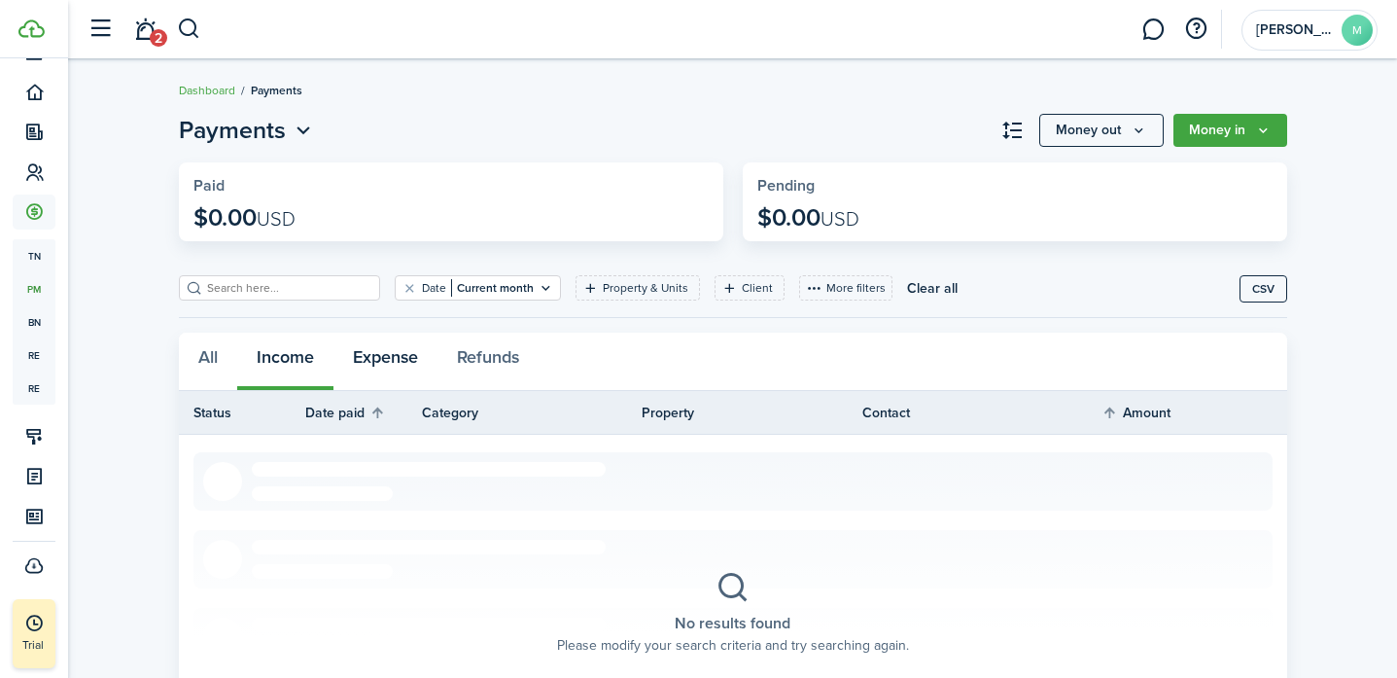
click at [387, 366] on button "Expense" at bounding box center [385, 361] width 104 height 58
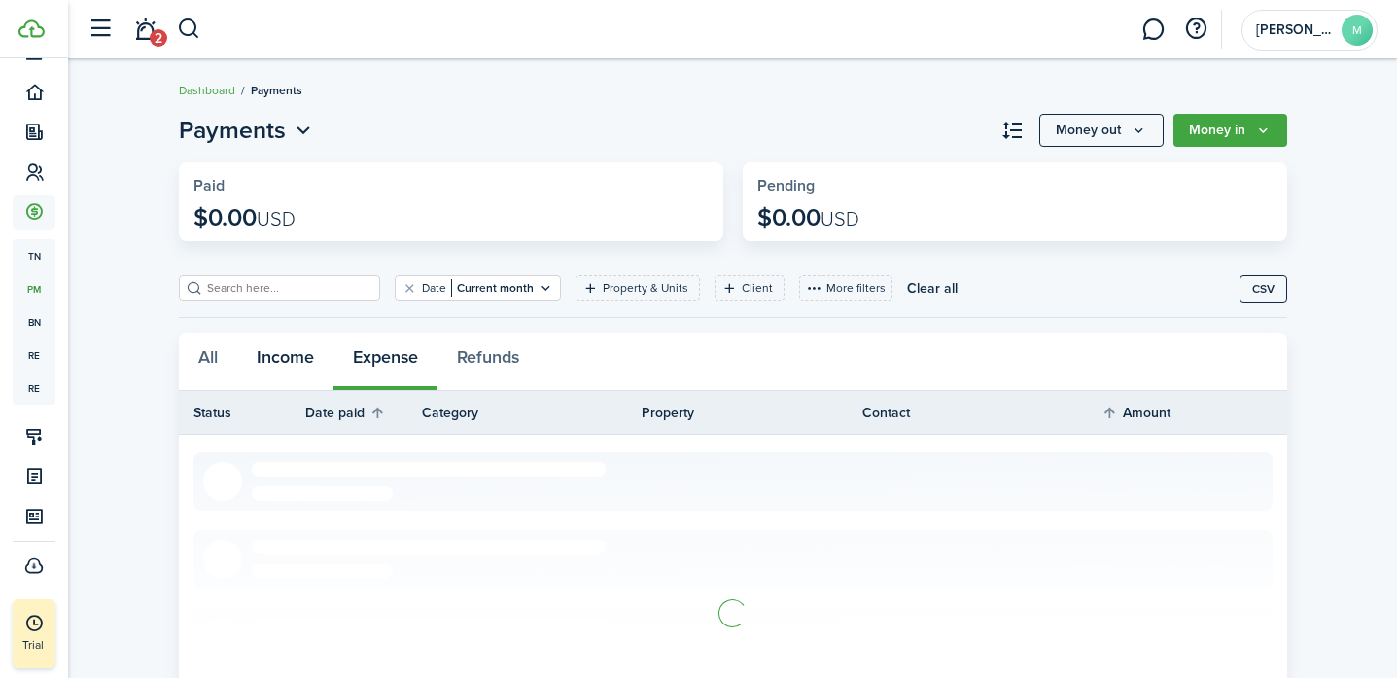
click at [283, 356] on button "Income" at bounding box center [285, 361] width 96 height 58
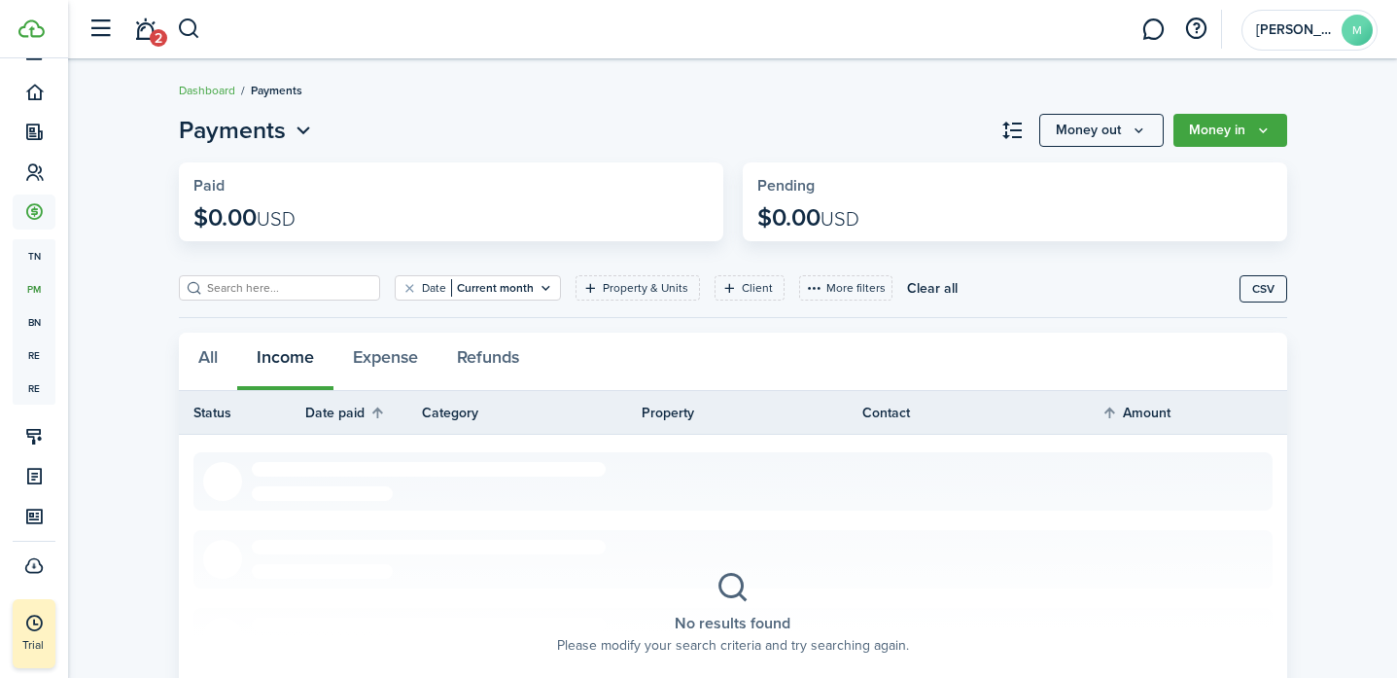
click at [790, 115] on button "Money in" at bounding box center [1230, 130] width 114 height 33
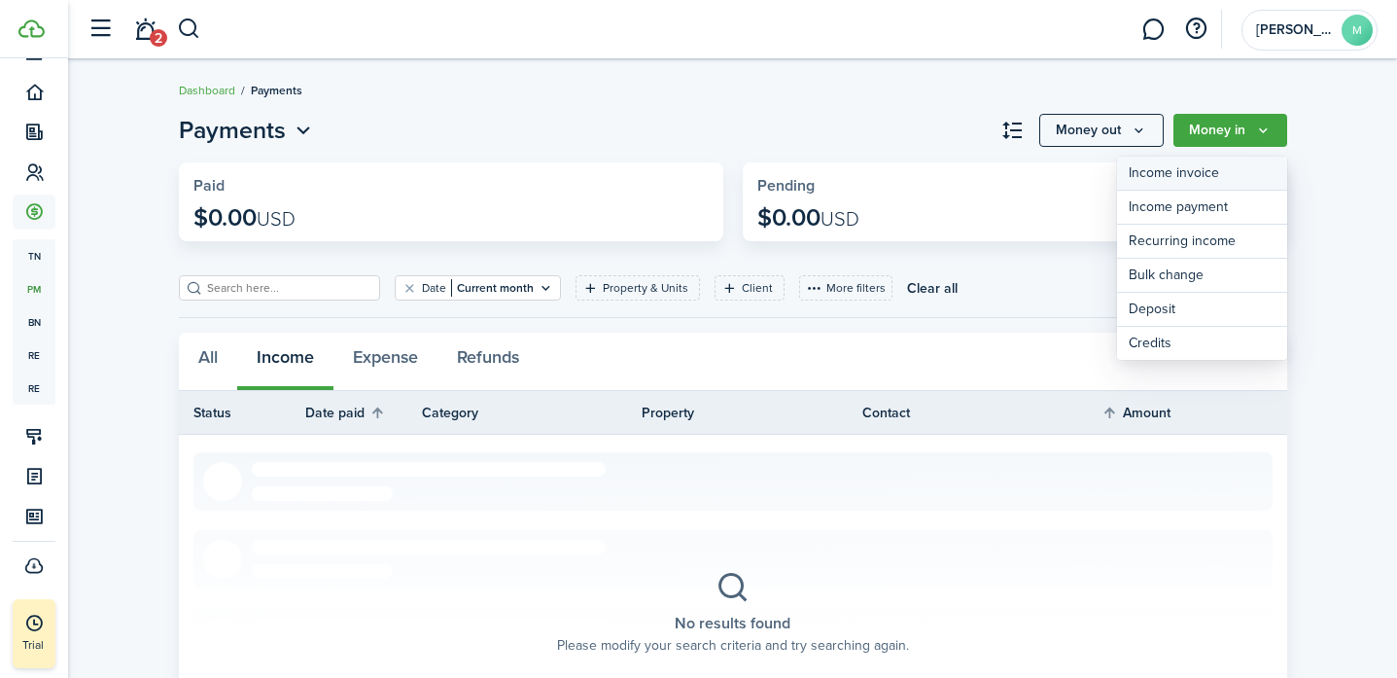
click at [790, 175] on link "Income invoice" at bounding box center [1202, 174] width 170 height 34
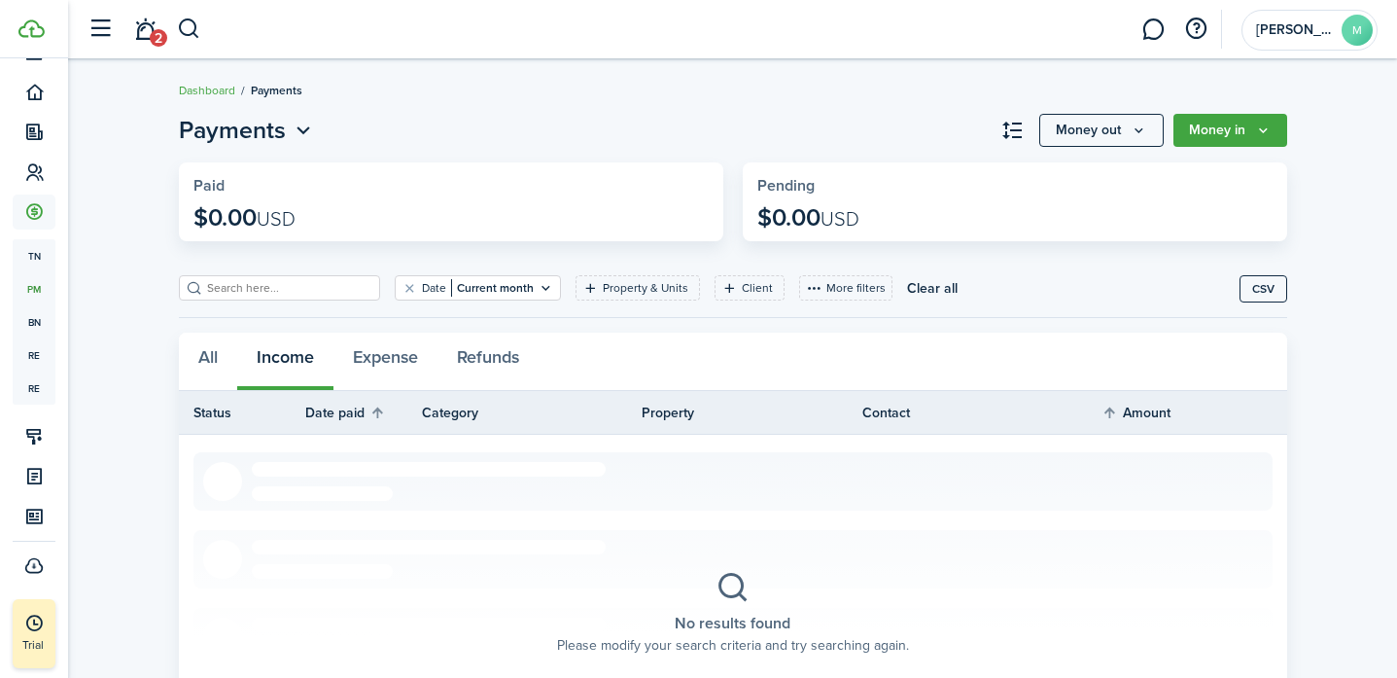
click at [790, 137] on icon "Money out" at bounding box center [1139, 130] width 17 height 16
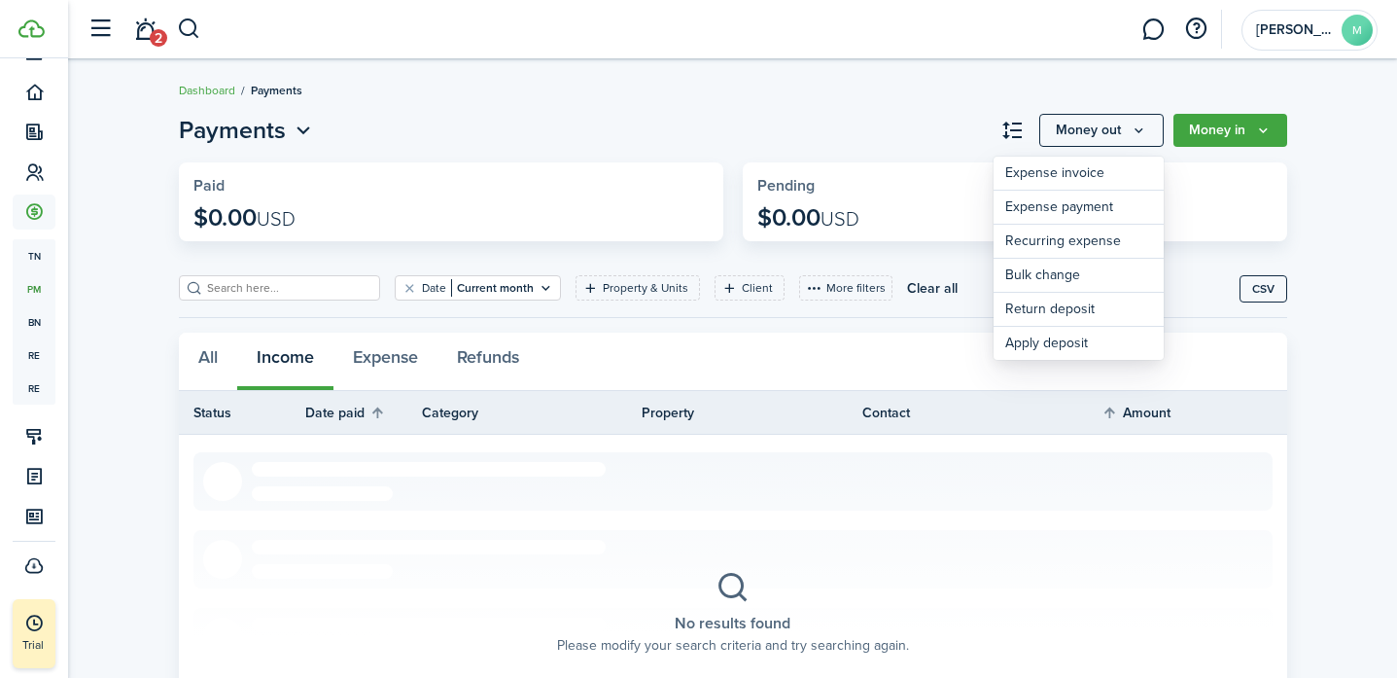
click at [790, 135] on icon "Money out" at bounding box center [1139, 130] width 17 height 16
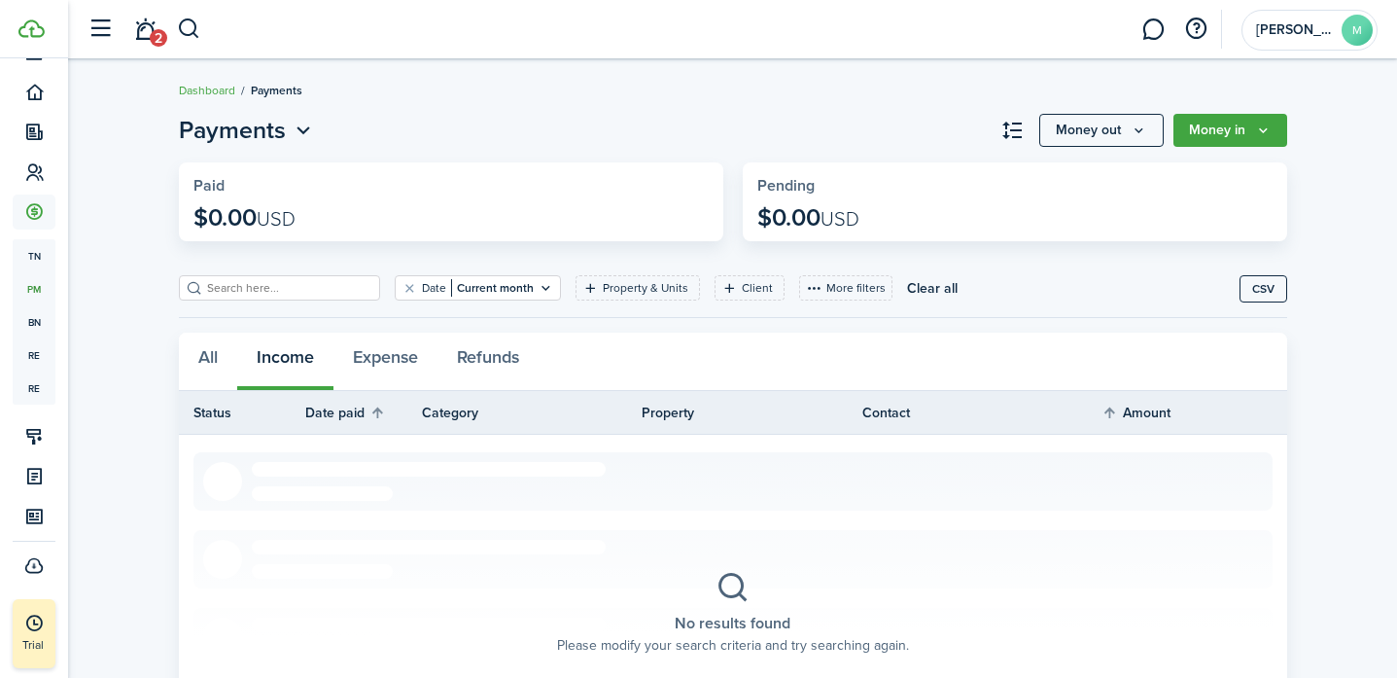
click at [790, 126] on icon "Money in" at bounding box center [1263, 130] width 17 height 16
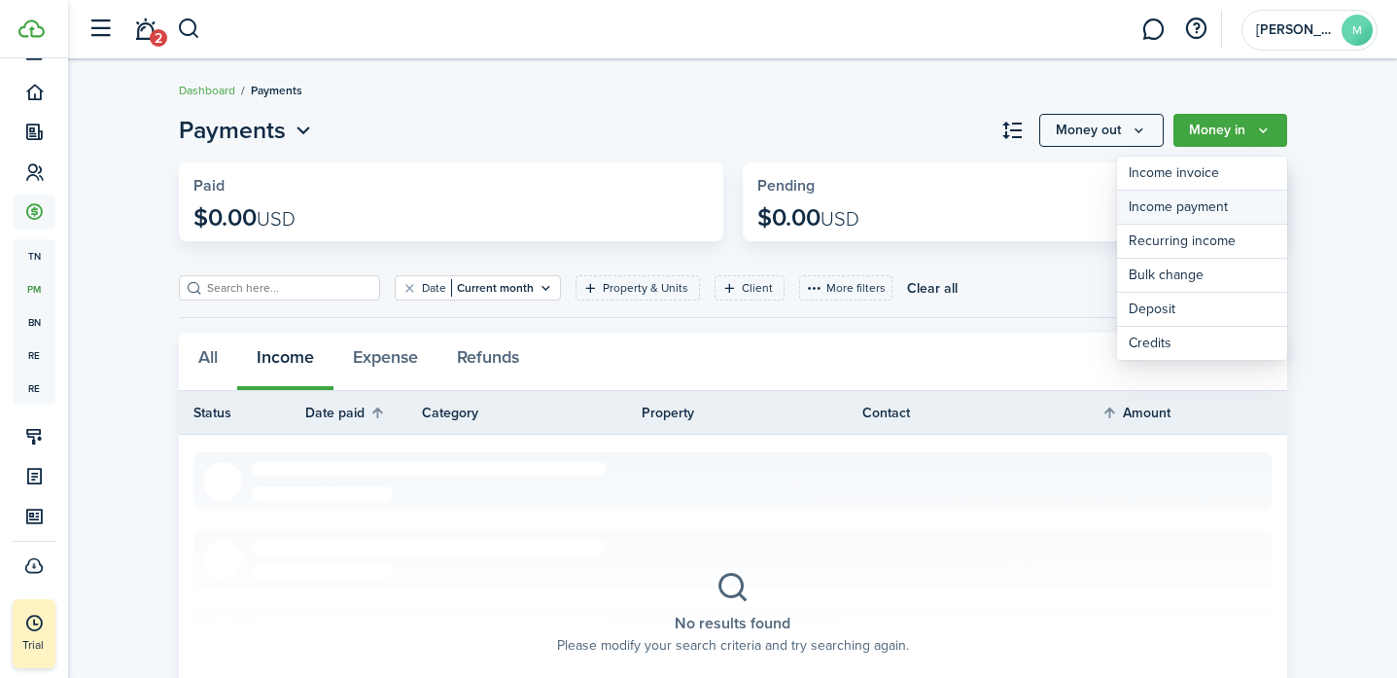
click at [790, 200] on link "Income payment" at bounding box center [1202, 208] width 170 height 34
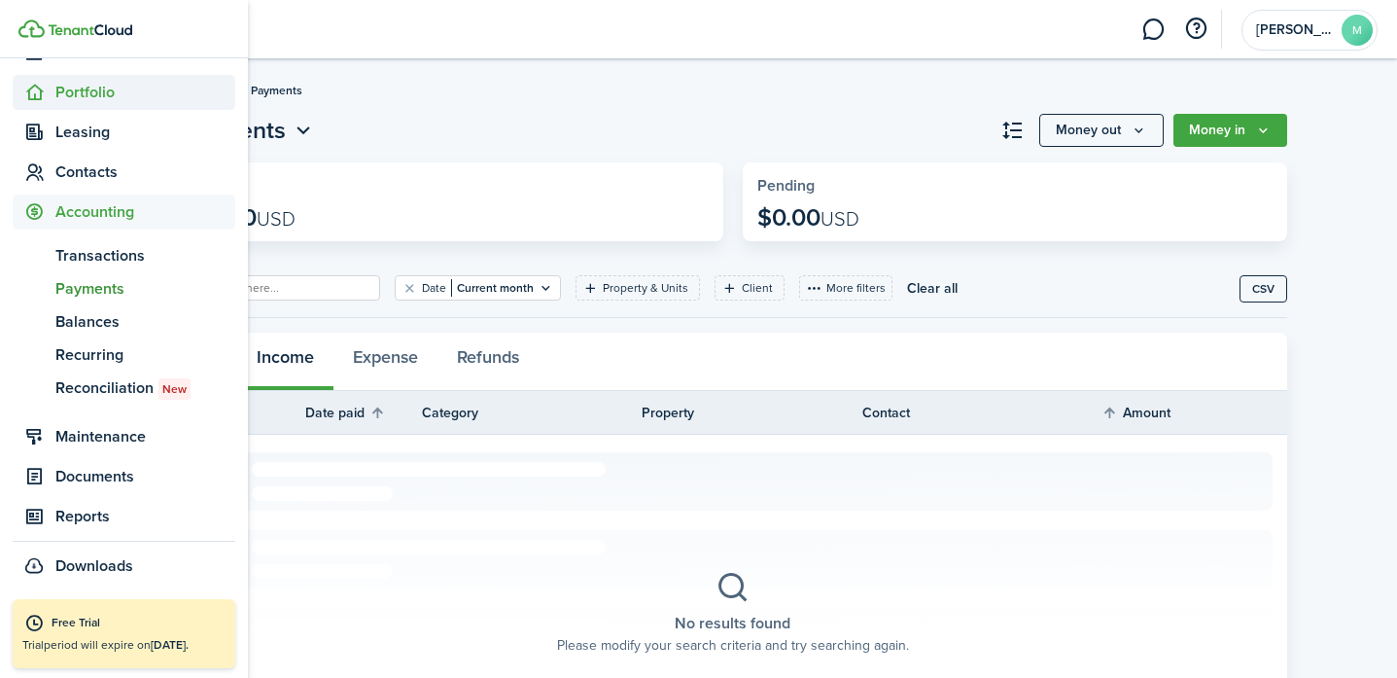
click at [50, 104] on span "Portfolio" at bounding box center [124, 92] width 223 height 35
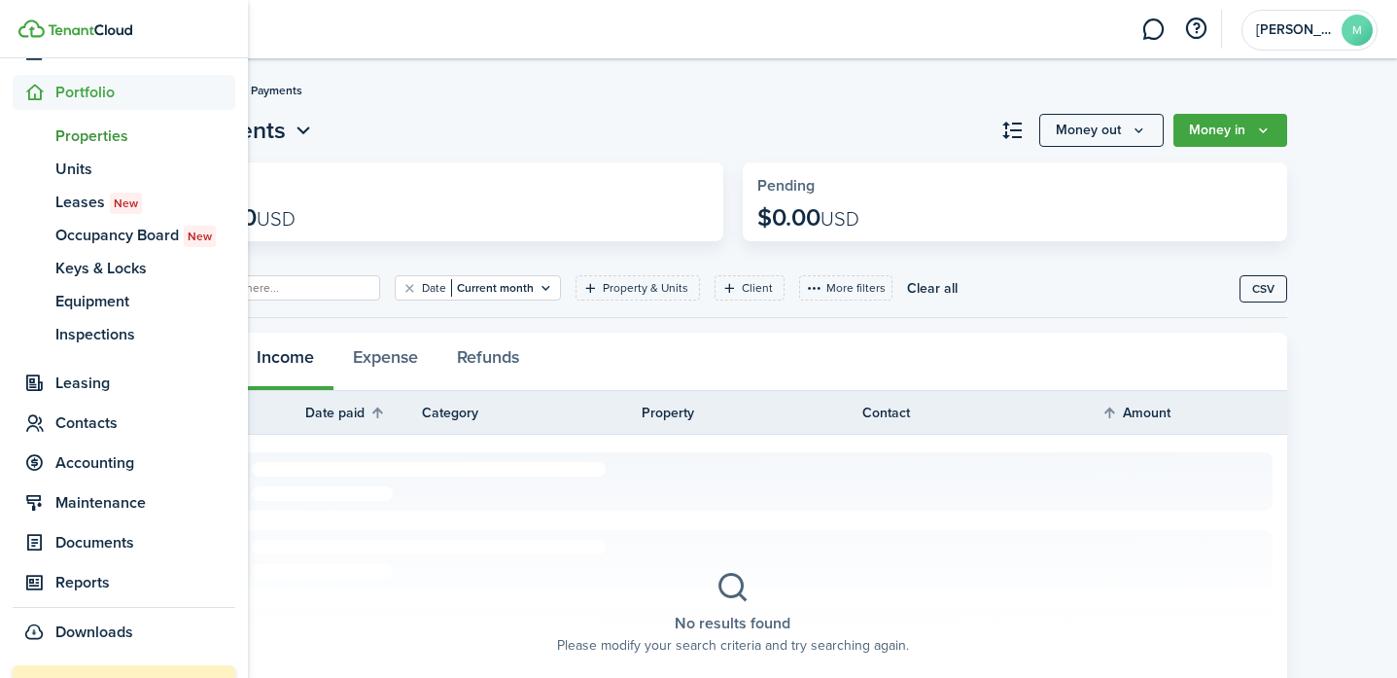
click at [75, 129] on span "Properties" at bounding box center [145, 135] width 180 height 23
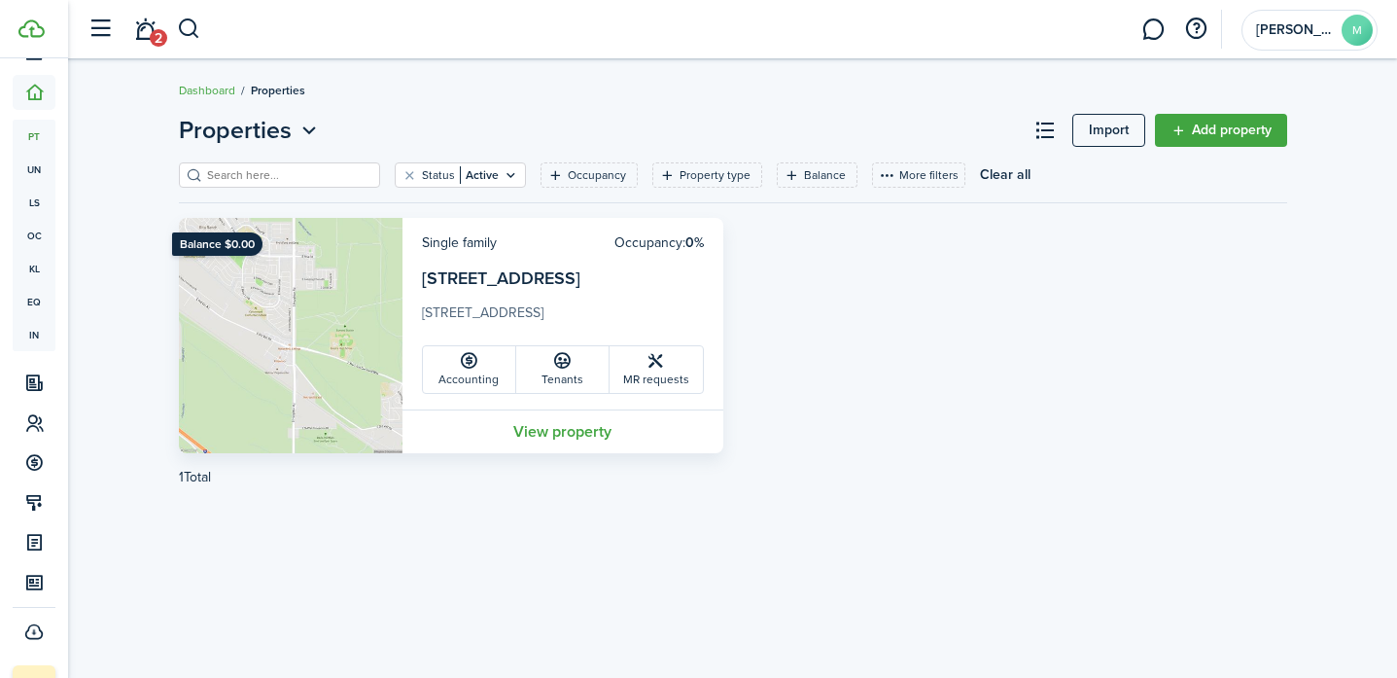
click at [516, 429] on link "View property" at bounding box center [562, 431] width 321 height 44
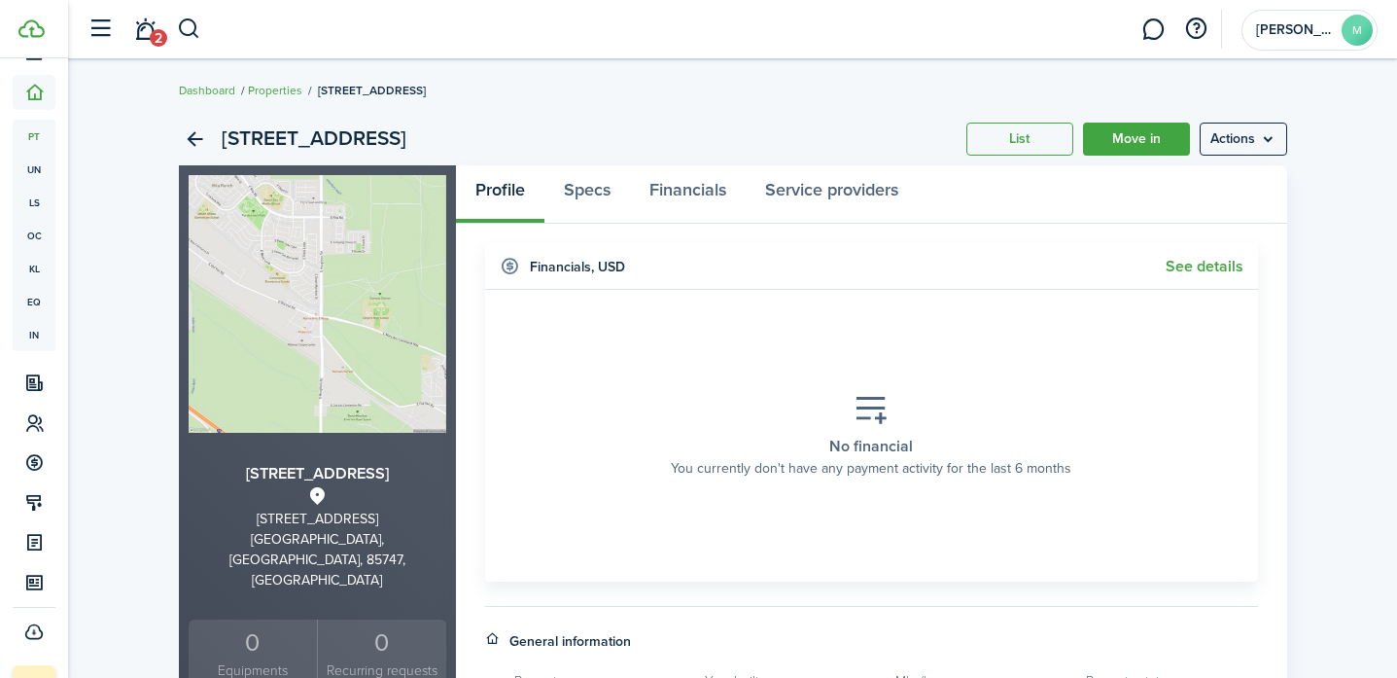
click at [790, 143] on link "Move in" at bounding box center [1136, 138] width 107 height 33
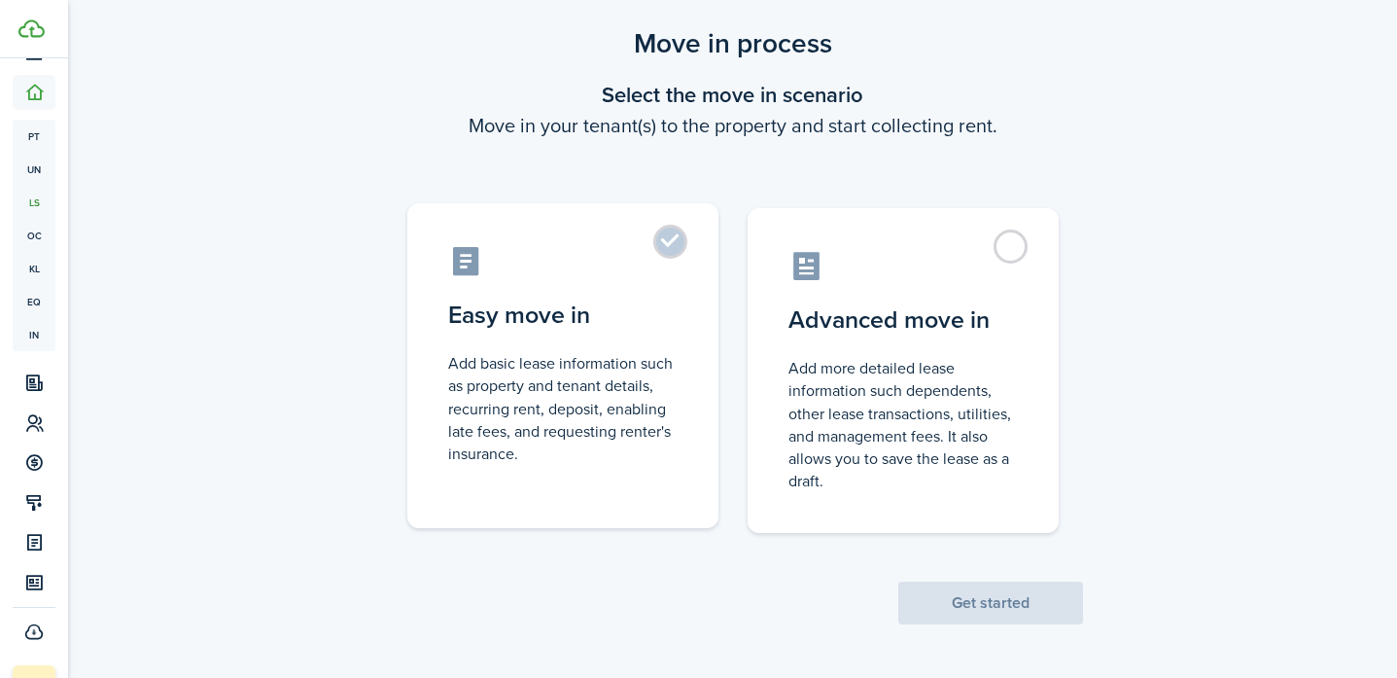
scroll to position [44, 0]
click at [632, 367] on control-radio-card-description "Add basic lease information such as property and tenant details, recurring rent…" at bounding box center [562, 409] width 229 height 113
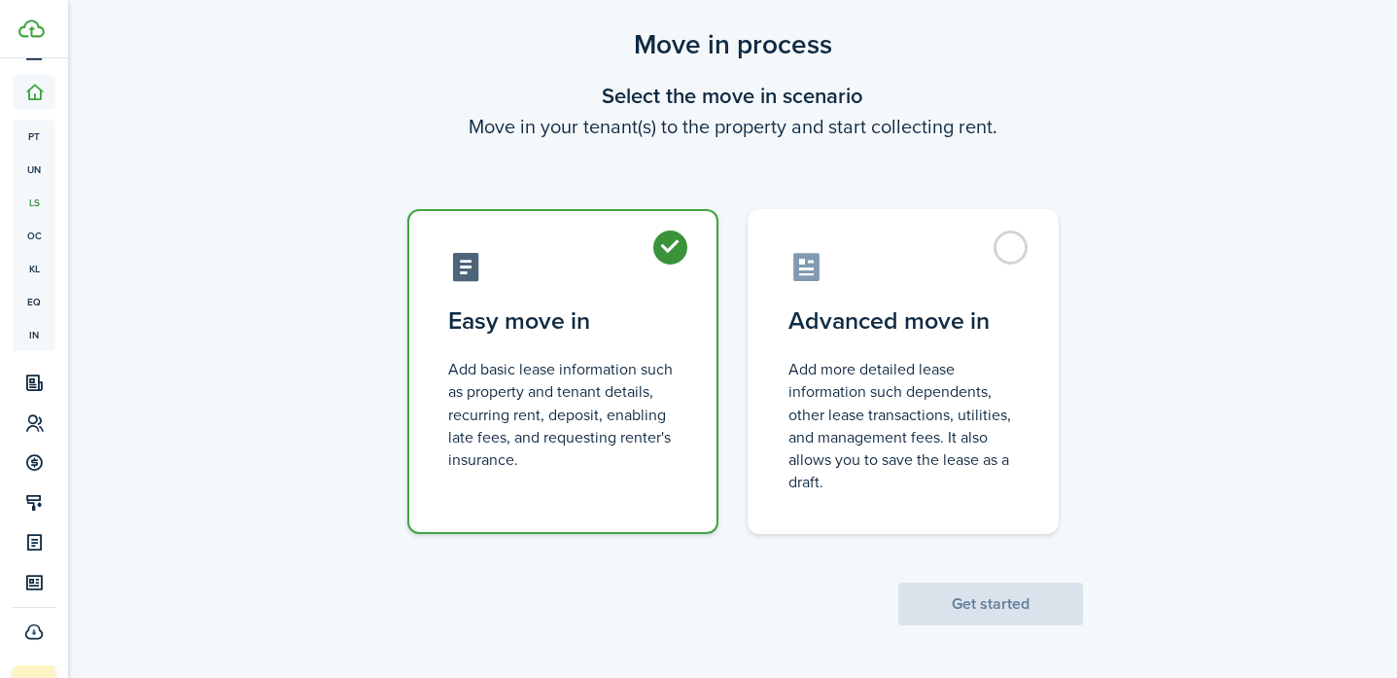
radio input "true"
click at [790, 610] on button "Get started" at bounding box center [990, 603] width 185 height 43
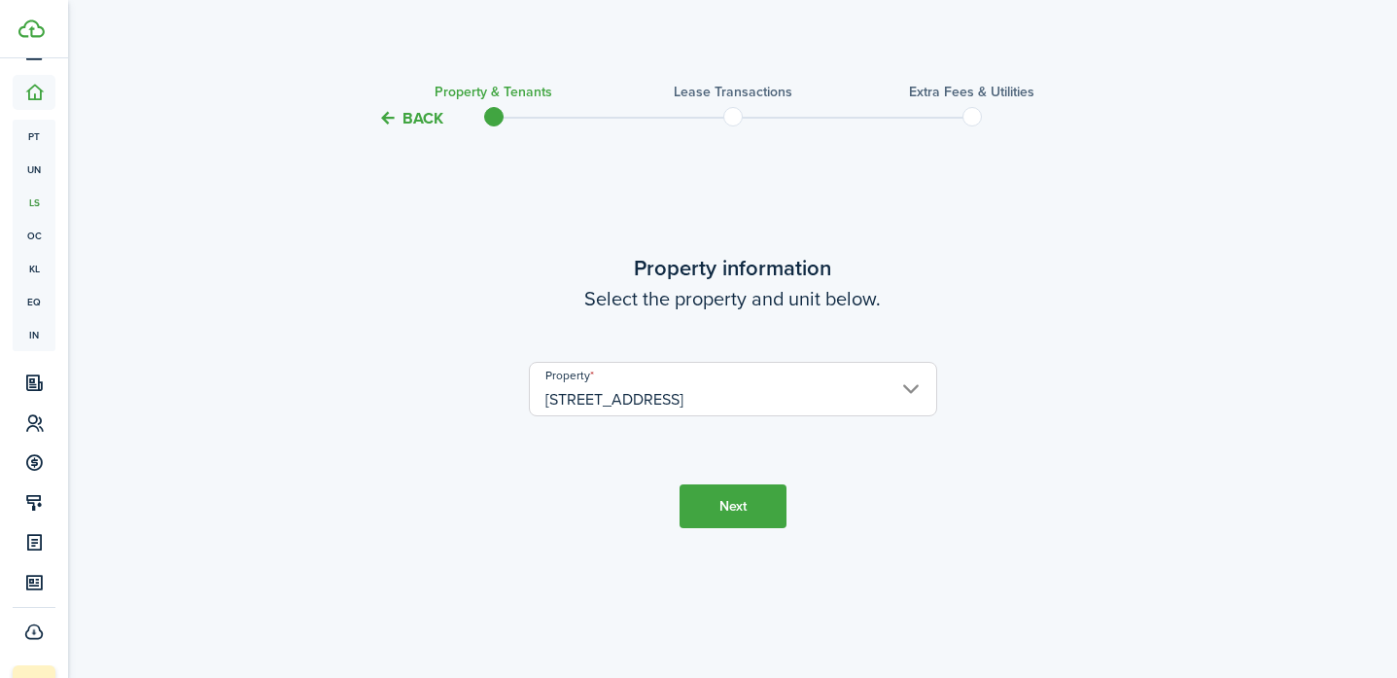
click at [759, 499] on button "Next" at bounding box center [733, 506] width 107 height 44
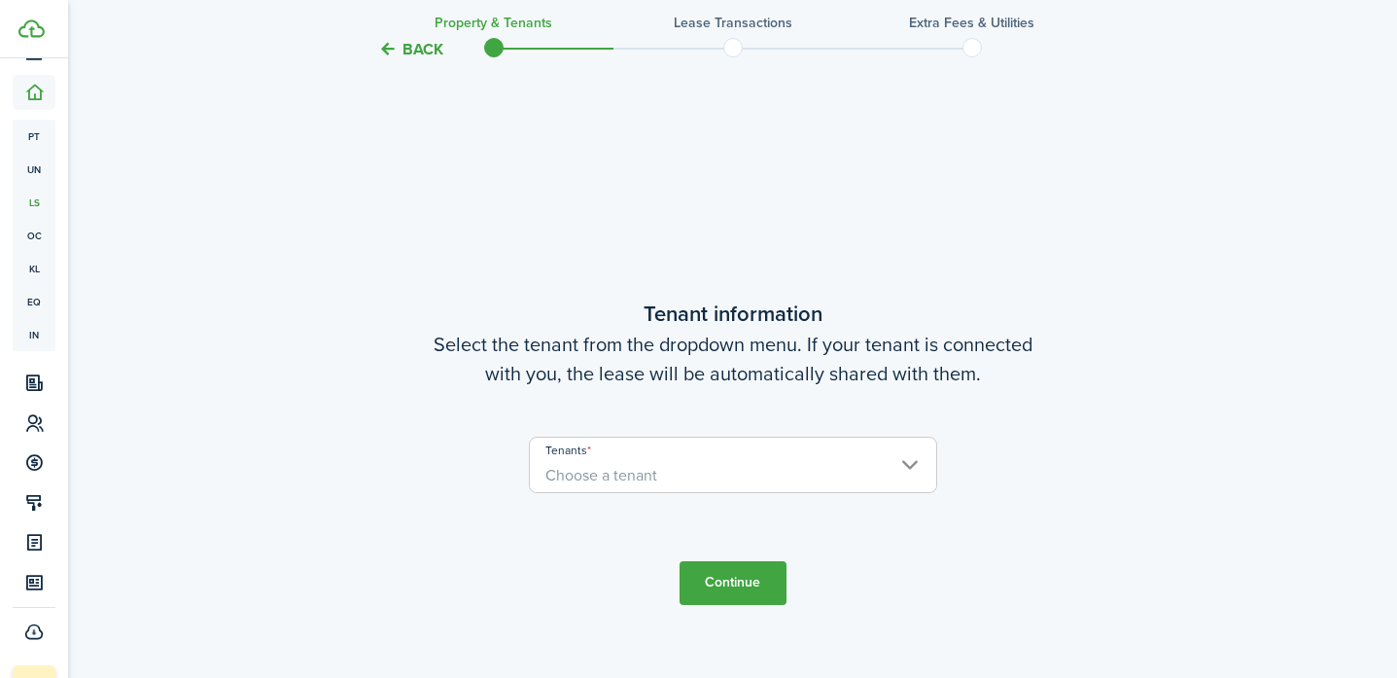
scroll to position [546, 0]
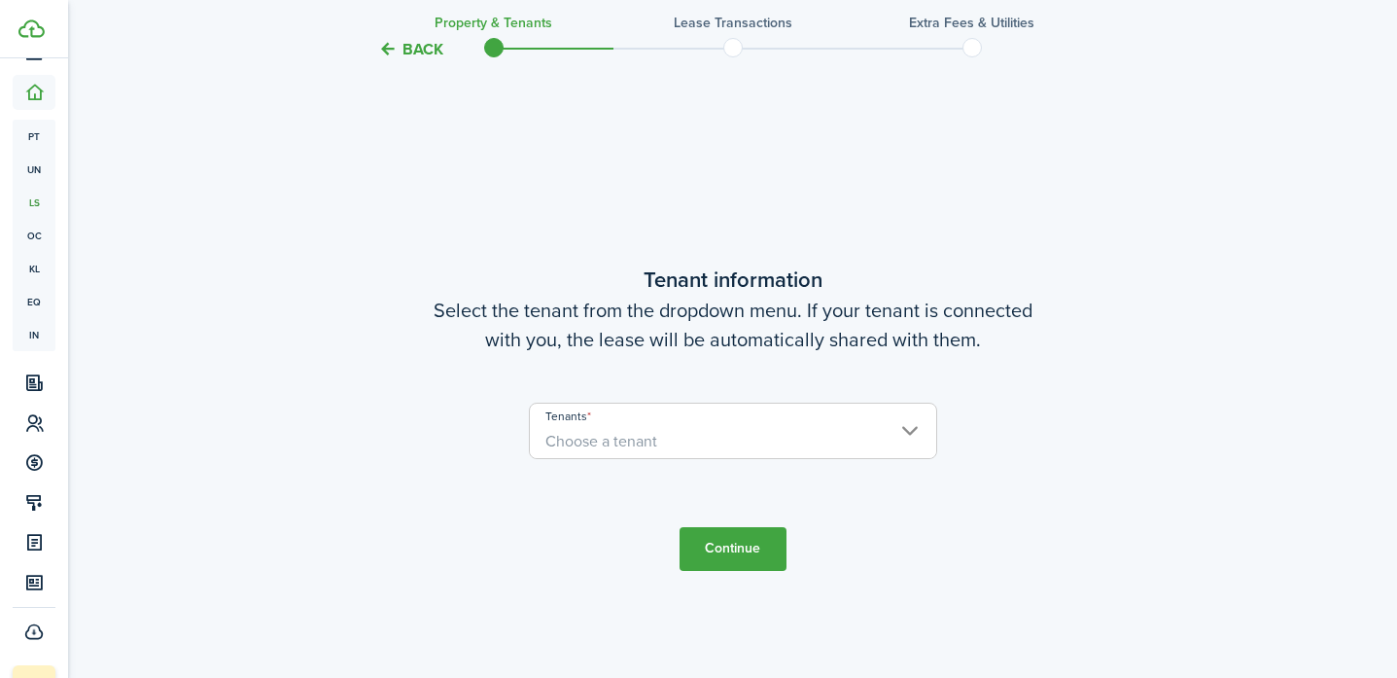
click at [684, 452] on span "Choose a tenant" at bounding box center [733, 441] width 406 height 33
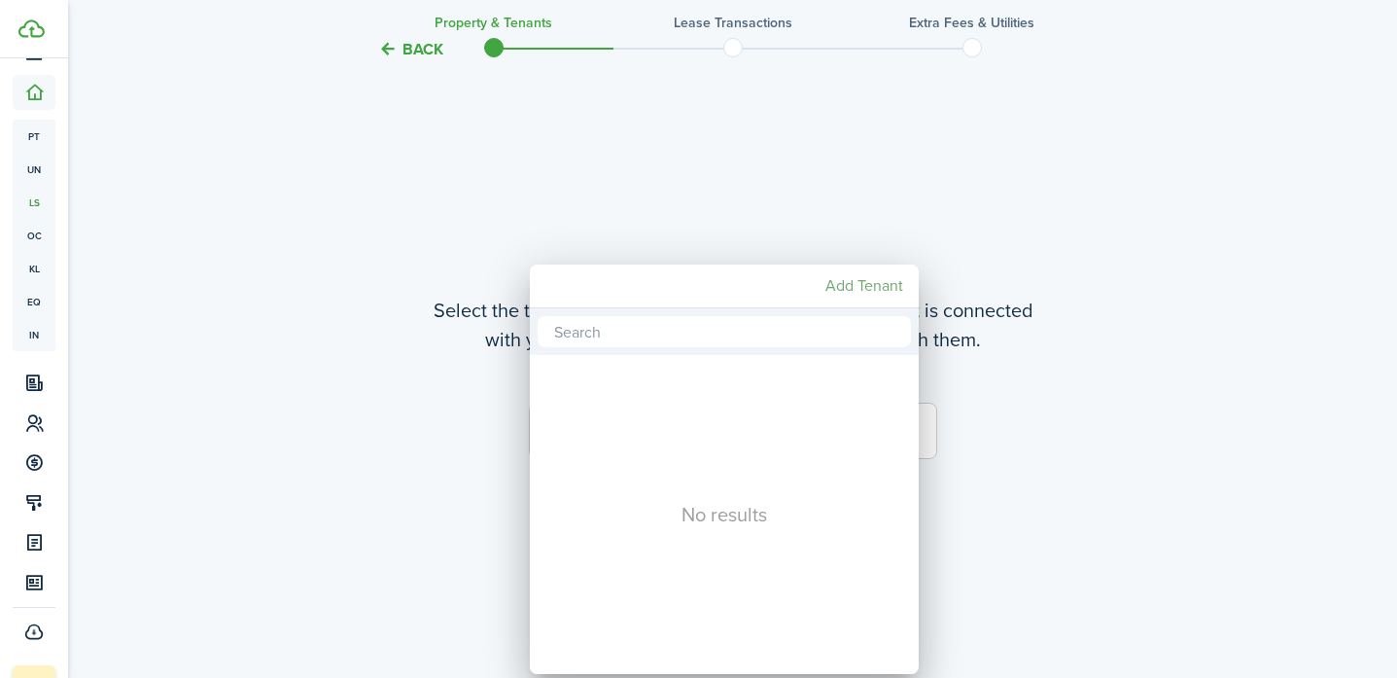
click at [790, 276] on mbsc-button "Add Tenant" at bounding box center [864, 285] width 93 height 35
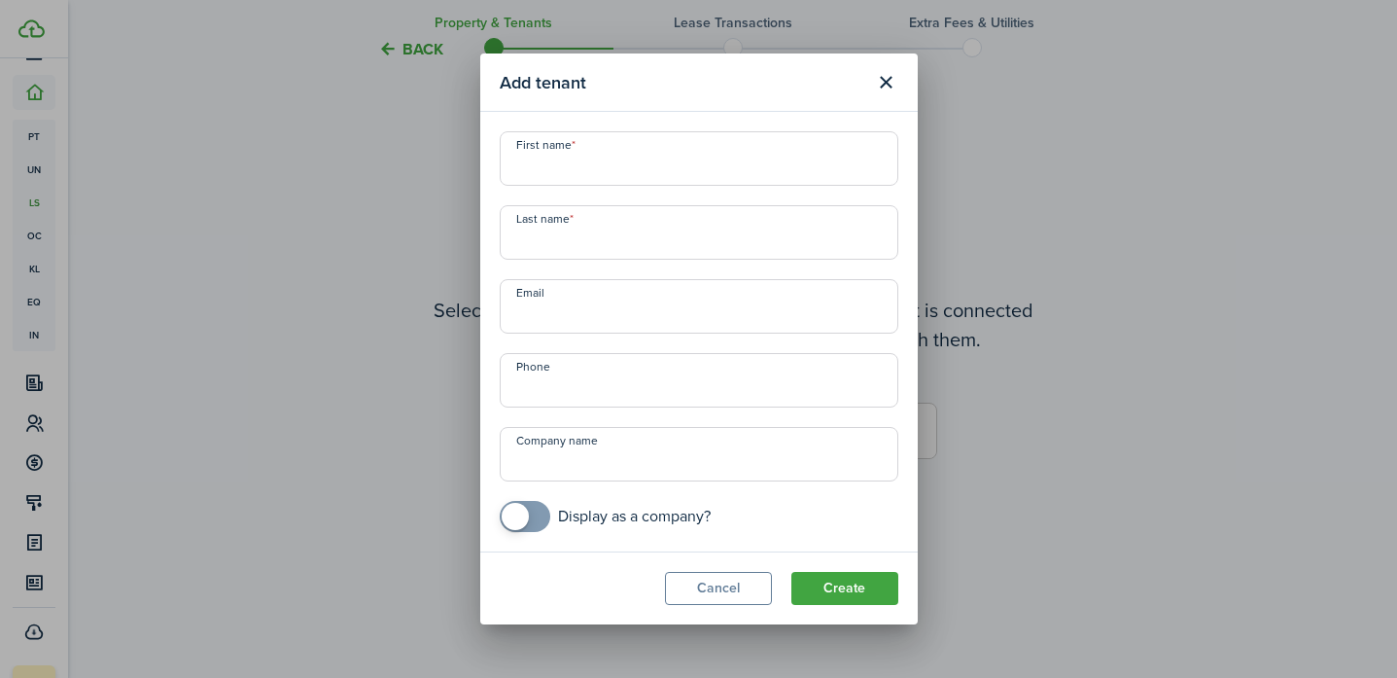
click at [790, 74] on button "Close modal" at bounding box center [886, 82] width 33 height 33
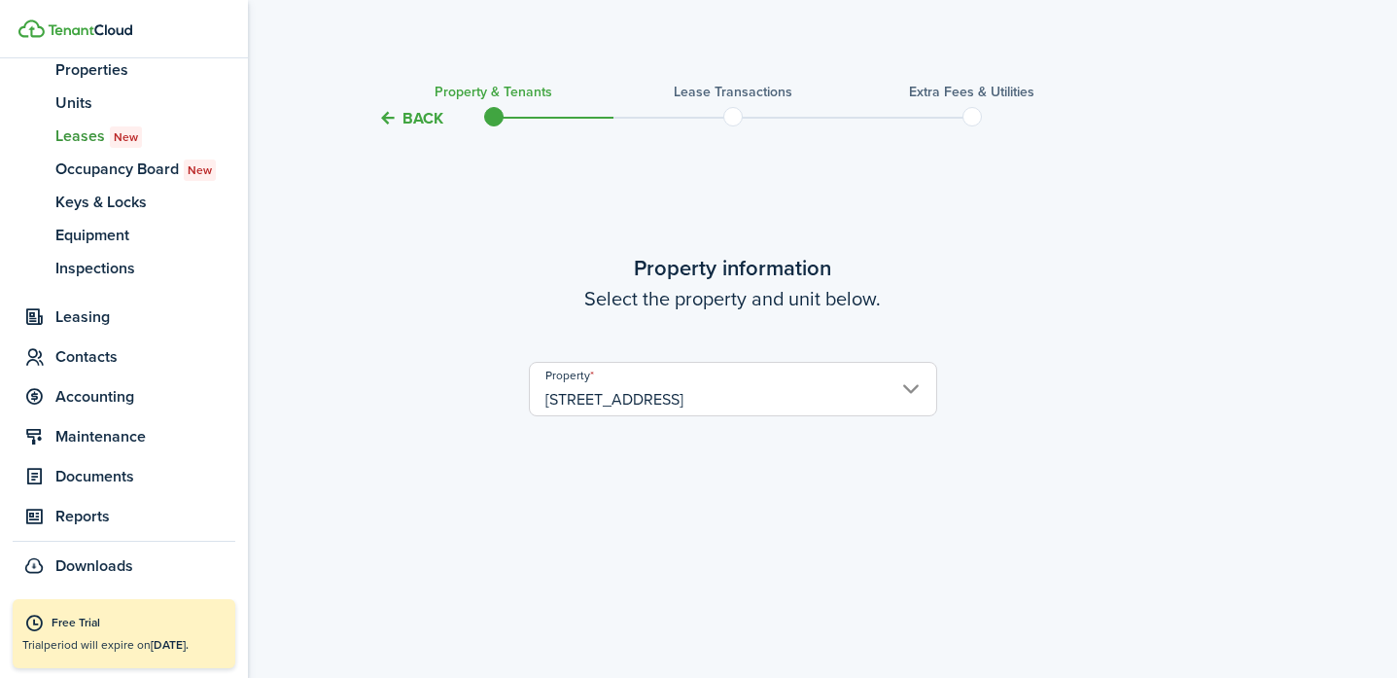
scroll to position [256, 0]
click at [103, 169] on span "Occupancy Board New" at bounding box center [145, 168] width 180 height 23
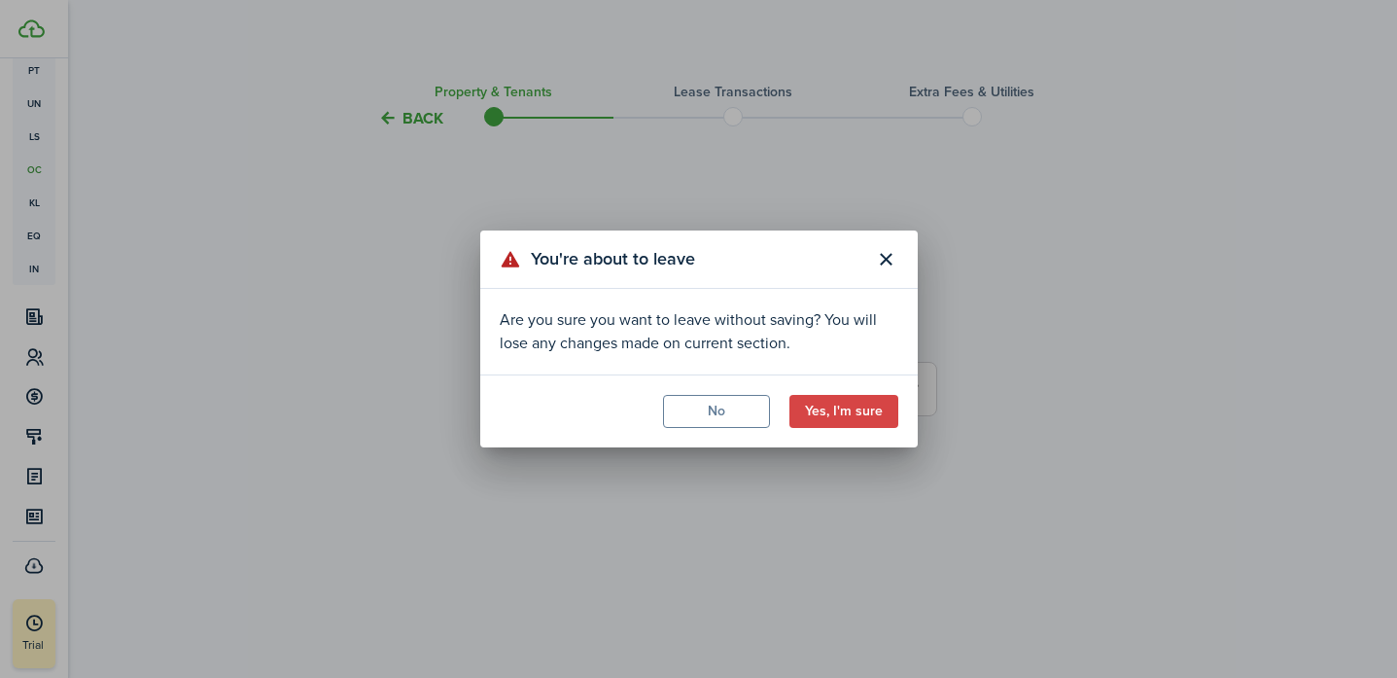
click at [790, 410] on button "Yes, I'm sure" at bounding box center [843, 411] width 109 height 33
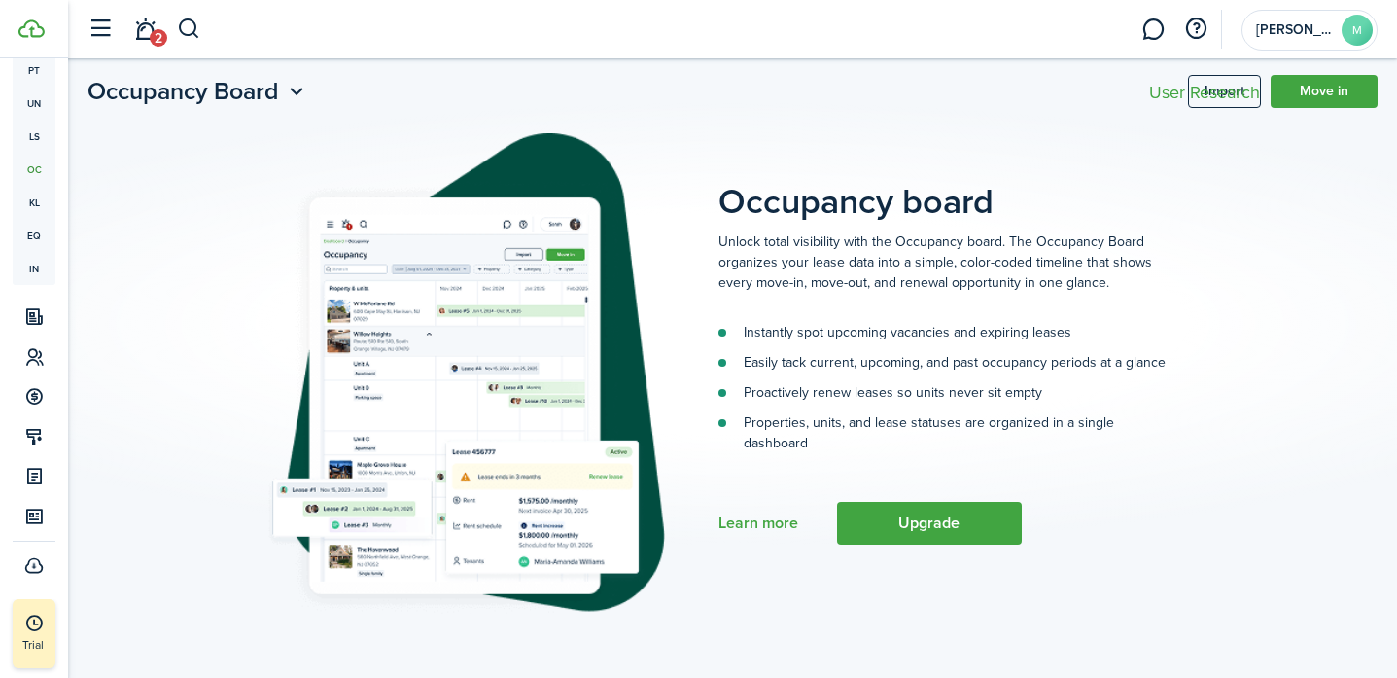
scroll to position [40, 0]
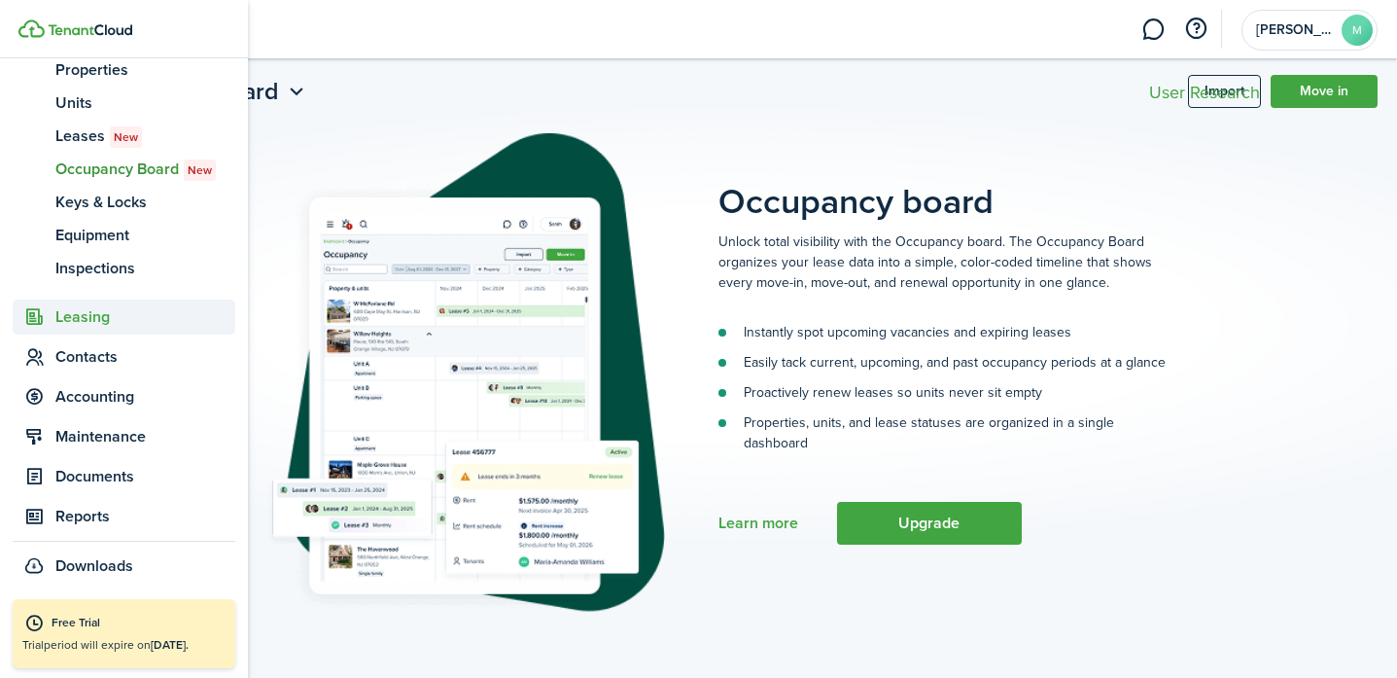
click at [98, 321] on span "Leasing" at bounding box center [145, 316] width 180 height 23
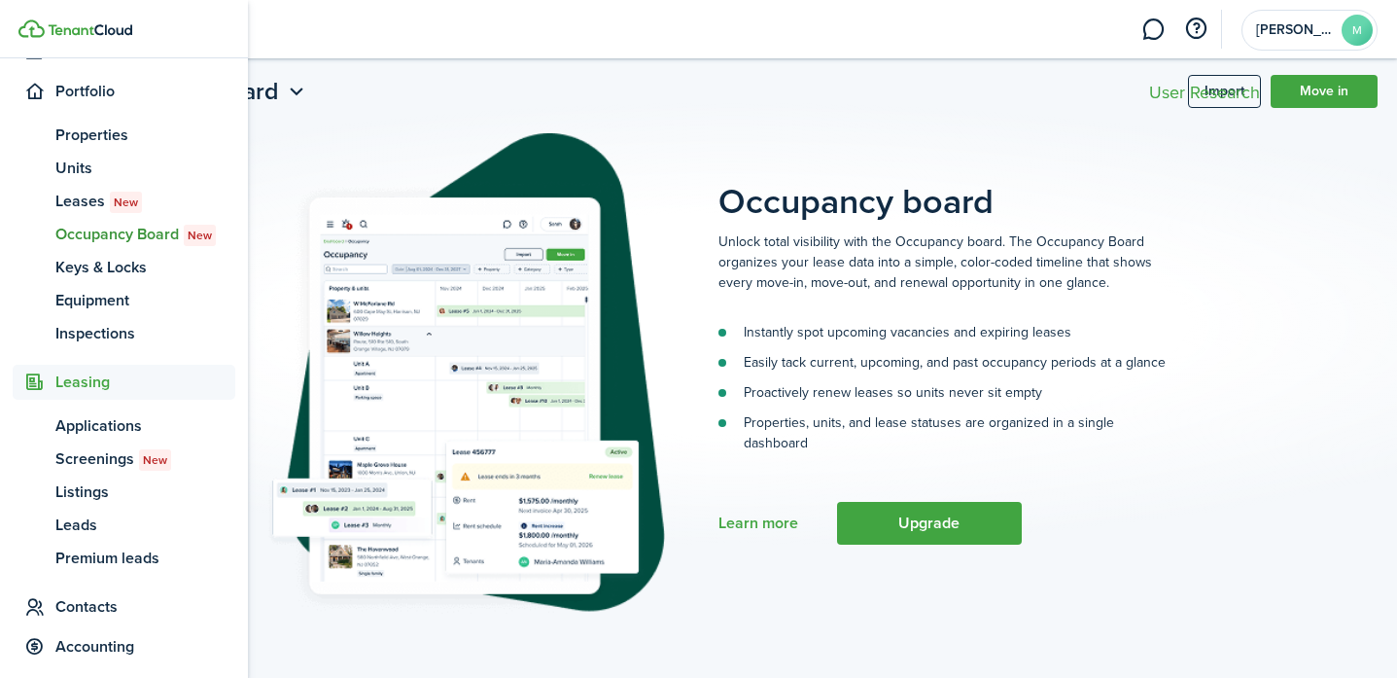
scroll to position [190, 0]
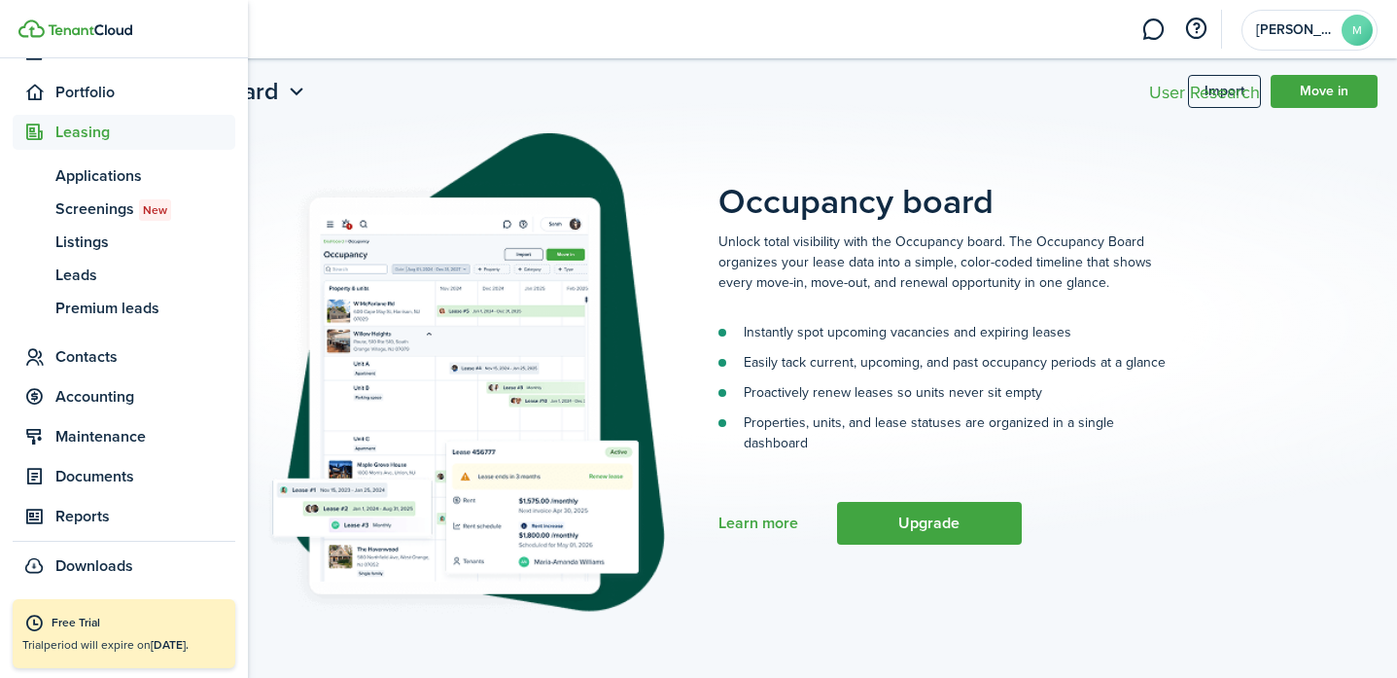
click at [107, 132] on span "Leasing" at bounding box center [145, 132] width 180 height 23
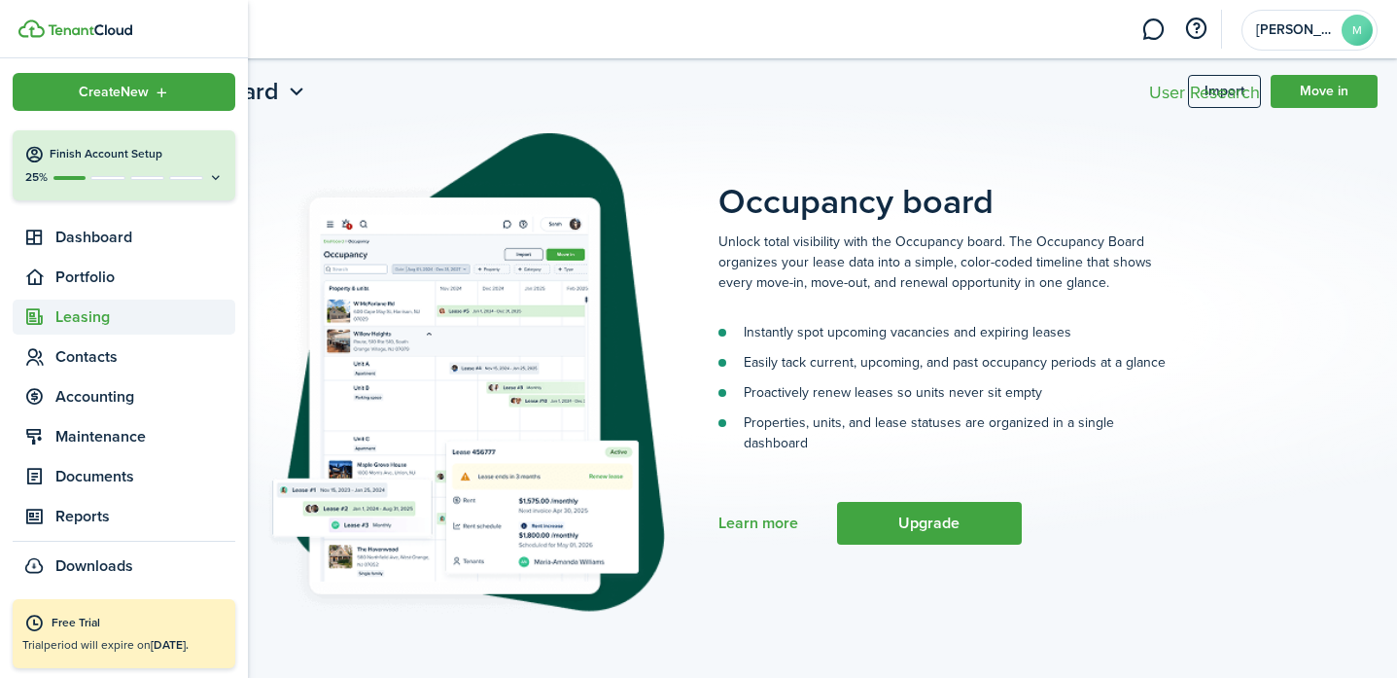
scroll to position [5, 0]
click at [183, 171] on div "25%" at bounding box center [123, 177] width 199 height 17
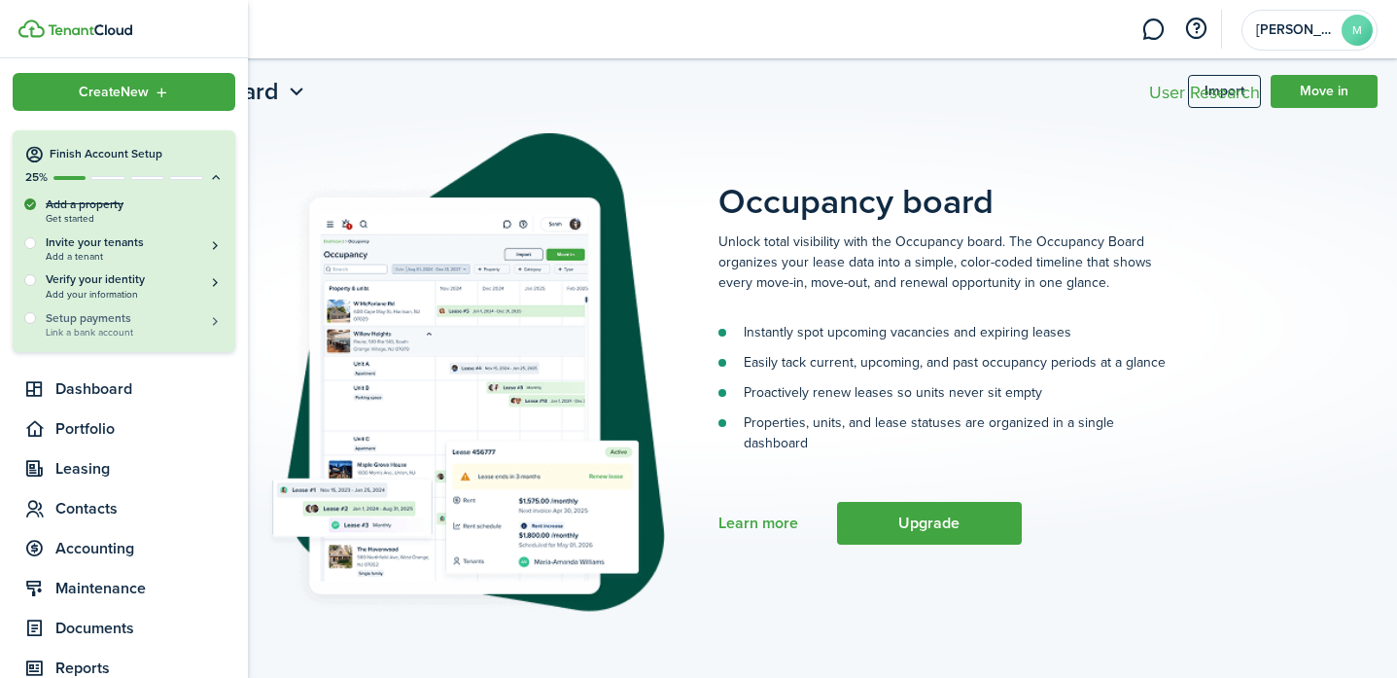
click at [170, 320] on h5 "Setup payments" at bounding box center [135, 317] width 178 height 17
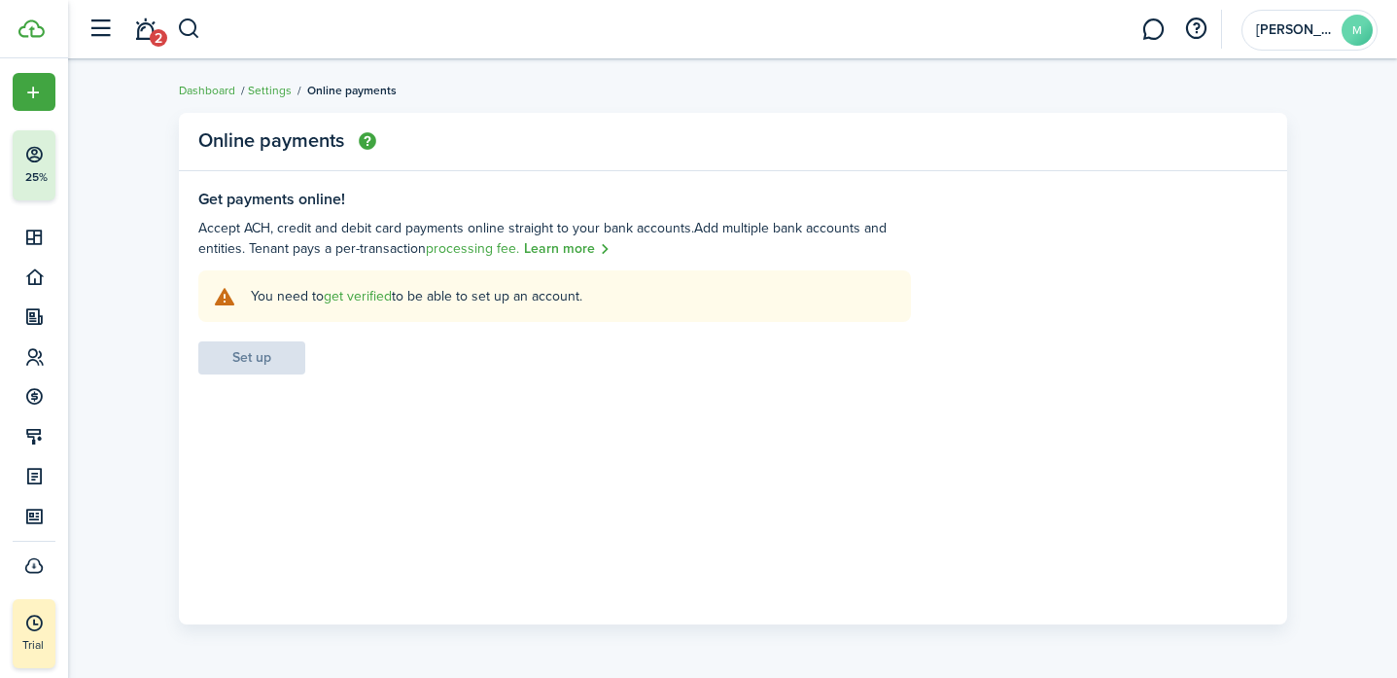
click at [418, 175] on panel-main "Online payments Get payments online! Accept ACH, credit and debit card payments…" at bounding box center [733, 368] width 1108 height 511
click at [569, 255] on link "Learn more" at bounding box center [567, 249] width 87 height 22
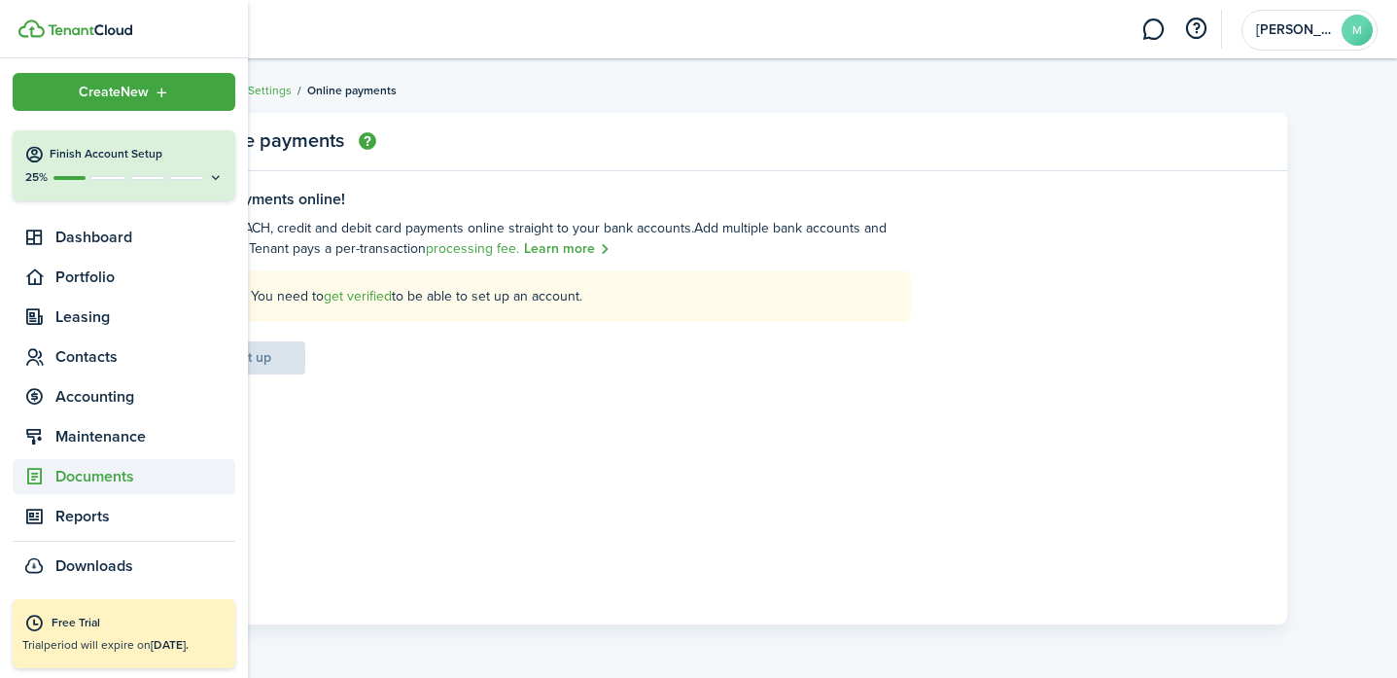
scroll to position [5, 0]
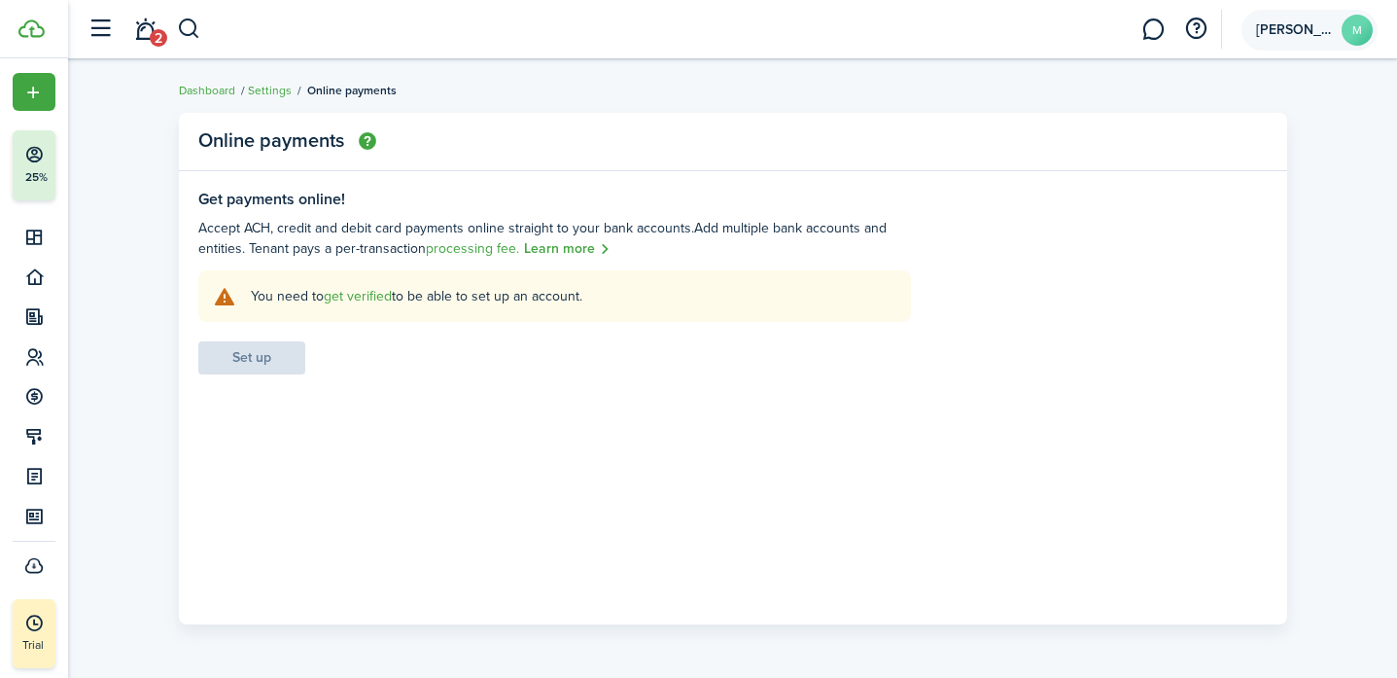
click at [790, 37] on account-user-avatar "[PERSON_NAME]" at bounding box center [1309, 30] width 136 height 41
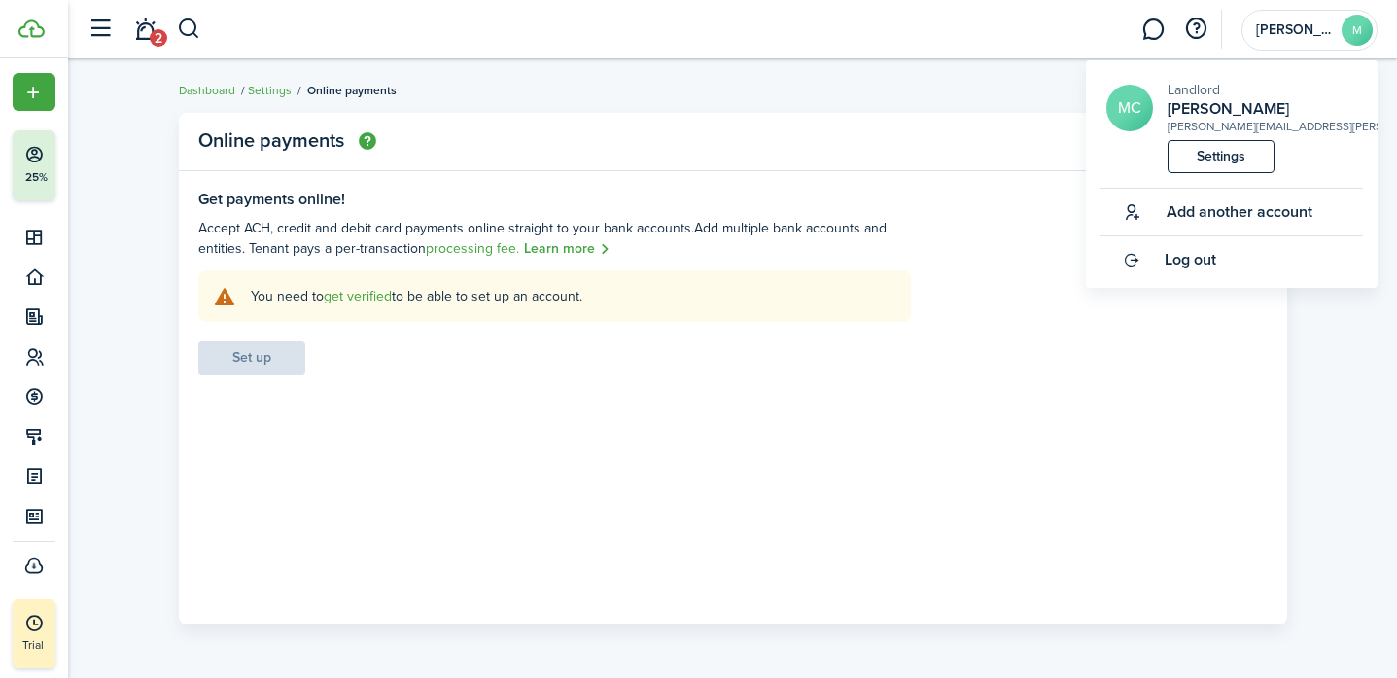
click at [790, 153] on link "Settings" at bounding box center [1221, 156] width 107 height 33
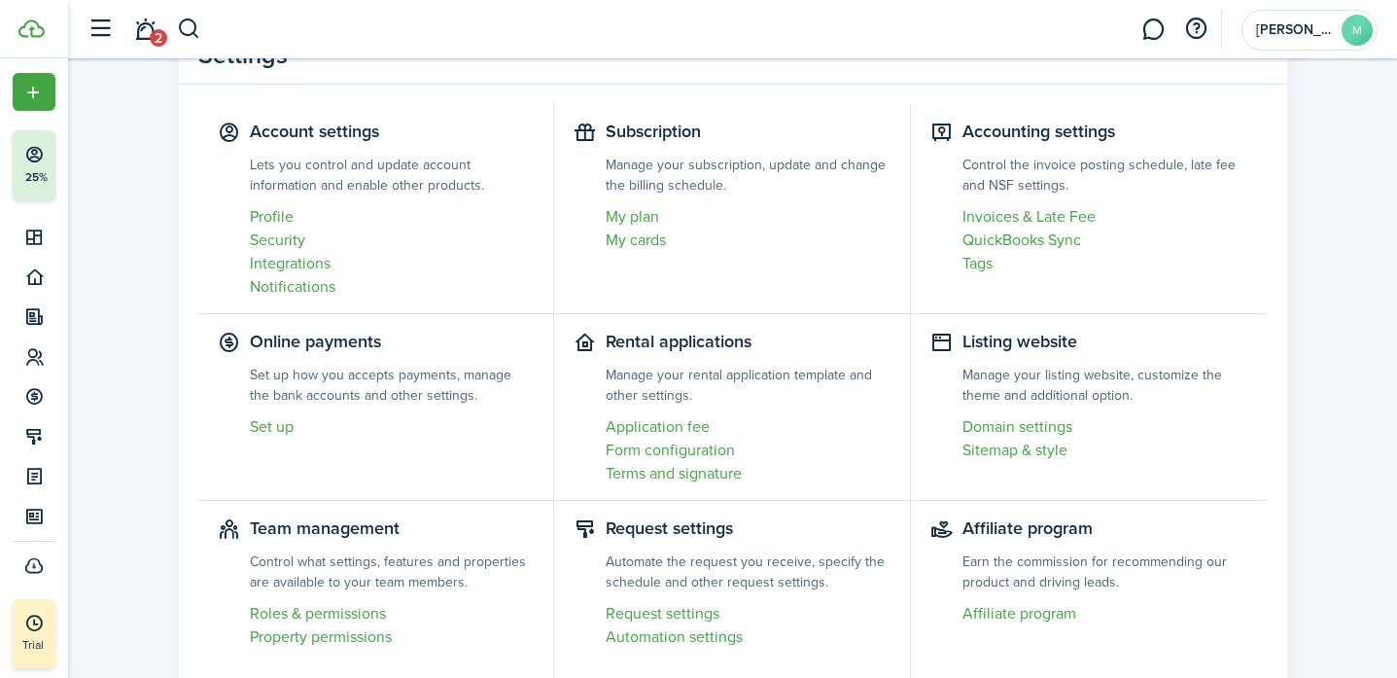
scroll to position [85, 0]
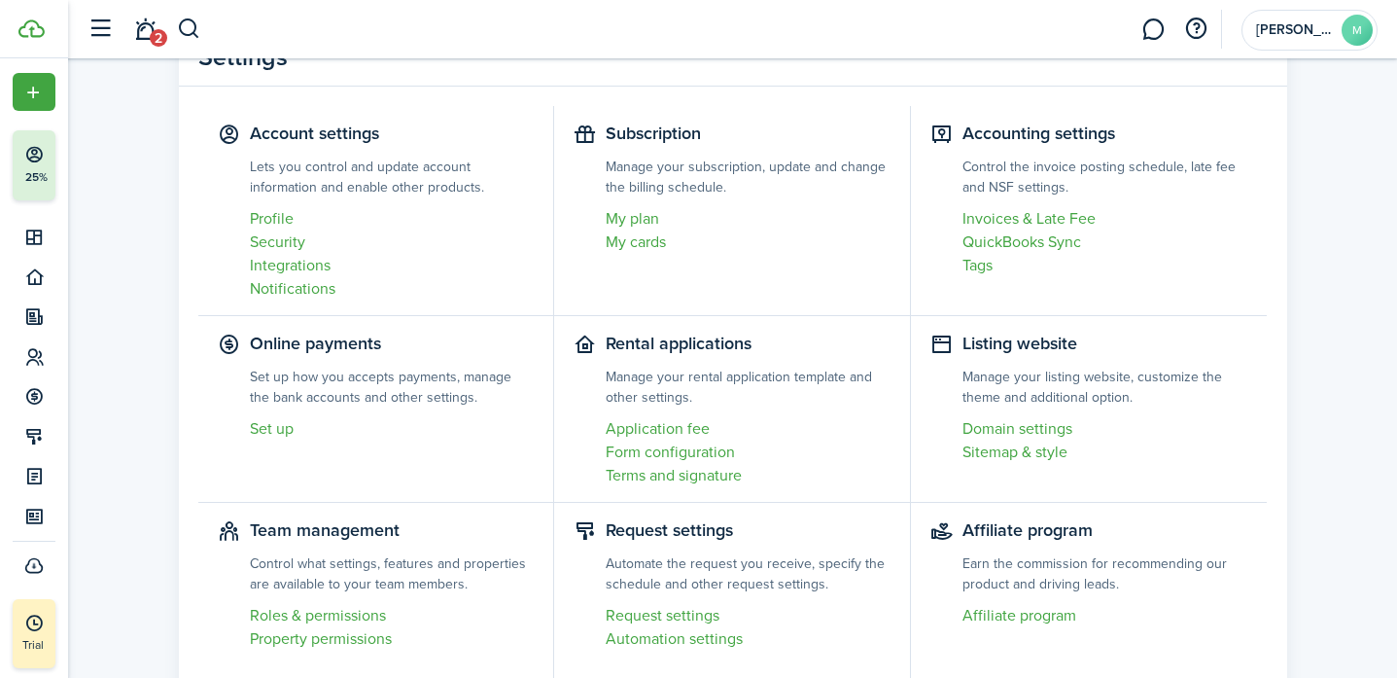
click at [281, 425] on link "Set up" at bounding box center [392, 428] width 285 height 23
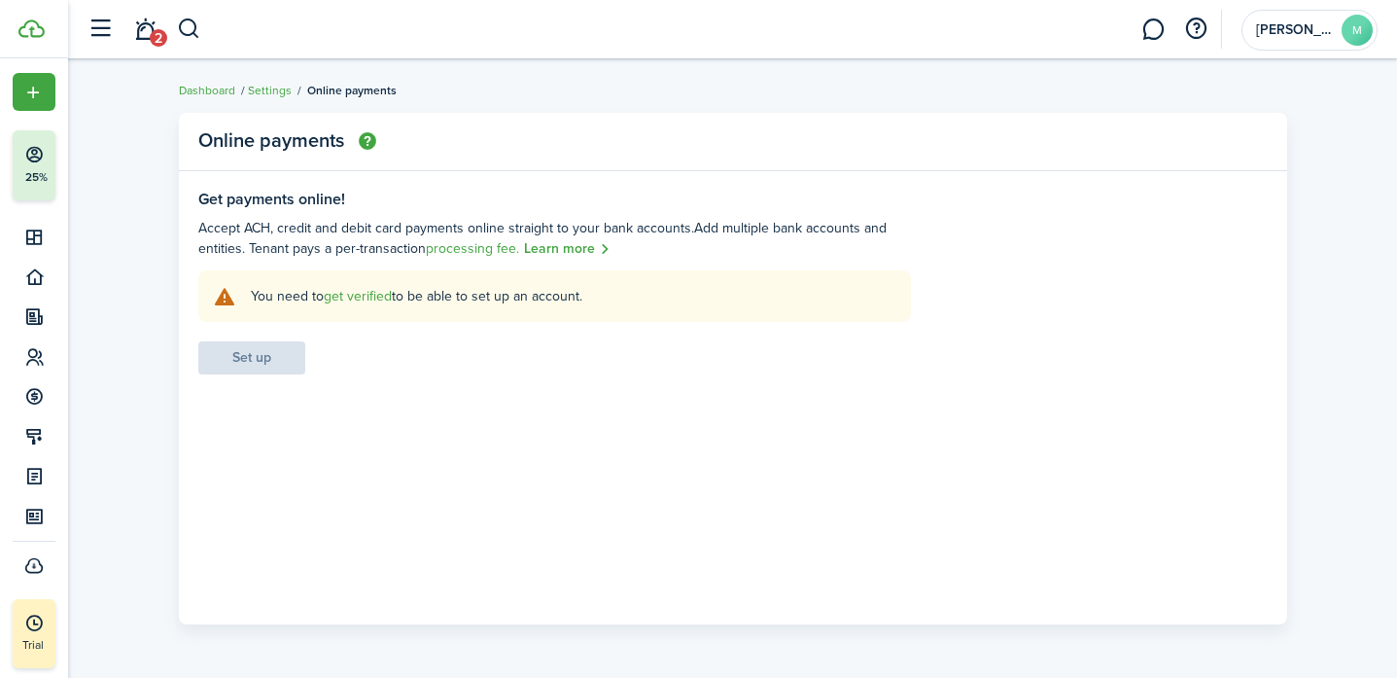
click at [249, 227] on settings-fieldset-description "Accept ACH, credit and debit card payments online straight to your bank account…" at bounding box center [554, 239] width 713 height 43
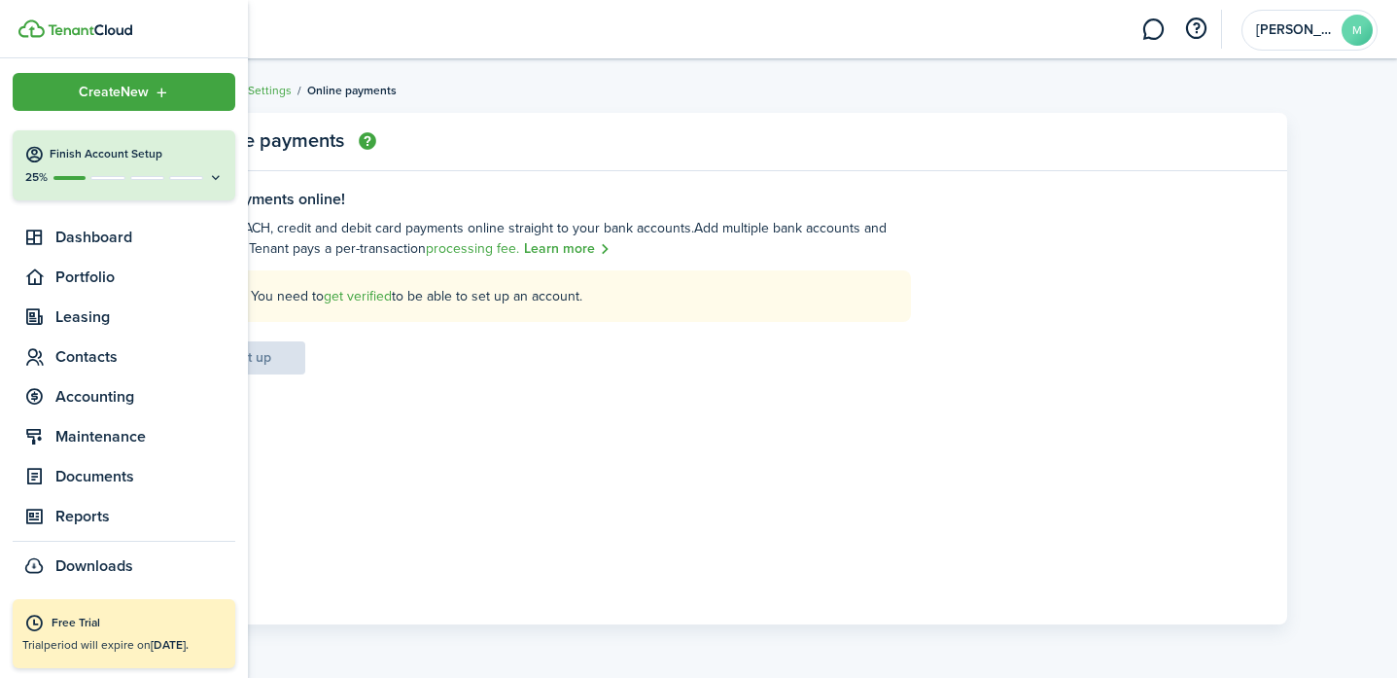
click at [134, 171] on div "25%" at bounding box center [123, 177] width 199 height 17
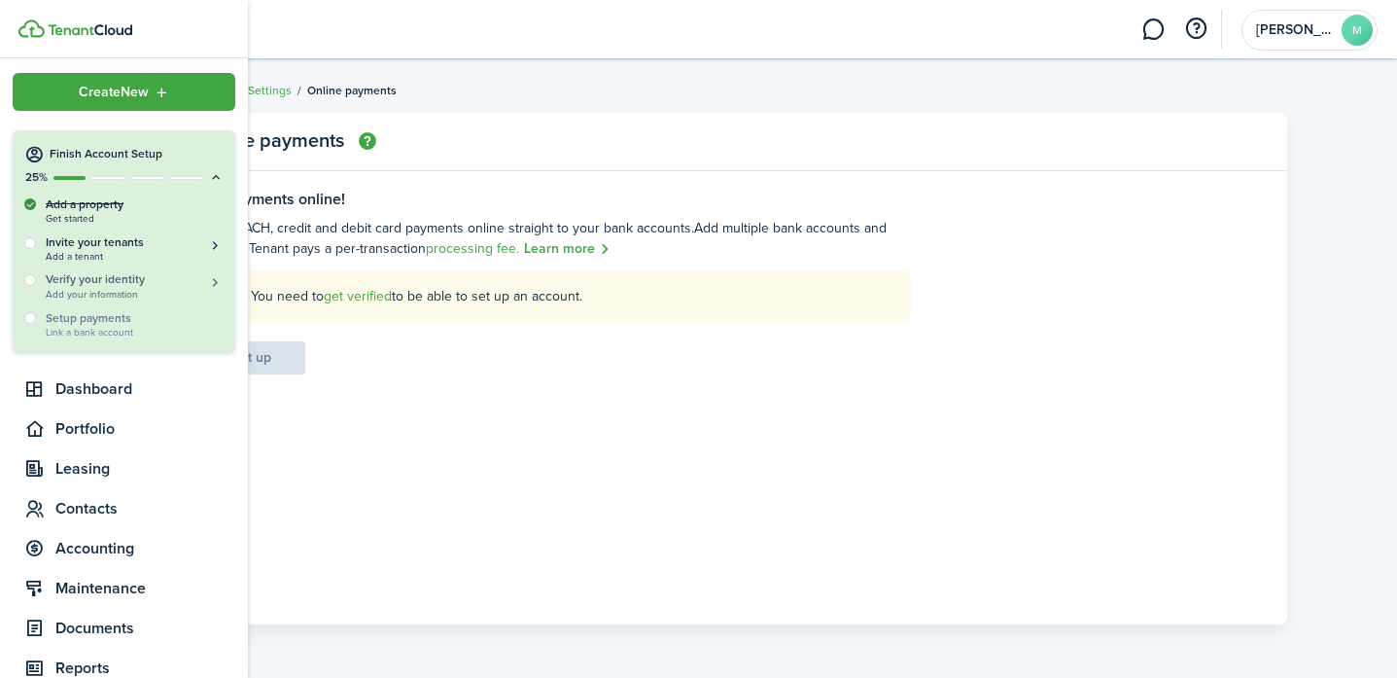
click at [137, 293] on span "Add your information" at bounding box center [135, 294] width 178 height 11
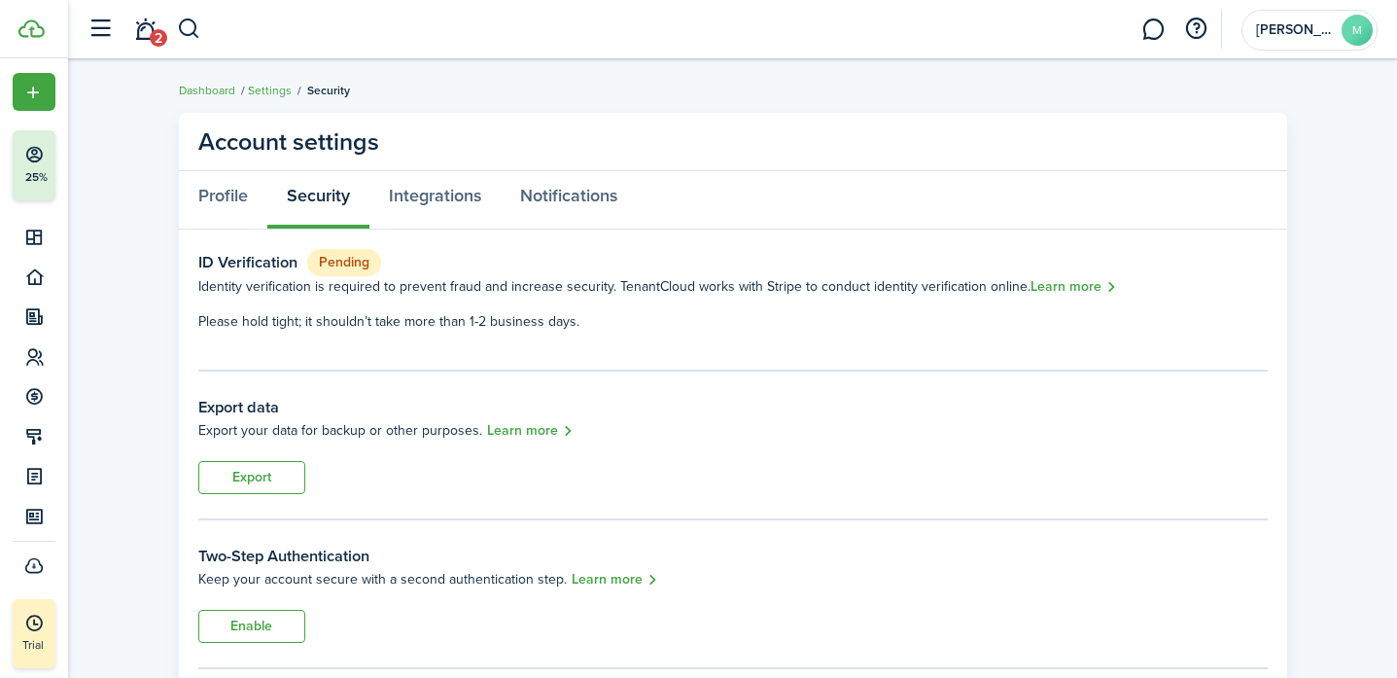
click at [353, 311] on p "Please hold tight; it shouldn’t take more than 1-2 business days." at bounding box center [732, 321] width 1069 height 20
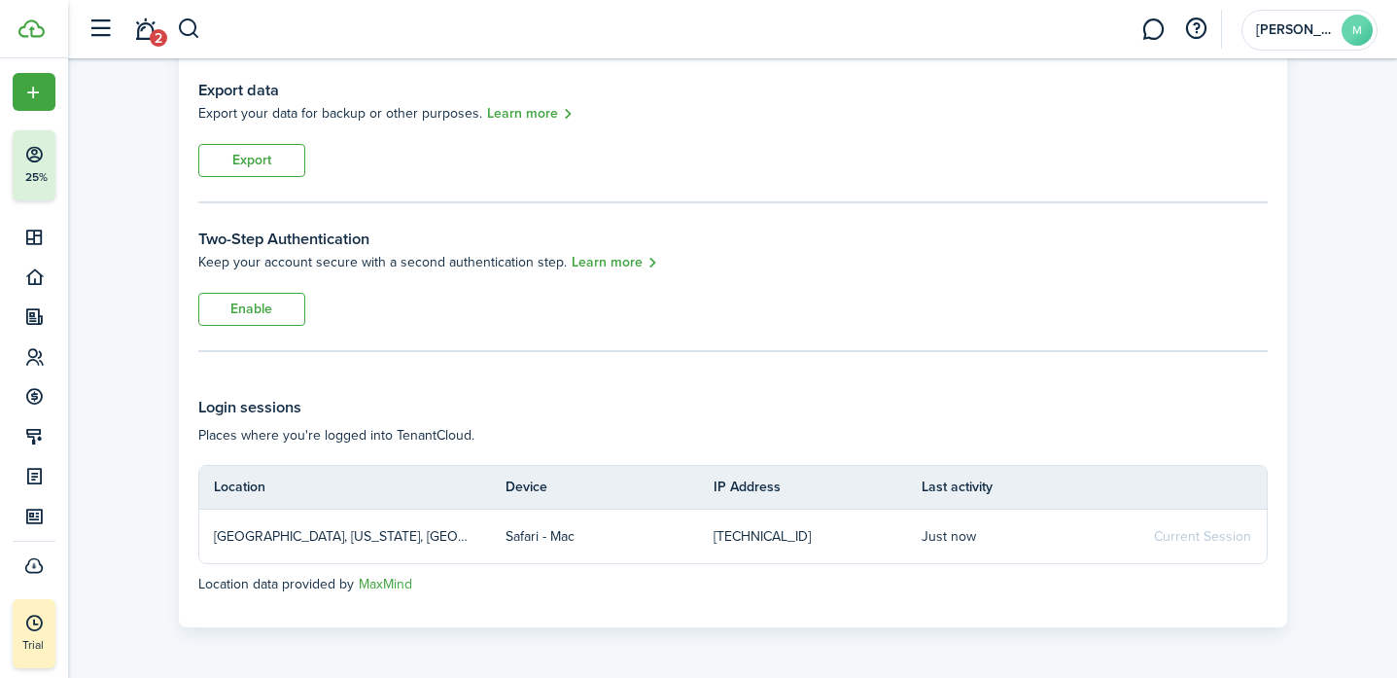
scroll to position [316, 0]
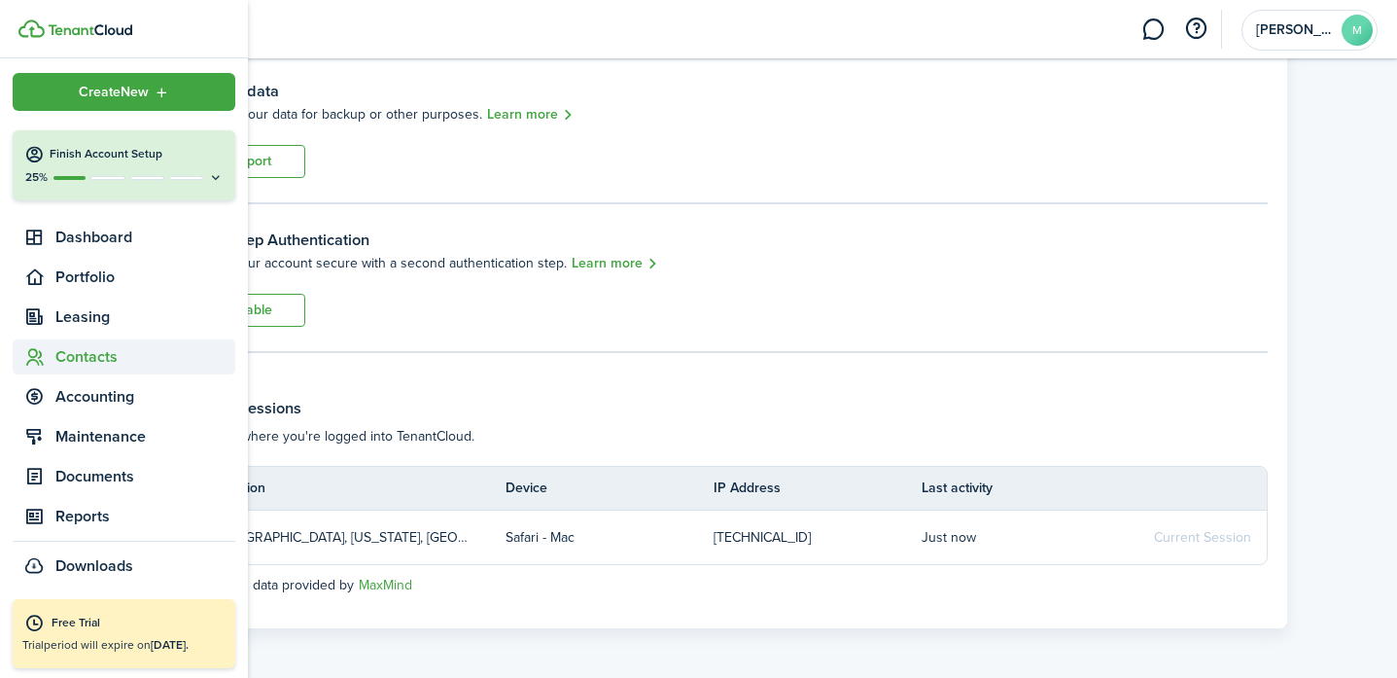
click at [105, 343] on span "Contacts" at bounding box center [124, 356] width 223 height 35
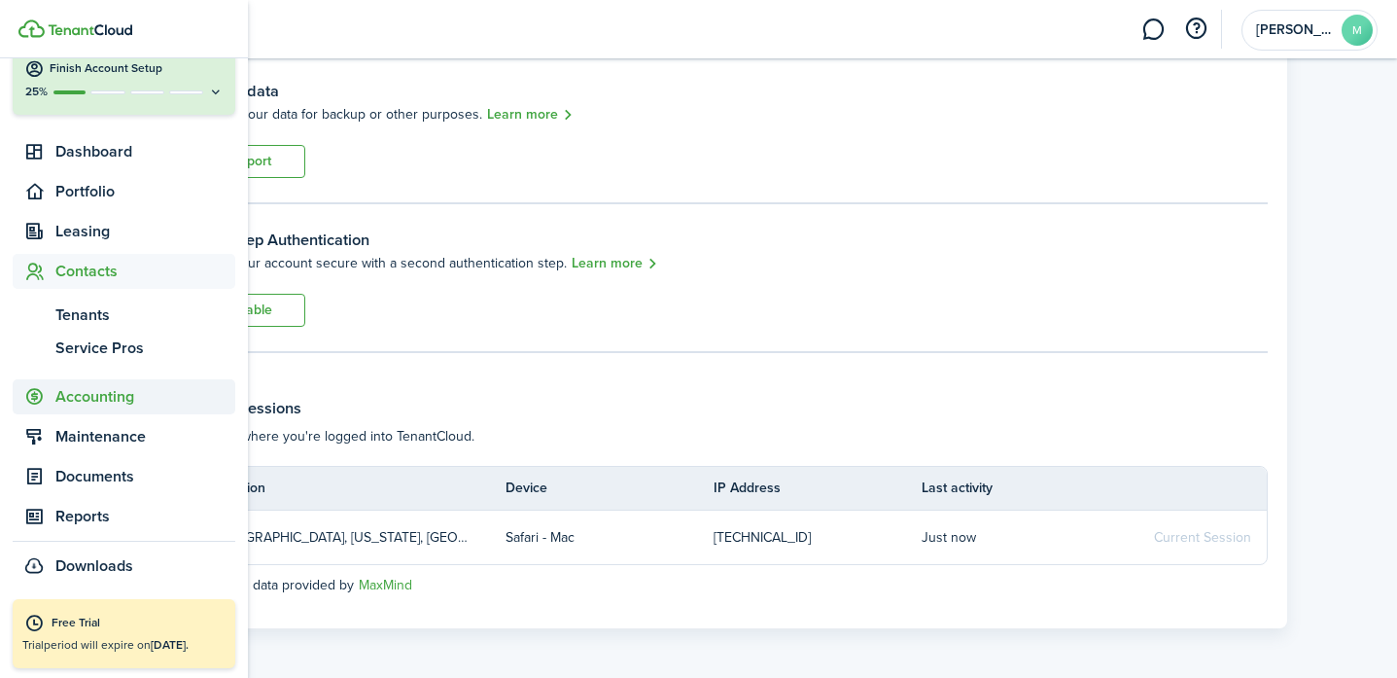
scroll to position [90, 0]
click at [123, 447] on span "Maintenance" at bounding box center [145, 436] width 180 height 23
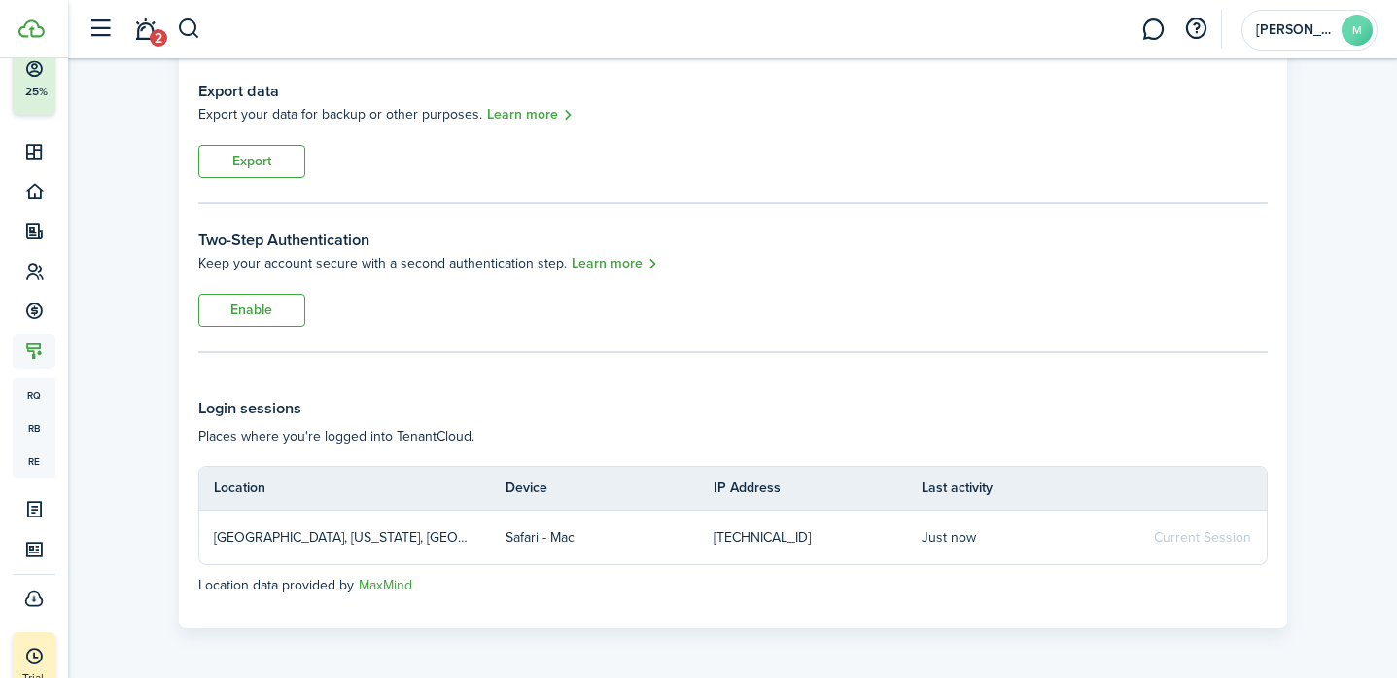
click at [569, 280] on two-factor-status "Two-Step Authentication Keep your account secure with a second authentication s…" at bounding box center [732, 277] width 1069 height 98
click at [790, 29] on span "[PERSON_NAME]" at bounding box center [1295, 30] width 78 height 14
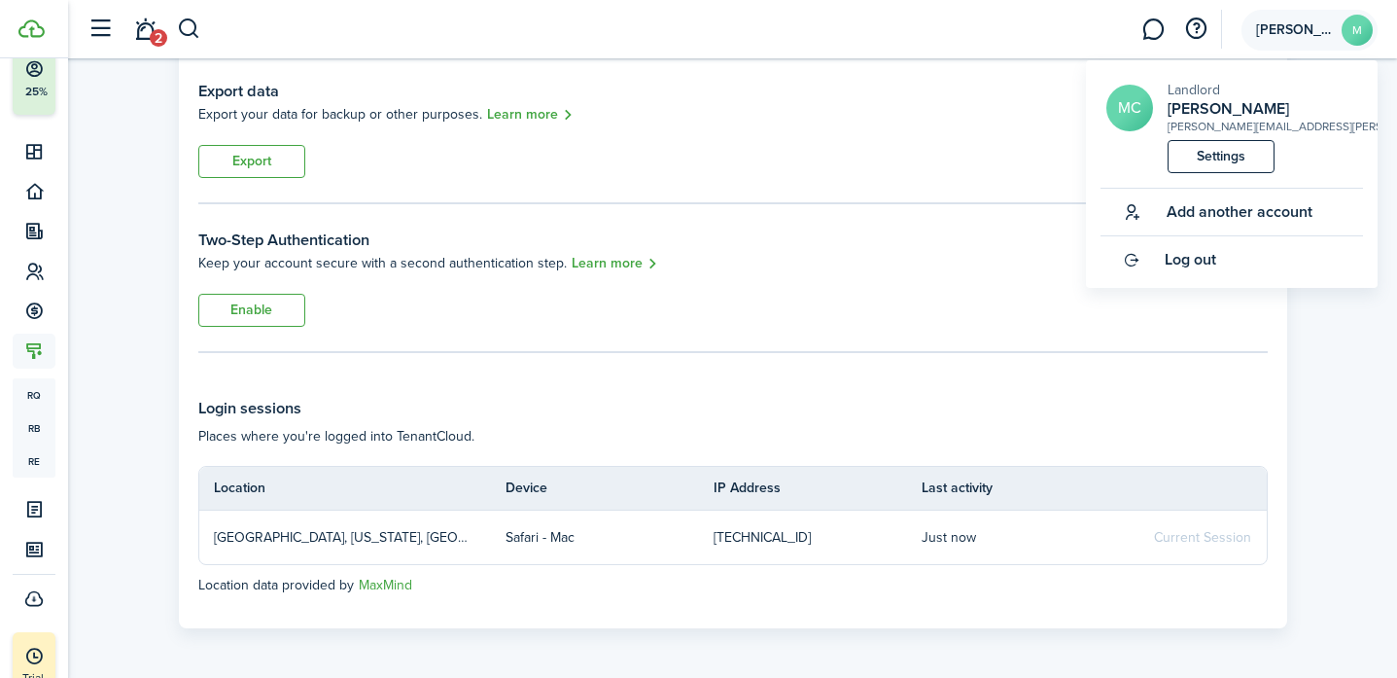
click at [790, 41] on account-user-avatar "[PERSON_NAME]" at bounding box center [1309, 30] width 136 height 41
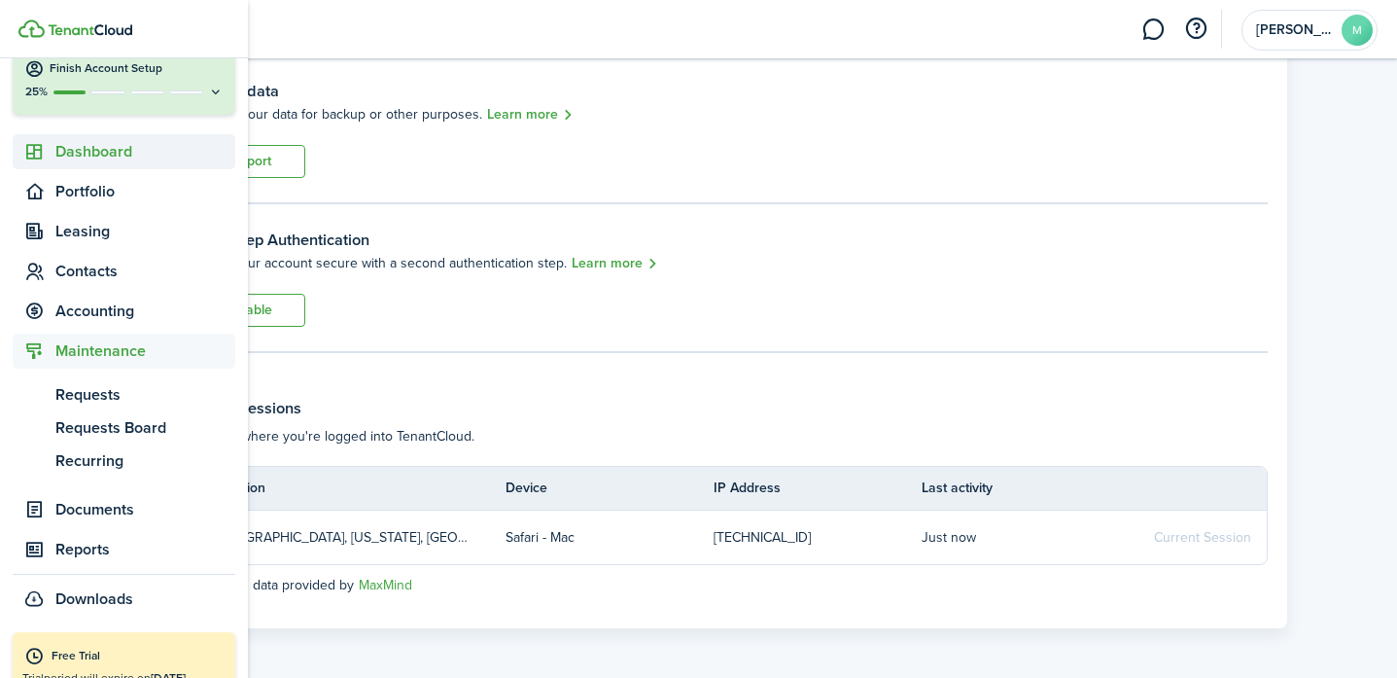
click at [78, 144] on span "Dashboard" at bounding box center [145, 151] width 180 height 23
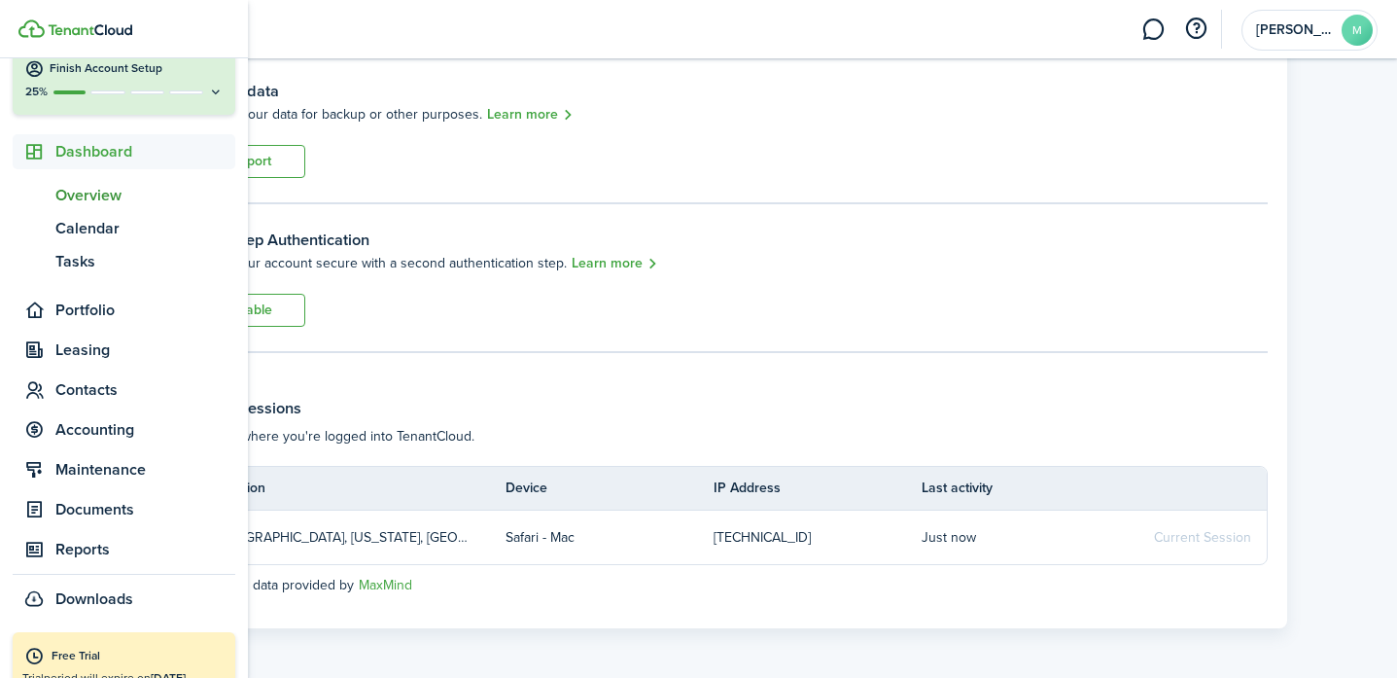
click at [89, 196] on span "Overview" at bounding box center [145, 195] width 180 height 23
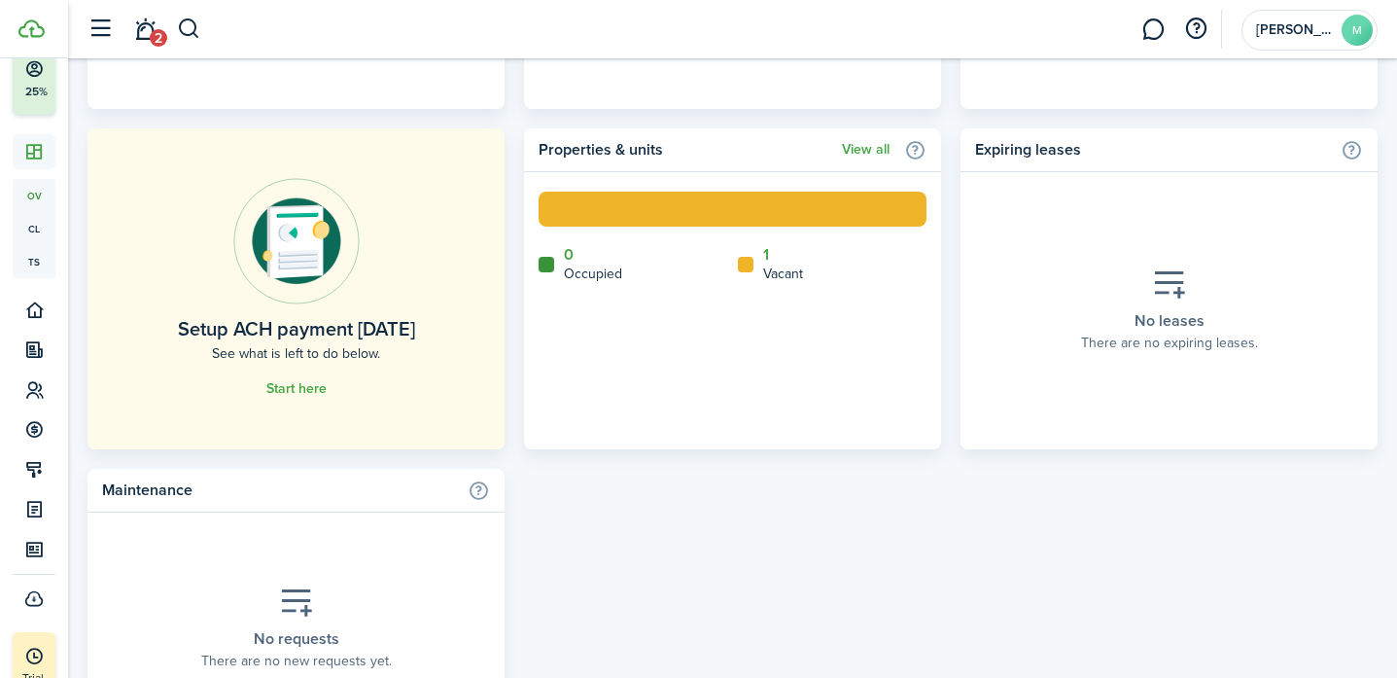
scroll to position [1099, 0]
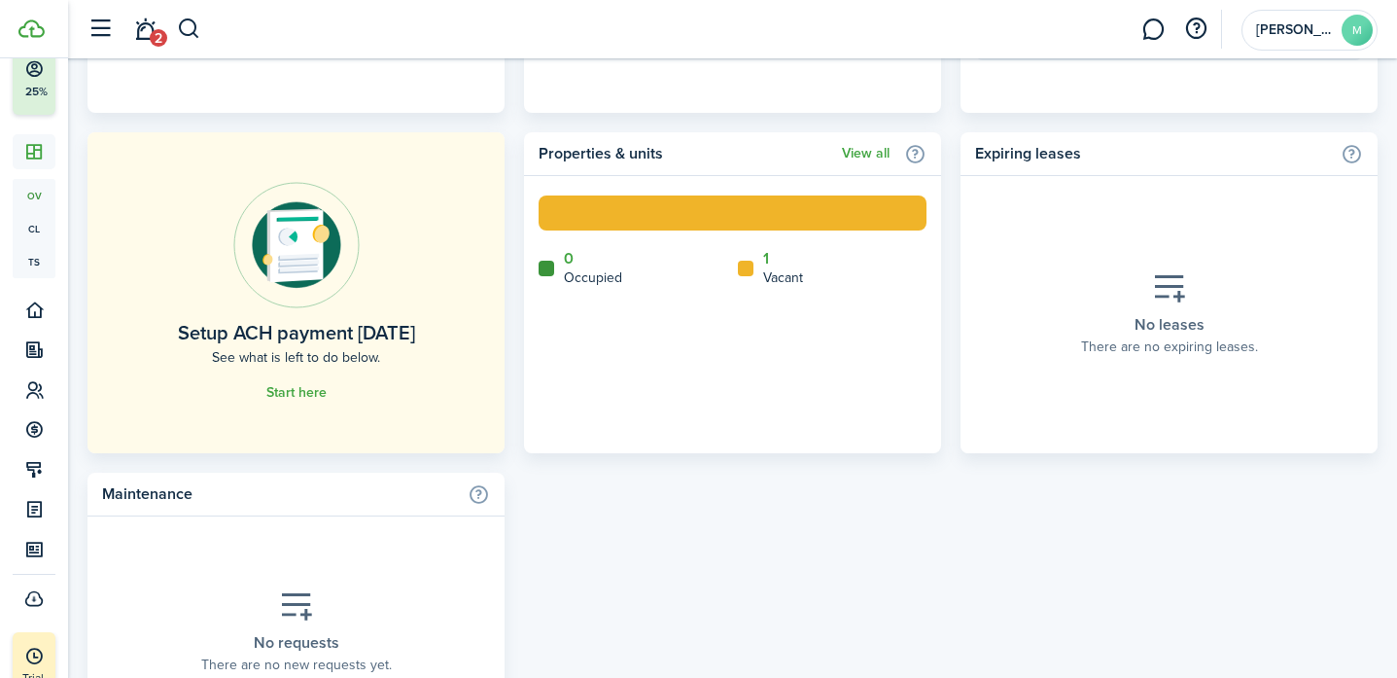
click at [294, 385] on link "Start here" at bounding box center [296, 393] width 60 height 16
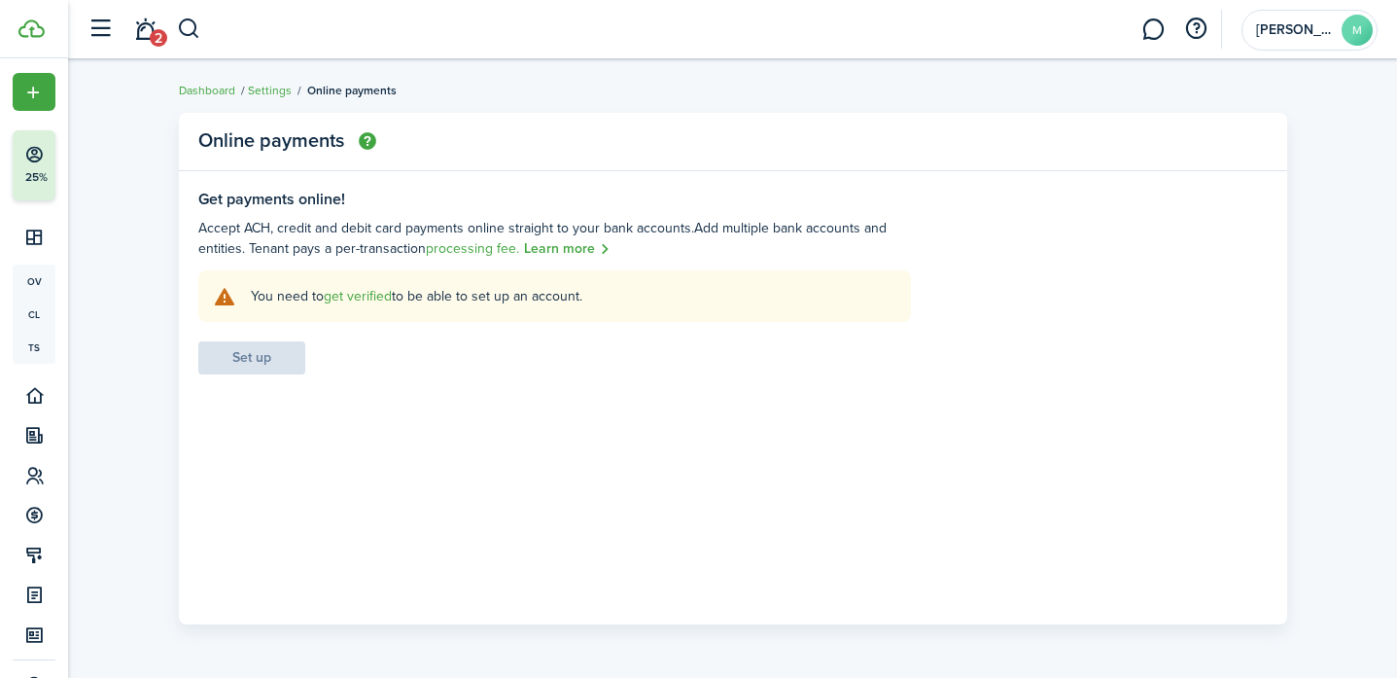
scroll to position [5, 0]
